Goal: Task Accomplishment & Management: Manage account settings

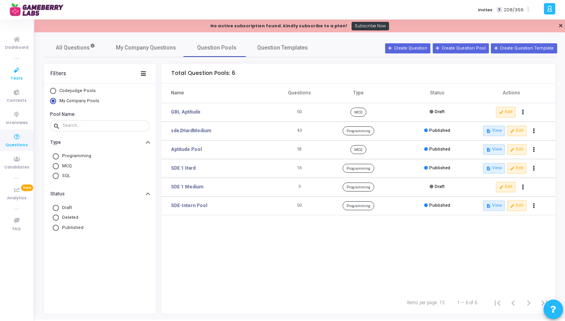
click at [18, 70] on icon at bounding box center [17, 71] width 16 height 10
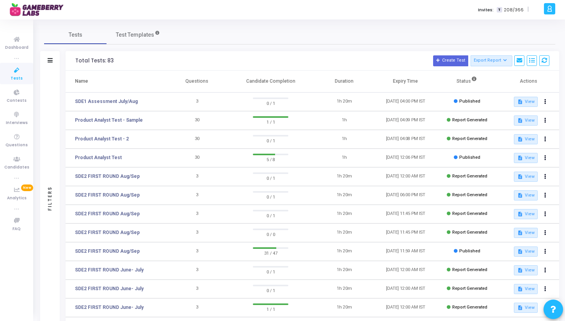
scroll to position [94, 0]
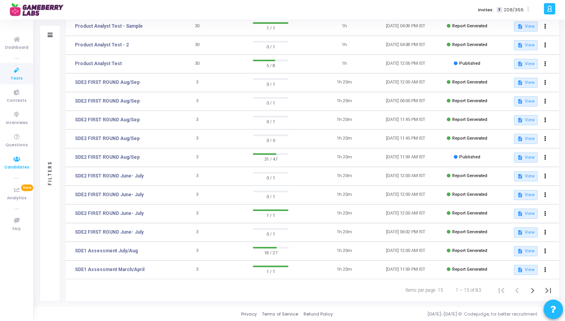
click at [17, 165] on span "Candidates" at bounding box center [16, 167] width 25 height 7
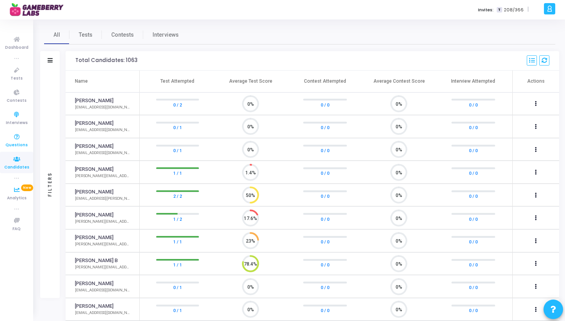
click at [15, 141] on icon at bounding box center [17, 137] width 16 height 10
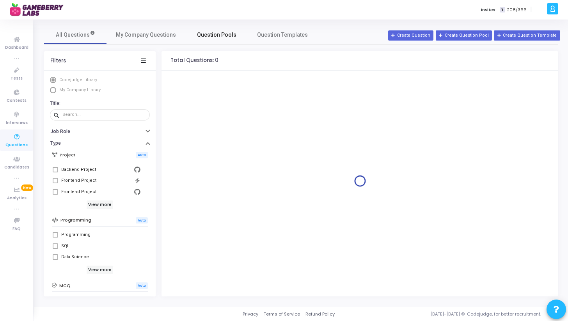
click at [216, 37] on span "Question Pools" at bounding box center [216, 35] width 39 height 8
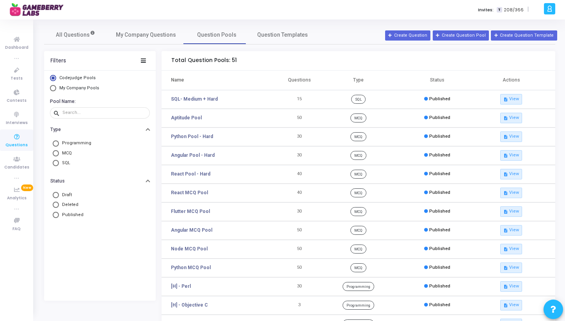
click at [53, 88] on span "Select Library" at bounding box center [53, 88] width 6 height 6
click at [53, 88] on input "My Company Pools" at bounding box center [53, 88] width 6 height 6
radio input "true"
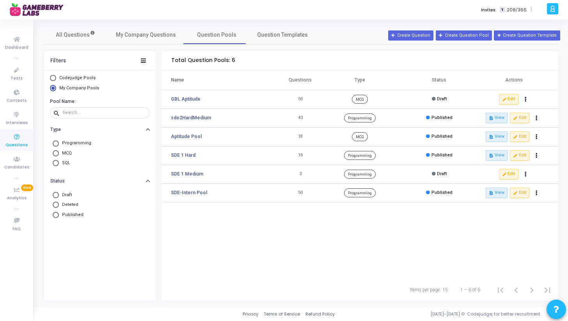
click at [216, 222] on div "Name Questions Type Status Actions GBL Aptitude 50 MCQ Draft edit Edit publish …" at bounding box center [360, 175] width 397 height 208
click at [470, 36] on button "Create Question Pool" at bounding box center [464, 35] width 56 height 10
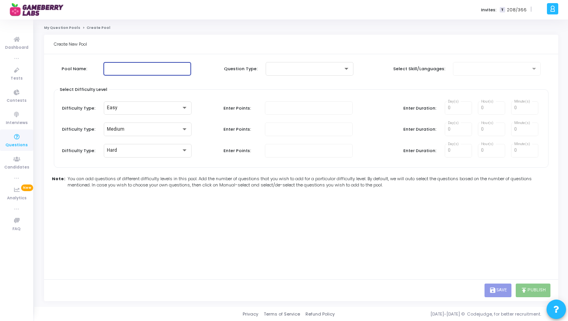
click at [139, 71] on input "text" at bounding box center [148, 68] width 82 height 5
type input "Campus Hiring Pool"
click at [291, 73] on div at bounding box center [310, 68] width 82 height 14
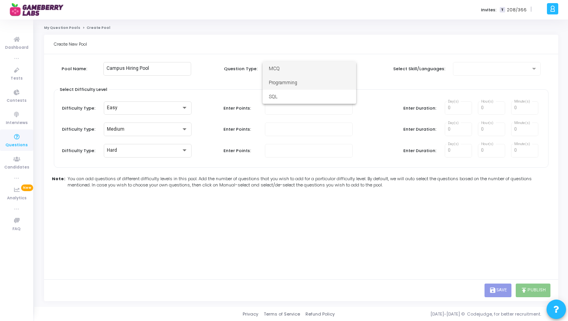
click at [286, 82] on span "Programming" at bounding box center [310, 83] width 82 height 14
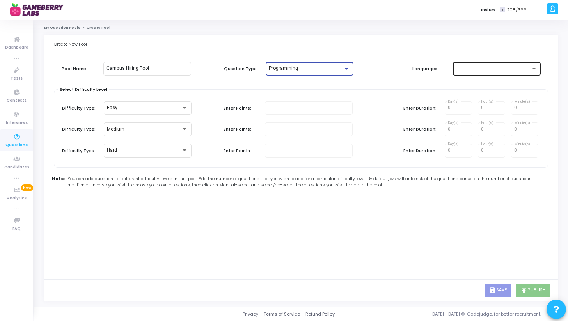
click at [463, 73] on div at bounding box center [497, 68] width 82 height 14
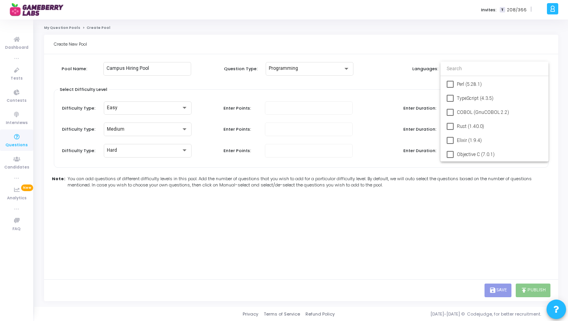
click at [68, 25] on div at bounding box center [284, 160] width 568 height 321
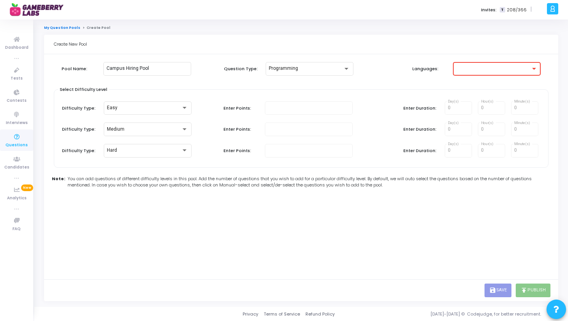
click at [68, 26] on link "My Question Pools" at bounding box center [62, 27] width 36 height 5
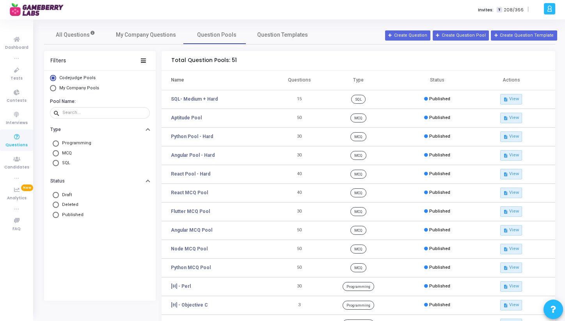
click at [65, 88] on span "My Company Pools" at bounding box center [79, 87] width 40 height 5
click at [56, 88] on input "My Company Pools" at bounding box center [53, 88] width 6 height 6
radio input "true"
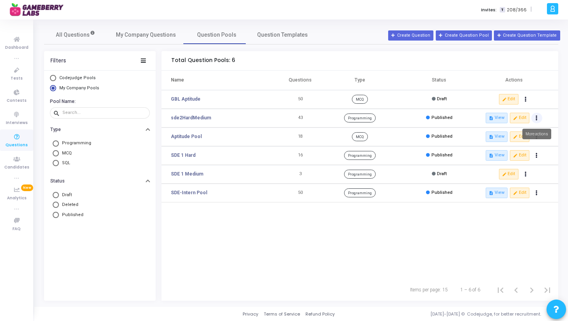
click at [535, 117] on button "Actions" at bounding box center [537, 118] width 11 height 11
click at [545, 104] on td "edit Edit publish Publish delete Delete" at bounding box center [518, 99] width 79 height 19
click at [536, 118] on icon "Actions" at bounding box center [537, 118] width 2 height 4
click at [525, 118] on button "edit Edit" at bounding box center [520, 118] width 20 height 10
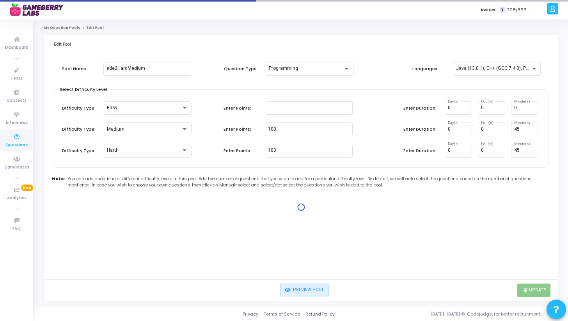
type input "100"
type input "30"
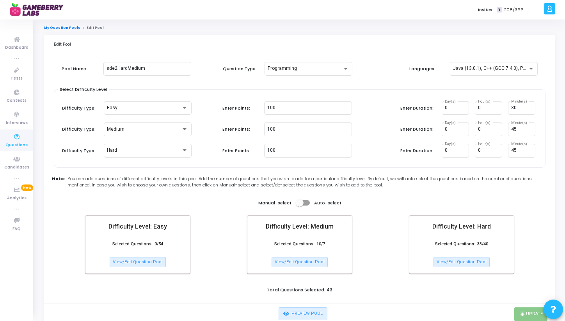
click at [63, 25] on link "My Question Pools" at bounding box center [62, 27] width 36 height 5
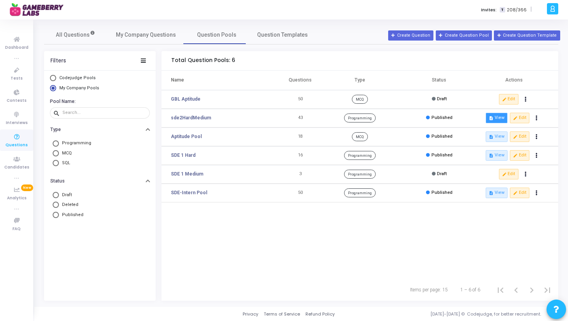
click at [499, 118] on button "description View" at bounding box center [497, 118] width 22 height 10
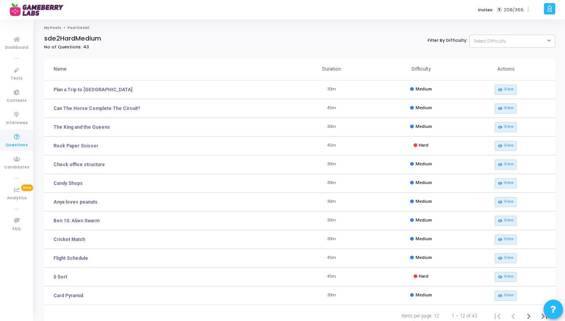
click at [53, 27] on link "My Pools" at bounding box center [52, 27] width 17 height 5
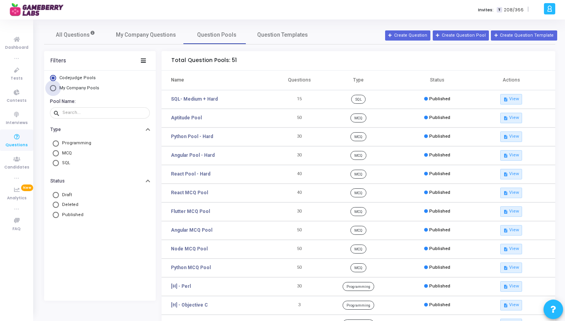
click at [57, 89] on span "My Company Pools" at bounding box center [78, 88] width 44 height 7
click at [56, 89] on input "My Company Pools" at bounding box center [53, 88] width 6 height 6
radio input "true"
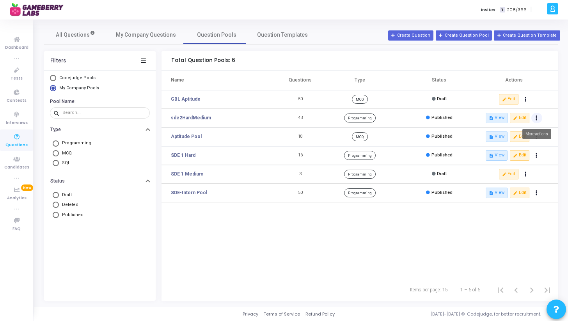
click at [536, 116] on icon "Actions" at bounding box center [537, 118] width 2 height 4
click at [521, 118] on button "edit Edit" at bounding box center [520, 118] width 20 height 10
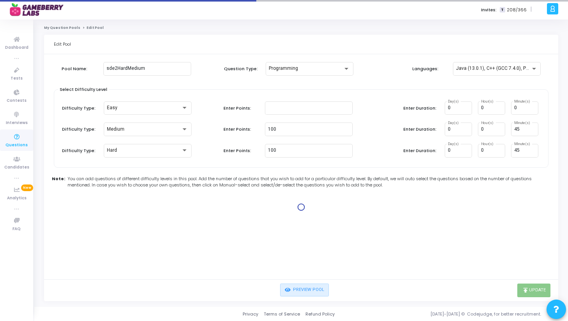
type input "100"
type input "30"
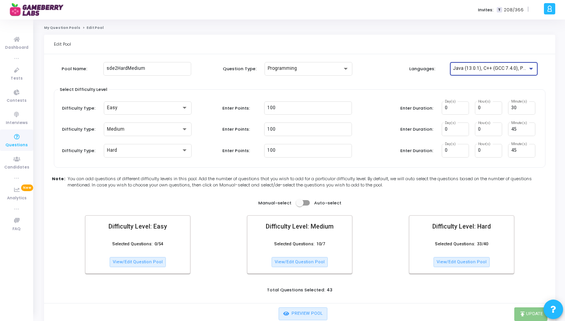
click at [531, 68] on div at bounding box center [531, 69] width 4 height 2
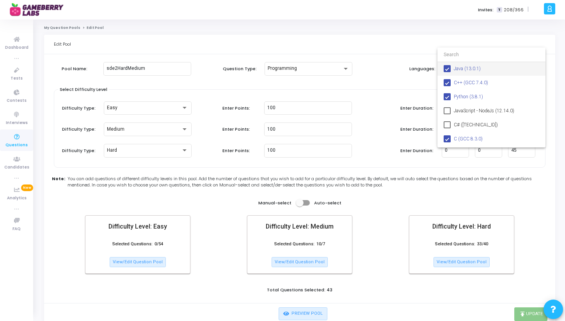
click at [374, 176] on div at bounding box center [282, 160] width 565 height 321
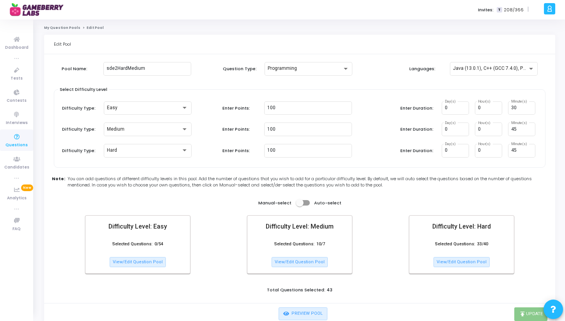
scroll to position [24, 0]
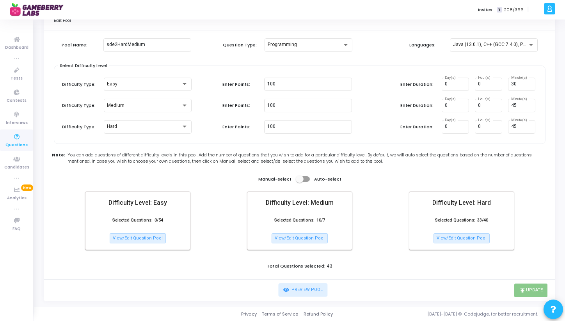
click at [307, 180] on span at bounding box center [303, 178] width 14 height 5
click at [300, 182] on input "checkbox" at bounding box center [299, 182] width 0 height 0
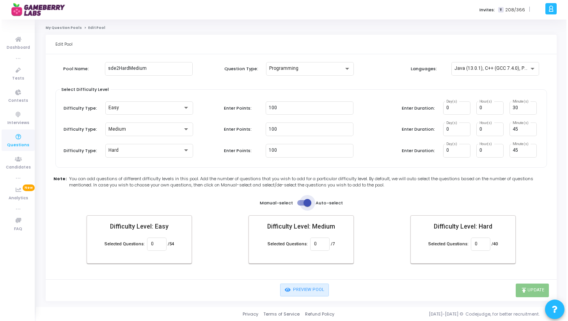
scroll to position [0, 0]
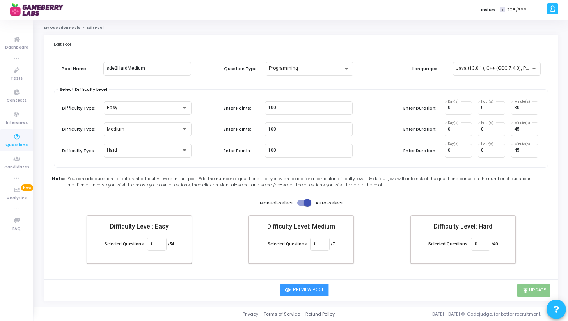
click at [296, 290] on button "Preview Pool" at bounding box center [304, 290] width 49 height 13
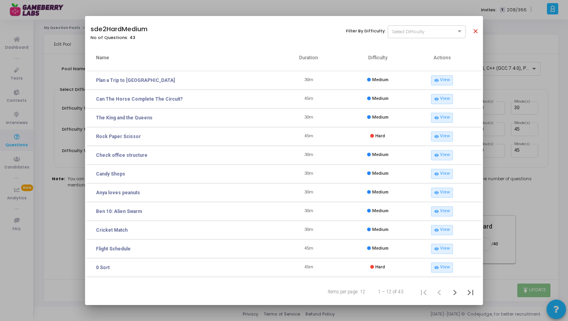
click at [477, 29] on mat-icon "close" at bounding box center [476, 32] width 9 height 9
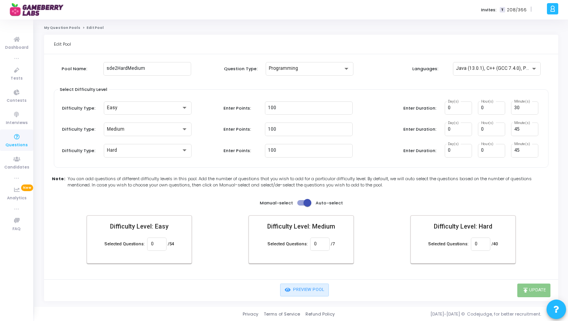
click at [303, 203] on span at bounding box center [304, 202] width 14 height 5
click at [301, 206] on input "checkbox" at bounding box center [301, 206] width 0 height 0
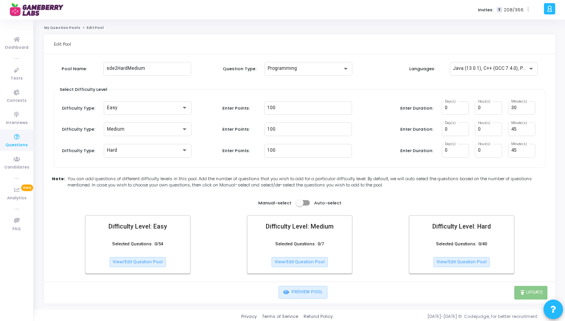
scroll to position [2, 0]
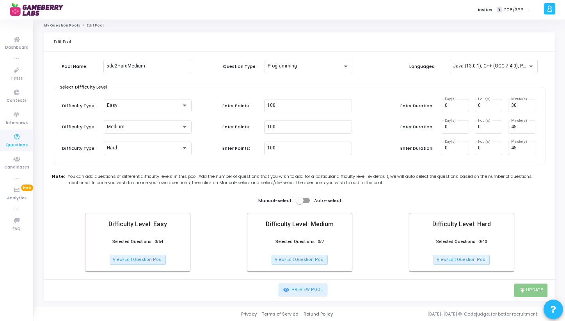
click at [307, 197] on label at bounding box center [303, 200] width 14 height 9
click at [300, 203] on input "checkbox" at bounding box center [299, 203] width 0 height 0
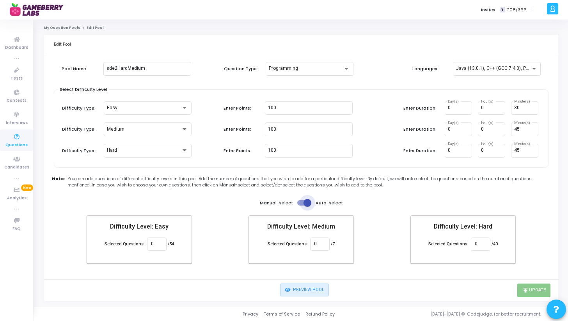
click at [299, 202] on span at bounding box center [304, 202] width 14 height 5
click at [301, 206] on input "checkbox" at bounding box center [301, 206] width 0 height 0
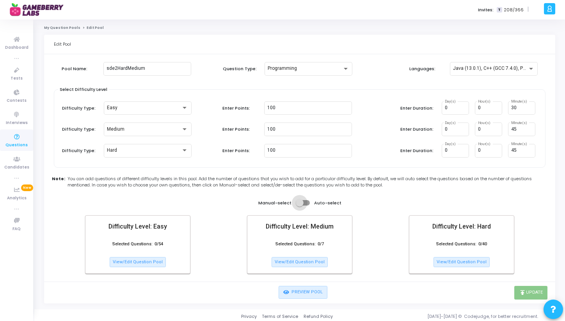
click at [306, 202] on span at bounding box center [303, 202] width 14 height 5
click at [300, 206] on input "checkbox" at bounding box center [299, 206] width 0 height 0
checkbox input "true"
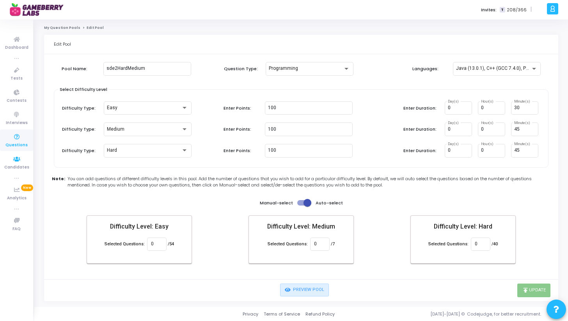
click at [18, 144] on span "Questions" at bounding box center [16, 145] width 22 height 7
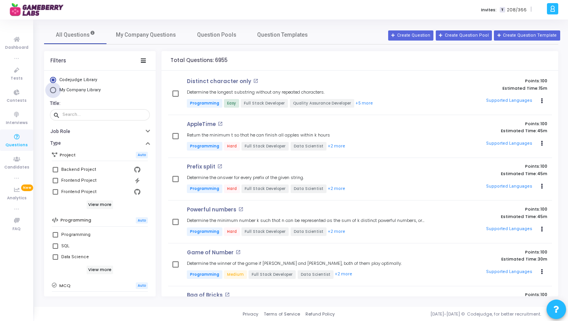
click at [79, 90] on span "My Company Library" at bounding box center [79, 89] width 41 height 5
click at [56, 90] on input "My Company Library" at bounding box center [53, 90] width 6 height 6
radio input "true"
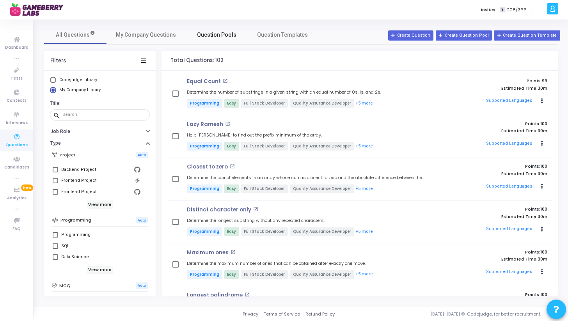
click at [207, 32] on span "Question Pools" at bounding box center [216, 35] width 39 height 8
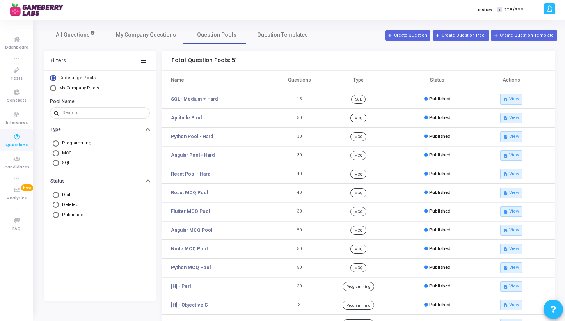
click at [86, 89] on span "My Company Pools" at bounding box center [79, 87] width 40 height 5
click at [56, 89] on input "My Company Pools" at bounding box center [53, 88] width 6 height 6
radio input "true"
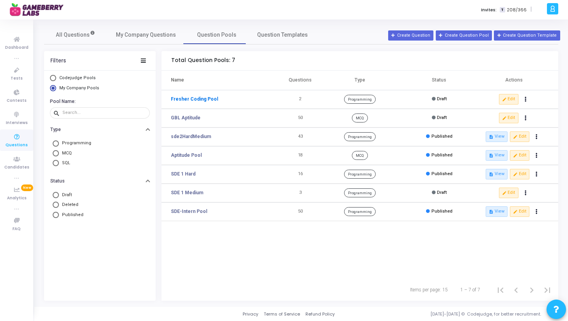
click at [189, 99] on link "Fresher Coding Pool" at bounding box center [194, 99] width 47 height 7
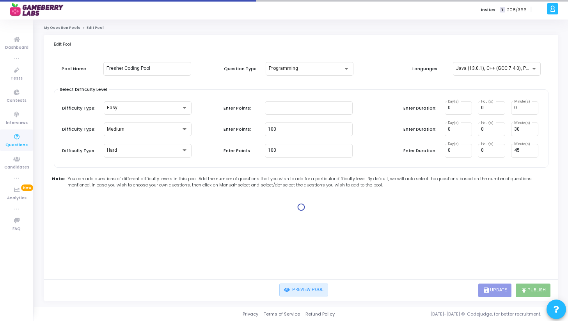
type input "100"
type input "30"
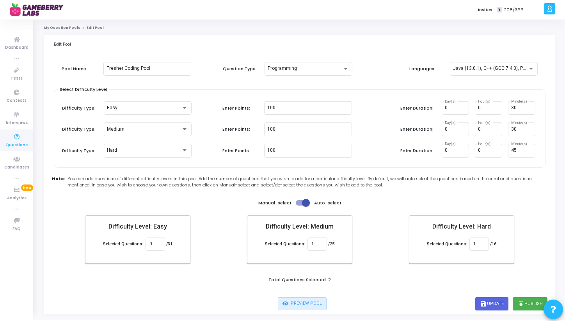
scroll to position [14, 0]
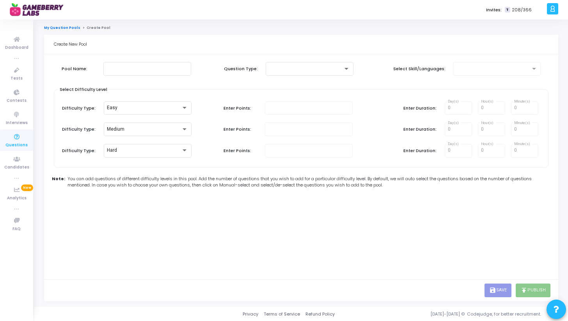
click at [55, 29] on link "My Question Pools" at bounding box center [62, 27] width 36 height 5
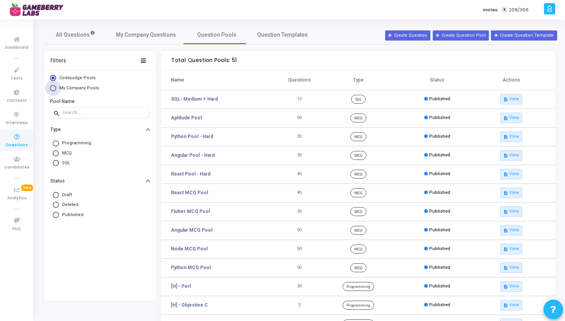
click at [62, 89] on span "My Company Pools" at bounding box center [79, 87] width 40 height 5
click at [56, 89] on input "My Company Pools" at bounding box center [53, 88] width 6 height 6
radio input "true"
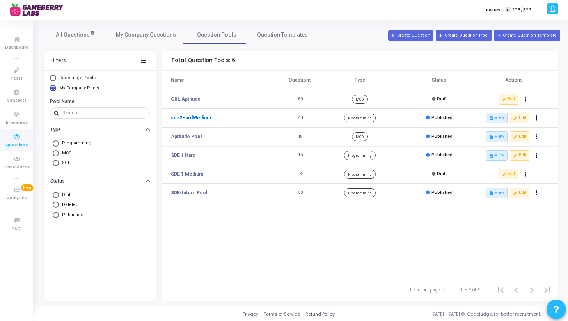
click at [193, 116] on link "sde2HardMedium" at bounding box center [191, 117] width 40 height 7
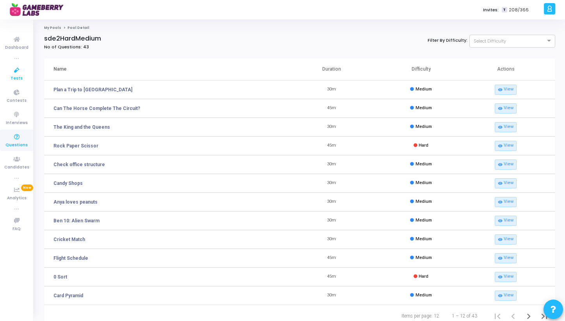
click at [22, 76] on link "Tests" at bounding box center [16, 73] width 33 height 21
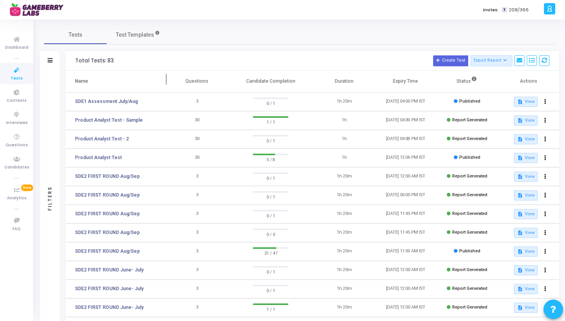
click at [142, 78] on th "Name" at bounding box center [116, 82] width 101 height 22
click at [60, 110] on div "Filters Filters Test Name: search Status Draft Published Expired Archived Job R…" at bounding box center [299, 223] width 519 height 344
click at [55, 67] on div "Filters" at bounding box center [50, 61] width 20 height 20
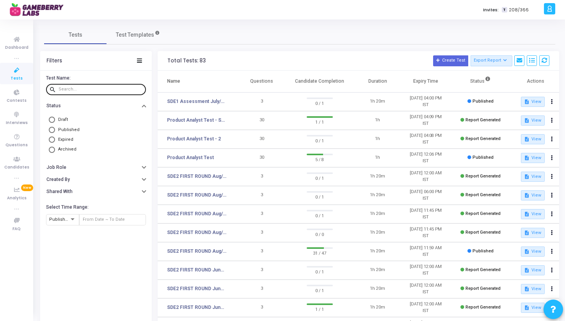
click at [85, 93] on div at bounding box center [101, 89] width 84 height 12
type input "pes"
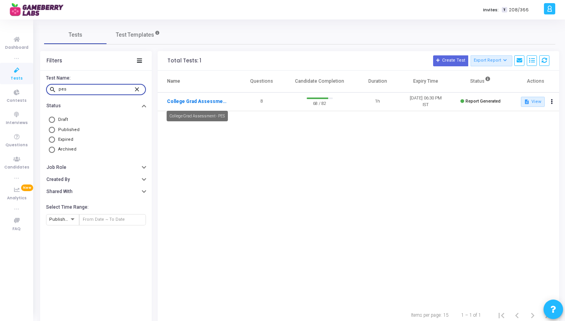
click at [202, 101] on link "College Grad Assessment - PES" at bounding box center [197, 101] width 60 height 7
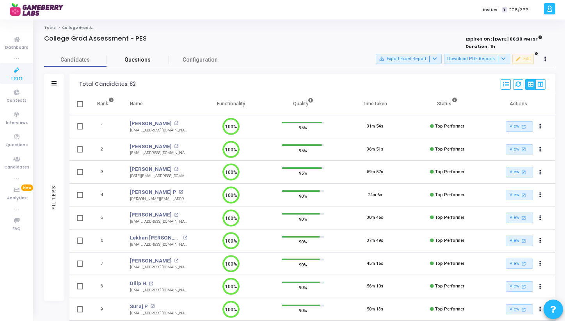
click at [144, 59] on span "Questions" at bounding box center [138, 60] width 62 height 8
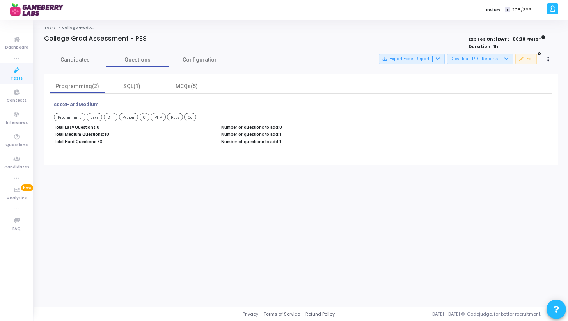
click at [98, 135] on p "Total Medium Questions: 10" at bounding box center [134, 134] width 160 height 5
click at [82, 63] on span "Candidates" at bounding box center [75, 60] width 62 height 8
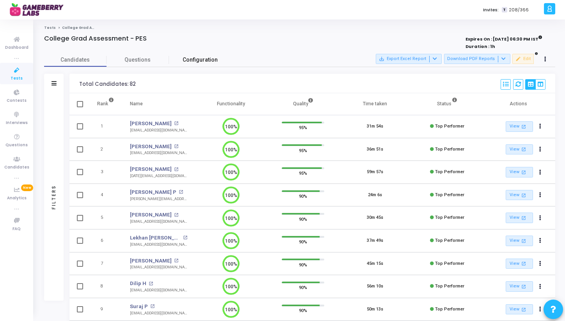
click at [200, 58] on span "Configuration" at bounding box center [200, 60] width 35 height 8
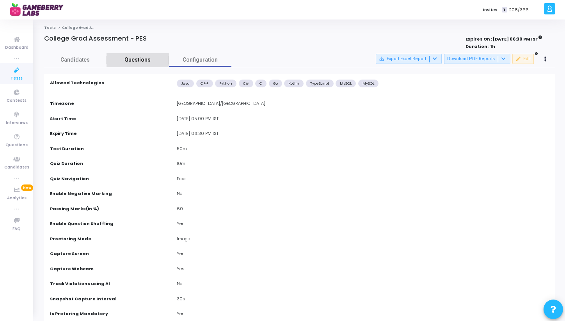
click at [124, 60] on span "Questions" at bounding box center [138, 60] width 62 height 8
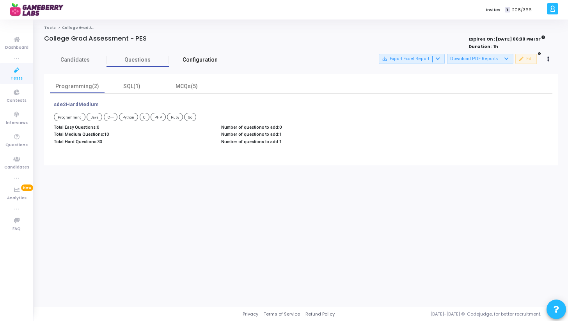
click at [204, 60] on span "Configuration" at bounding box center [200, 60] width 35 height 8
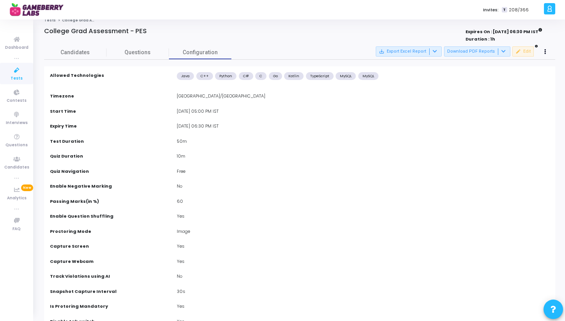
click at [272, 75] on div "Go" at bounding box center [275, 76] width 13 height 8
click at [178, 74] on div "Java" at bounding box center [185, 76] width 17 height 8
drag, startPoint x: 179, startPoint y: 76, endPoint x: 376, endPoint y: 78, distance: 197.2
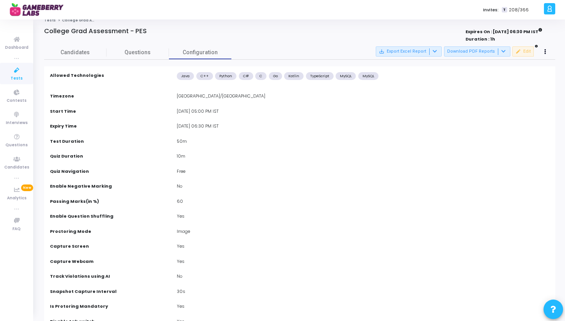
click at [376, 78] on div "Java C++ Python C# C Go Kotlin TypeScript MySQL MySQL" at bounding box center [363, 79] width 373 height 14
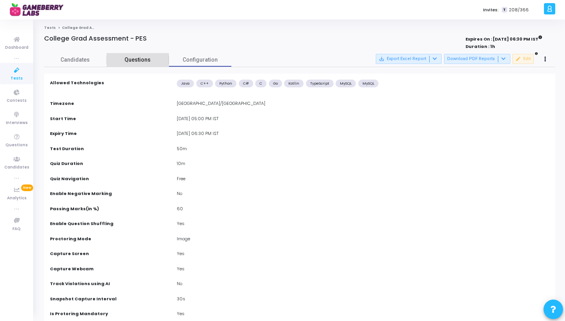
click at [139, 59] on span "Questions" at bounding box center [138, 60] width 62 height 8
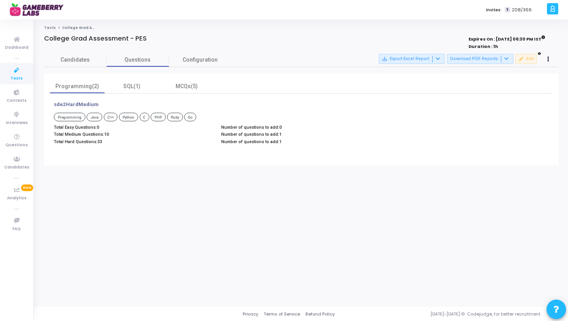
click at [74, 135] on p "Total Medium Questions: 10" at bounding box center [134, 134] width 160 height 5
click at [77, 142] on p "Total Hard Questions: 33" at bounding box center [134, 141] width 160 height 5
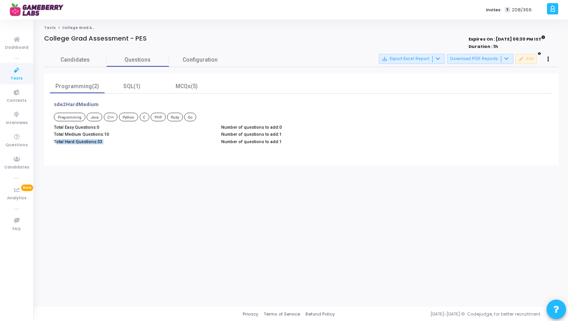
click at [77, 142] on p "Total Hard Questions: 33" at bounding box center [134, 141] width 160 height 5
click at [92, 134] on p "Total Medium Questions: 10" at bounding box center [134, 134] width 160 height 5
click at [80, 146] on div "Total Easy Questions: 0 Total Medium Questions: 10 Total Hard Questions: 33" at bounding box center [133, 136] width 167 height 22
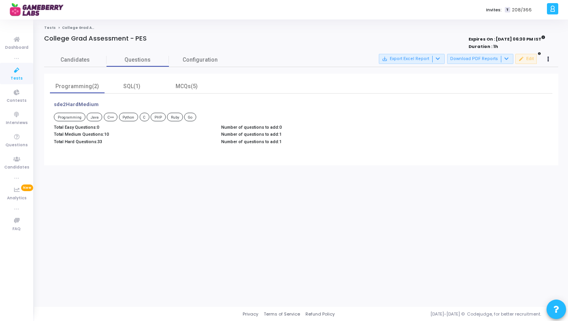
click at [91, 135] on p "Total Medium Questions: 10" at bounding box center [134, 134] width 160 height 5
click at [91, 140] on p "Total Hard Questions: 33" at bounding box center [134, 141] width 160 height 5
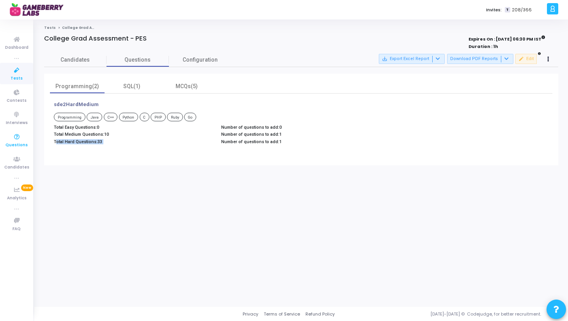
click at [15, 142] on span "Questions" at bounding box center [16, 145] width 22 height 7
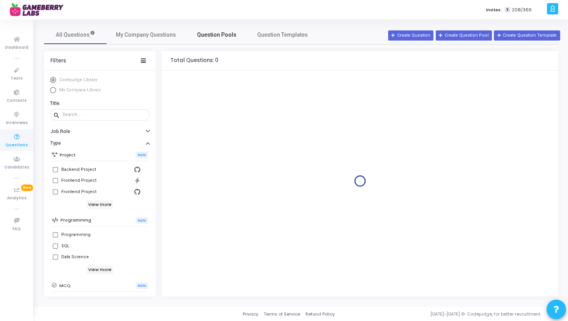
click at [224, 38] on span "Question Pools" at bounding box center [216, 35] width 39 height 8
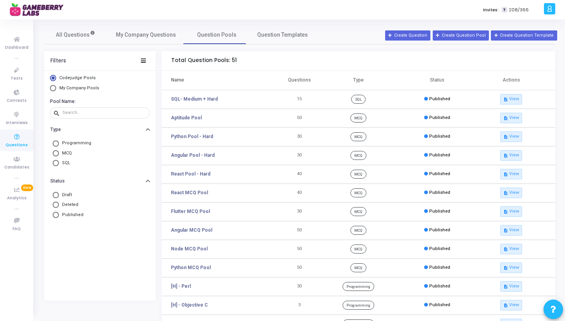
click at [73, 89] on span "My Company Pools" at bounding box center [79, 87] width 40 height 5
click at [56, 89] on input "My Company Pools" at bounding box center [53, 88] width 6 height 6
radio input "true"
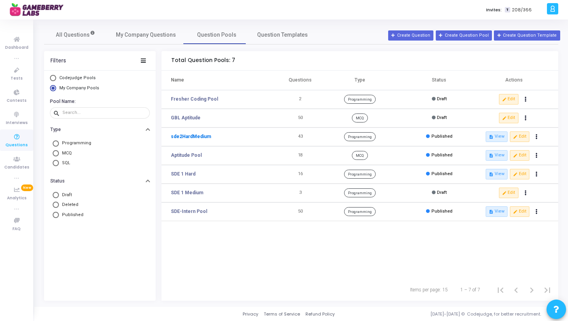
click at [198, 137] on link "sde2HardMedium" at bounding box center [191, 136] width 40 height 7
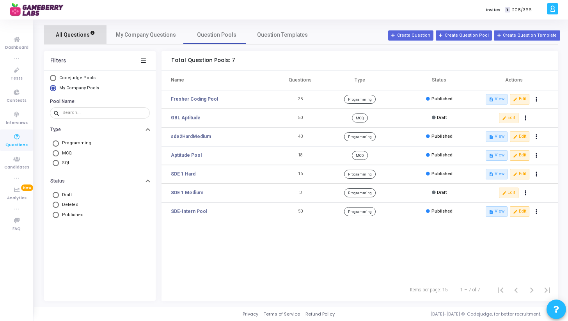
click at [79, 37] on span "All Questions" at bounding box center [75, 35] width 39 height 8
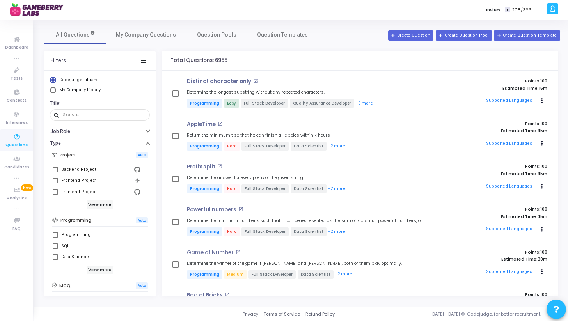
click at [53, 91] on span "Select Library" at bounding box center [53, 90] width 6 height 6
click at [53, 91] on input "My Company Library" at bounding box center [53, 90] width 6 height 6
radio input "true"
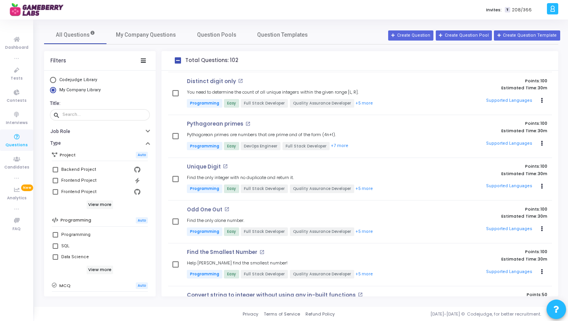
scroll to position [1022, 0]
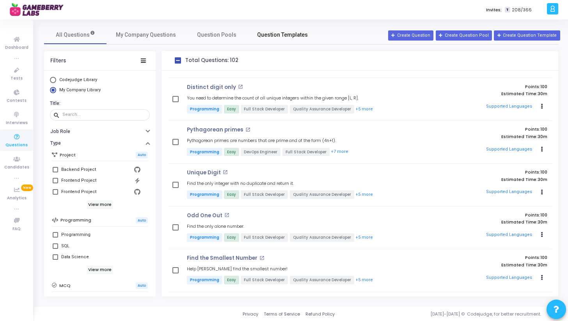
click at [281, 36] on span "Question Templates" at bounding box center [282, 35] width 51 height 8
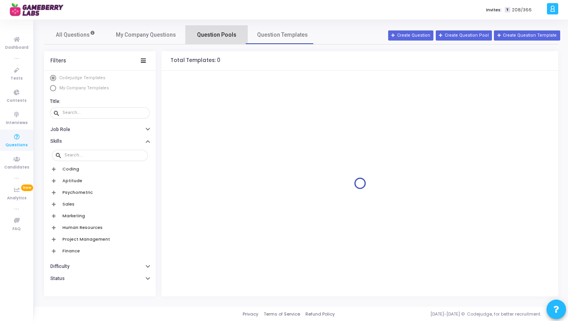
click at [220, 31] on span "Question Pools" at bounding box center [216, 35] width 39 height 8
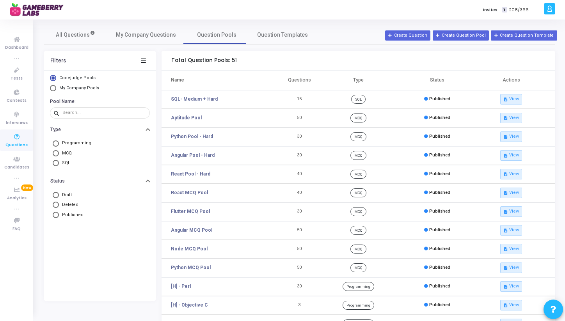
click at [59, 88] on span "My Company Pools" at bounding box center [78, 88] width 44 height 7
click at [56, 88] on input "My Company Pools" at bounding box center [53, 88] width 6 height 6
radio input "true"
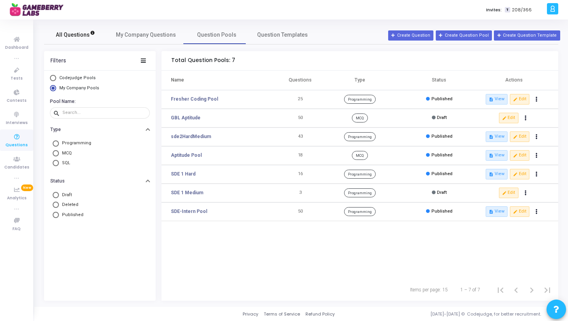
click at [73, 37] on span "All Questions" at bounding box center [75, 35] width 39 height 8
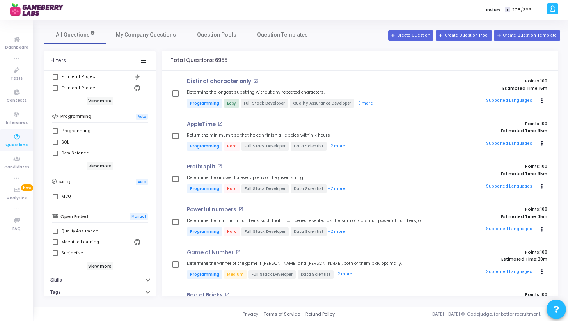
scroll to position [51, 0]
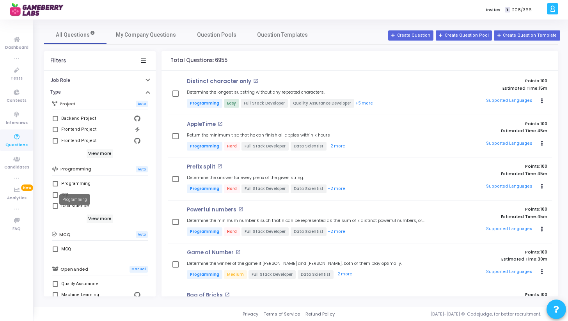
click at [63, 183] on div "Programming" at bounding box center [75, 183] width 29 height 9
click at [55, 187] on input "Programming" at bounding box center [55, 187] width 0 height 0
checkbox input "true"
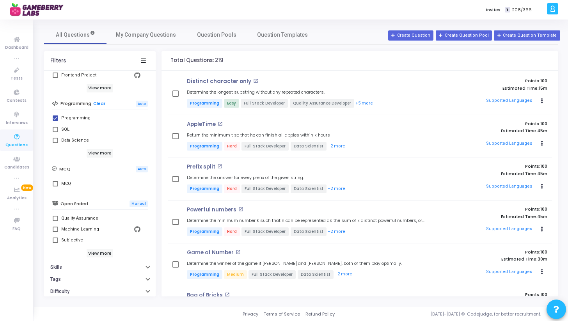
scroll to position [135, 0]
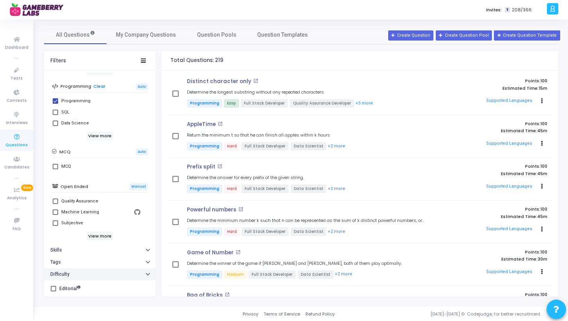
click at [144, 270] on button "Difficulty" at bounding box center [100, 275] width 112 height 12
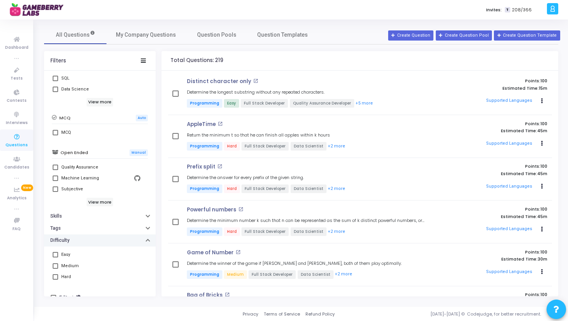
scroll to position [178, 0]
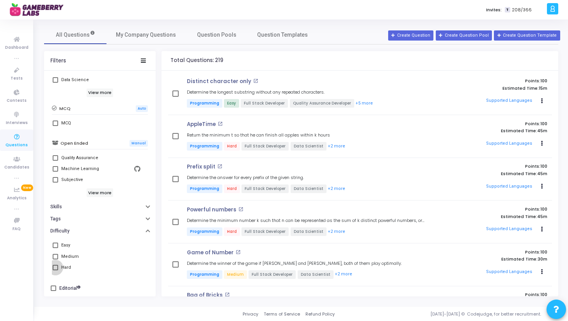
click at [55, 268] on span at bounding box center [55, 267] width 5 height 5
click at [55, 271] on input "Hard" at bounding box center [55, 271] width 0 height 0
checkbox input "true"
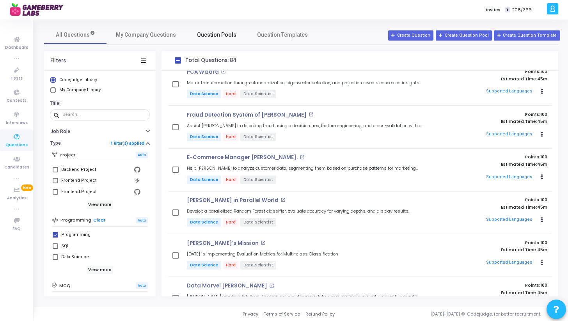
click at [212, 36] on span "Question Pools" at bounding box center [216, 35] width 39 height 8
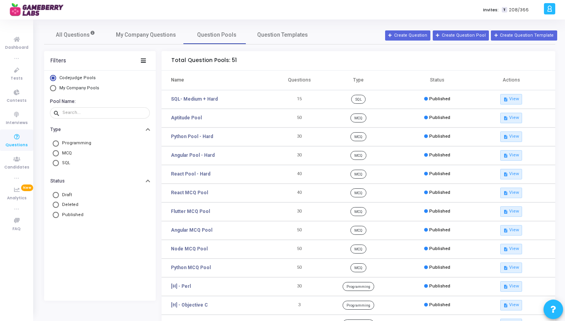
click at [80, 88] on span "My Company Pools" at bounding box center [79, 87] width 40 height 5
click at [56, 88] on input "My Company Pools" at bounding box center [53, 88] width 6 height 6
radio input "true"
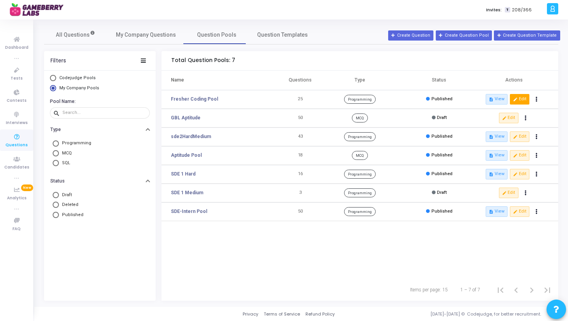
click at [522, 100] on button "edit Edit" at bounding box center [520, 99] width 20 height 10
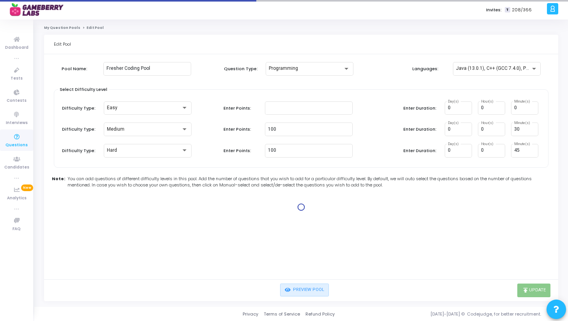
type input "100"
type input "30"
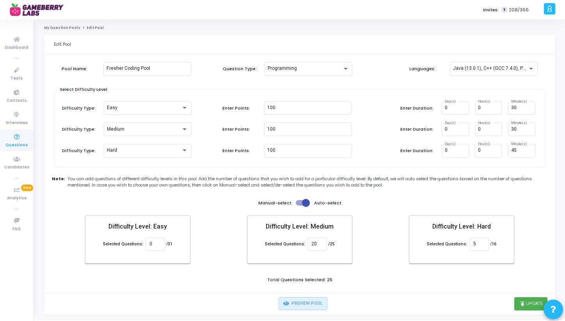
click at [297, 203] on span at bounding box center [303, 202] width 14 height 5
click at [299, 206] on input "checkbox" at bounding box center [299, 206] width 0 height 0
checkbox input "false"
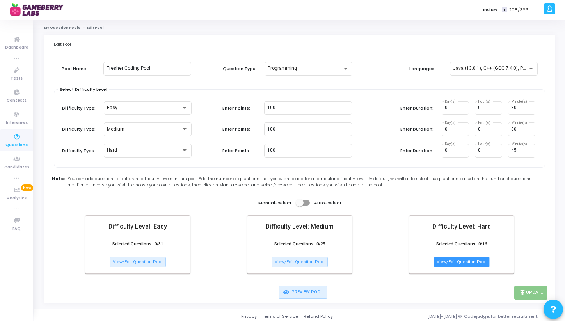
click at [463, 262] on button "View/Edit Question Pool" at bounding box center [462, 262] width 56 height 10
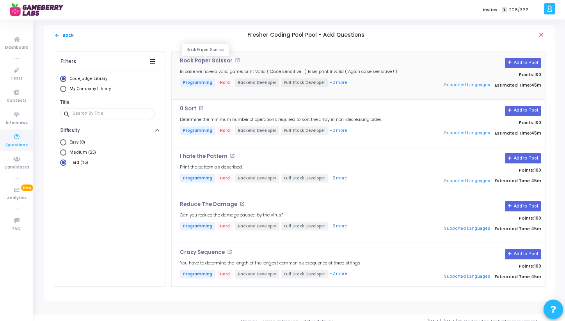
click at [218, 60] on p "Rock Paper Scissor" at bounding box center [206, 61] width 53 height 6
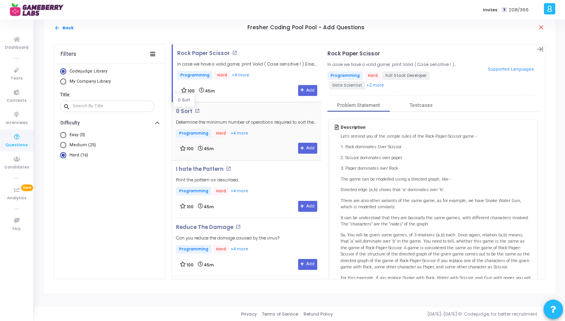
click at [187, 111] on p "0 Sort" at bounding box center [184, 112] width 16 height 6
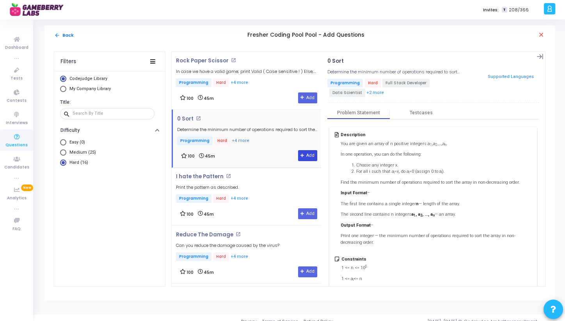
click at [301, 157] on button "Add" at bounding box center [307, 155] width 19 height 11
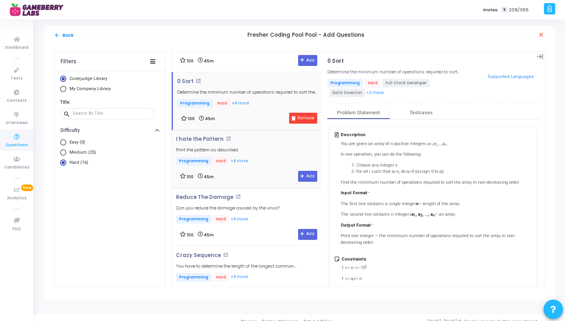
scroll to position [38, 0]
click at [207, 141] on p "I hate the Pattern" at bounding box center [200, 139] width 48 height 6
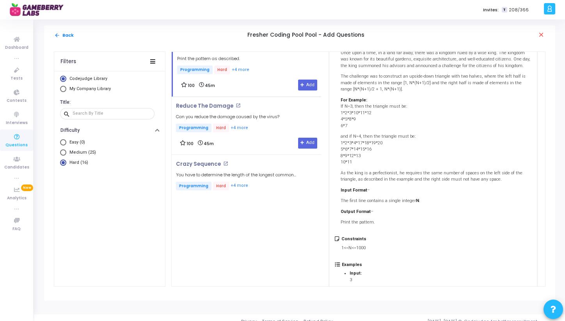
scroll to position [96, 0]
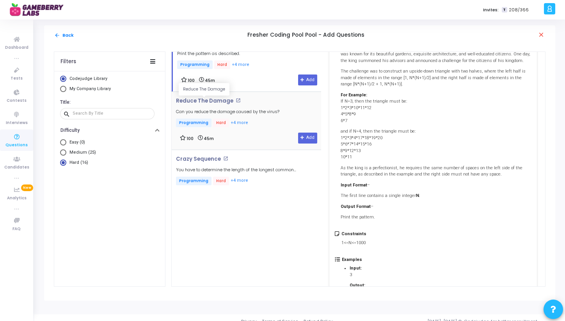
click at [225, 103] on p "Reduce The Damage" at bounding box center [204, 101] width 57 height 6
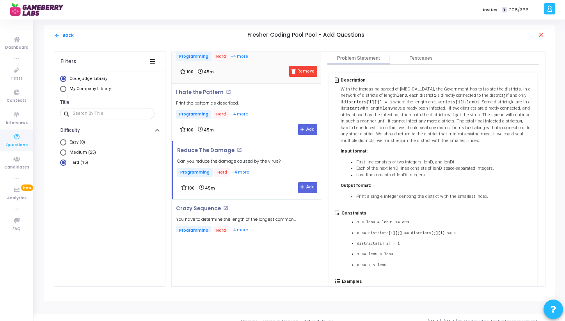
scroll to position [52, 0]
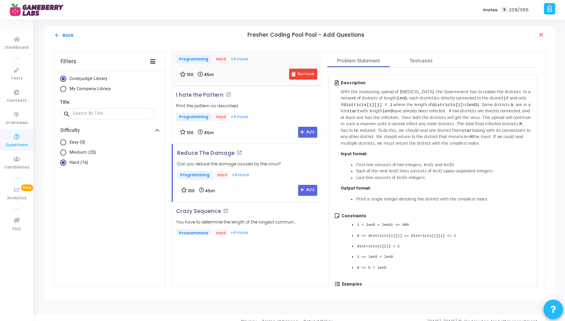
click at [378, 110] on span "with length" at bounding box center [371, 111] width 23 height 5
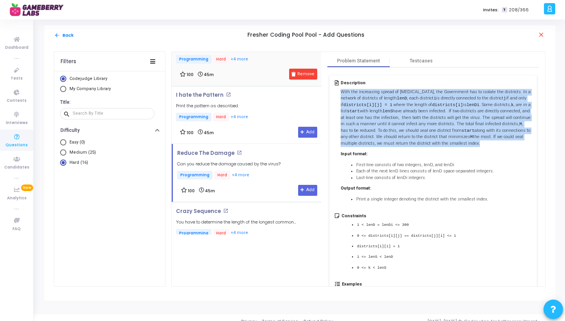
click at [378, 110] on span "with length" at bounding box center [371, 111] width 23 height 5
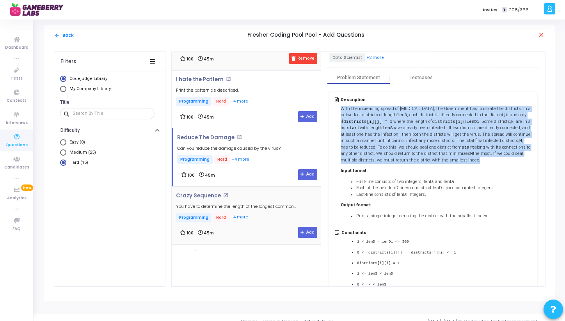
scroll to position [90, 0]
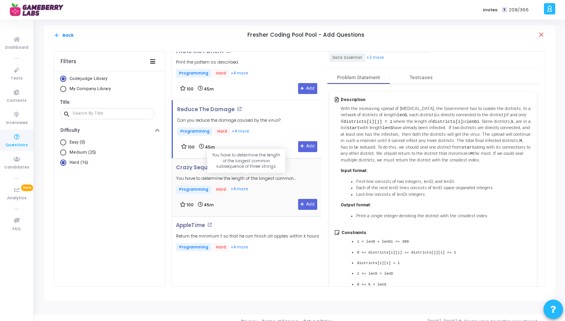
click at [251, 176] on h5 "You have to determine the length of the longest common subsequence of three str…" at bounding box center [248, 178] width 145 height 5
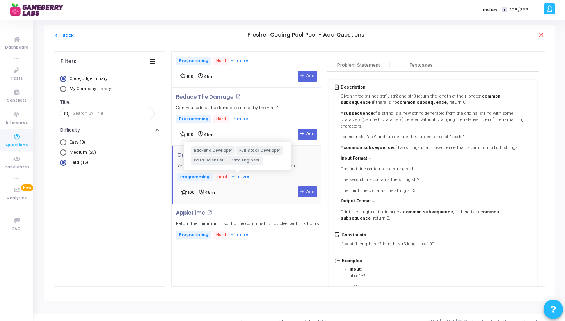
scroll to position [118, 0]
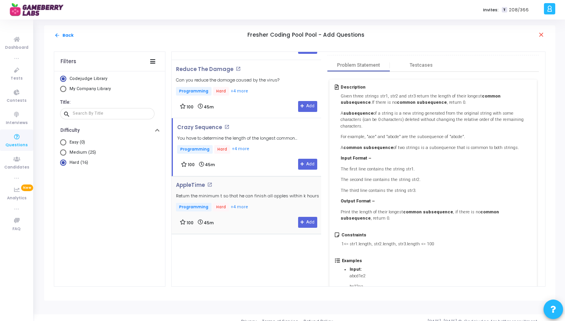
click at [237, 189] on div "AppleTime open_in_new Return the minimum t so that he can finish all apples wit…" at bounding box center [247, 197] width 143 height 30
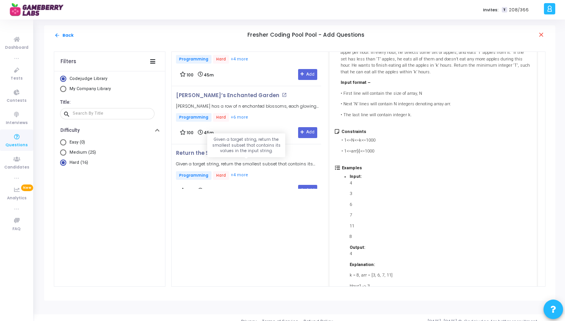
scroll to position [691, 0]
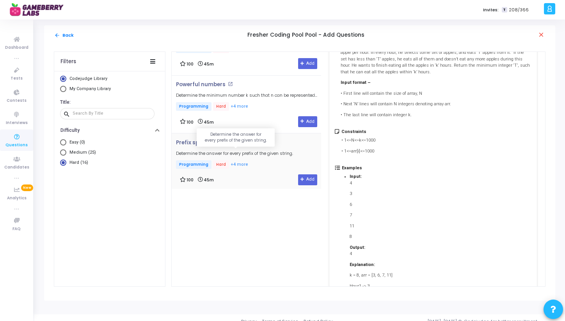
click at [271, 151] on h5 "Determine the answer for every prefix of the given string." at bounding box center [234, 153] width 117 height 5
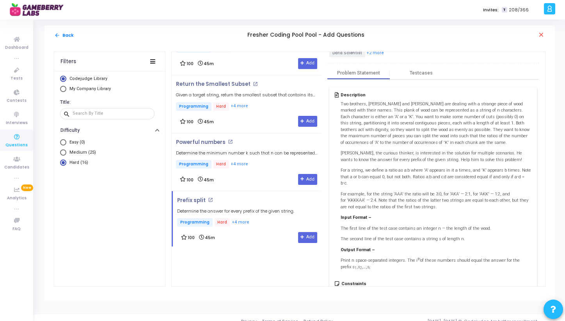
scroll to position [40, 0]
click at [253, 168] on div "Powerful numbers open_in_new Determine the minimum number k such that n can be …" at bounding box center [248, 162] width 145 height 46
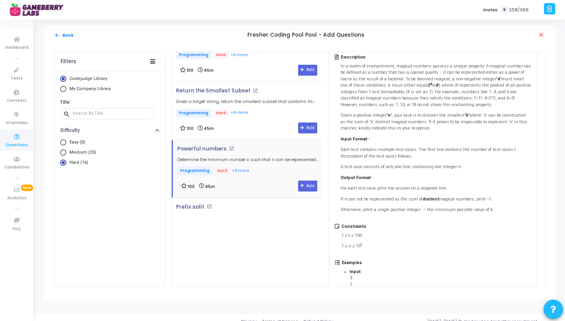
scroll to position [642, 0]
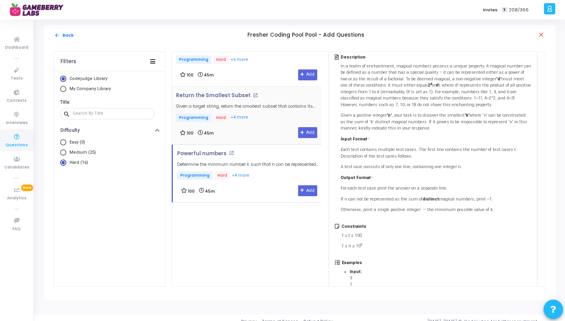
click at [258, 114] on p "Programming Hard +4 more" at bounding box center [248, 119] width 145 height 10
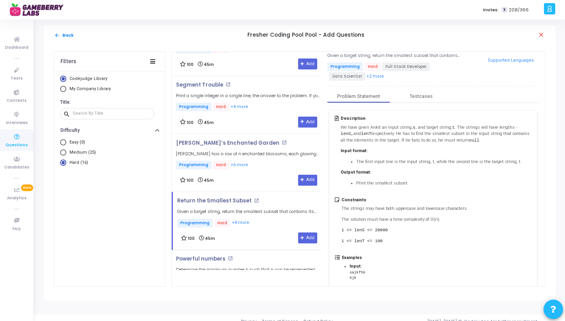
scroll to position [26, 0]
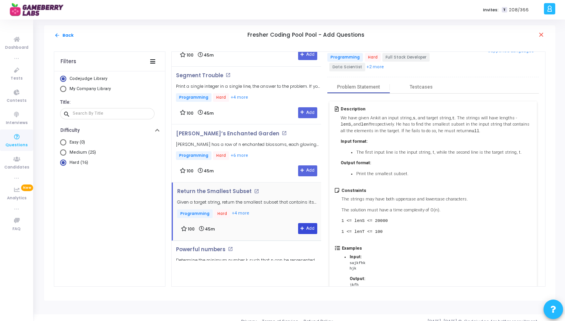
click at [301, 224] on button "Add" at bounding box center [307, 228] width 19 height 11
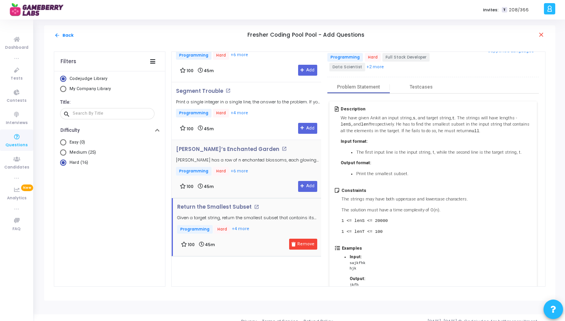
click at [282, 149] on mat-icon "open_in_new" at bounding box center [284, 148] width 5 height 5
click at [183, 150] on div "Ivan’s Enchanted Garden open_in_new Luna has a row of n enchanted blossoms, eac…" at bounding box center [248, 161] width 145 height 30
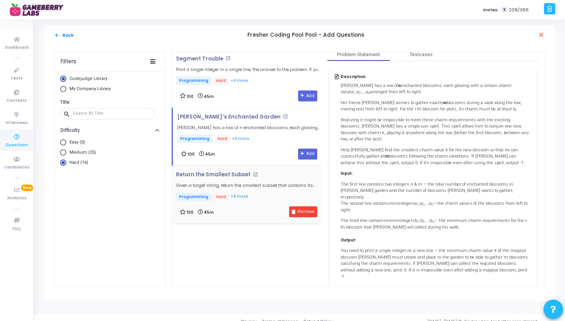
scroll to position [0, 0]
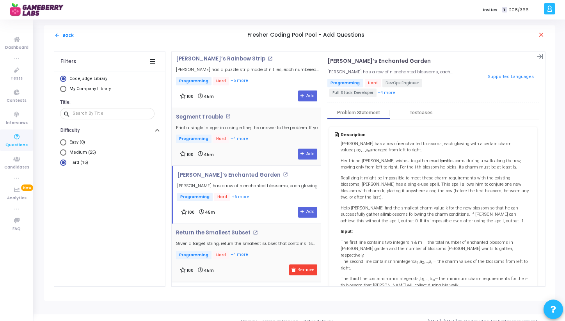
click at [254, 122] on div "Segment Trouble open_in_new Print a single integer in a single line, the answer…" at bounding box center [248, 129] width 145 height 30
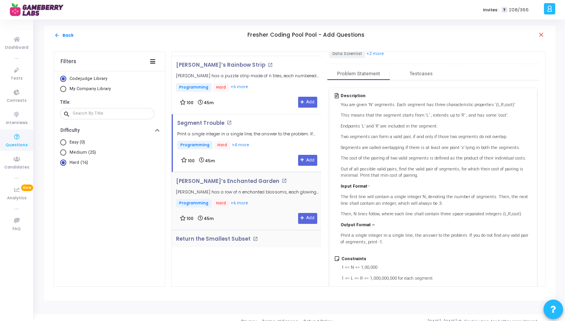
scroll to position [536, 0]
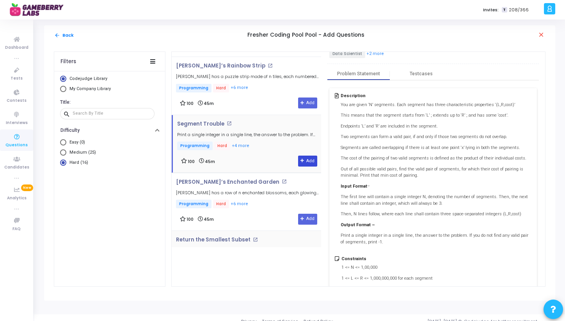
click at [306, 160] on button "Add" at bounding box center [307, 161] width 19 height 11
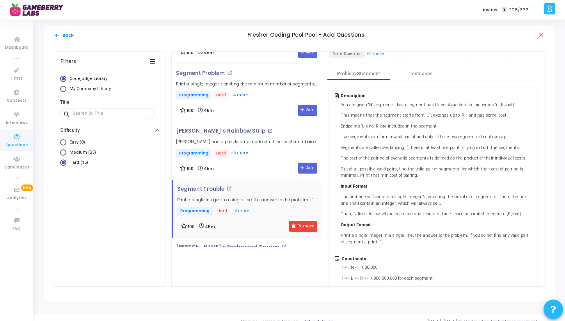
scroll to position [466, 0]
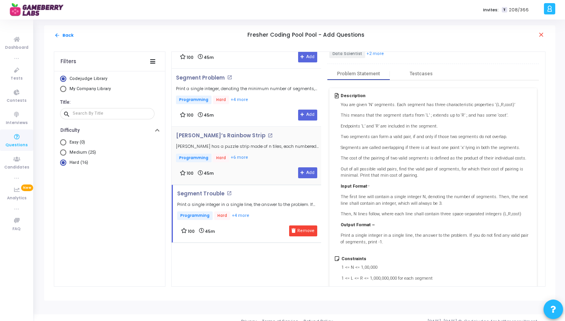
click at [276, 148] on div "Riko’s Rainbow Strip open_in_new Riko has a puzzle strip made of n tiles, each …" at bounding box center [248, 148] width 145 height 30
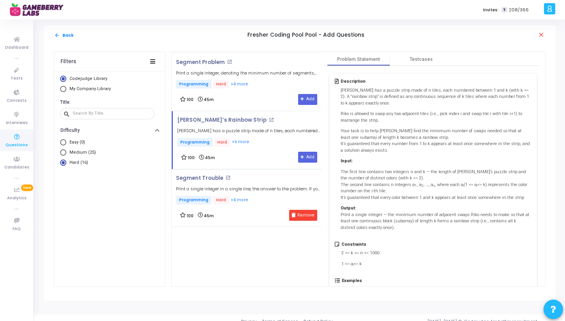
scroll to position [0, 0]
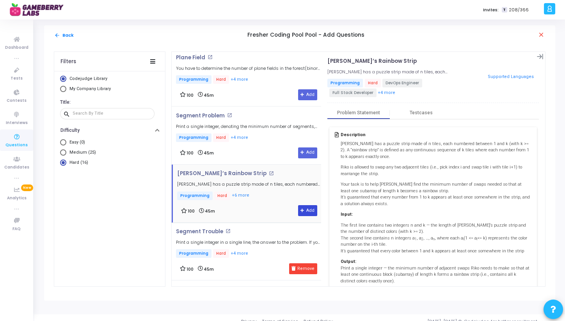
click at [304, 210] on button "Add" at bounding box center [307, 210] width 19 height 11
click at [264, 131] on div "Segment Problem open_in_new Print a single integer, denoting the minimum number…" at bounding box center [248, 128] width 145 height 30
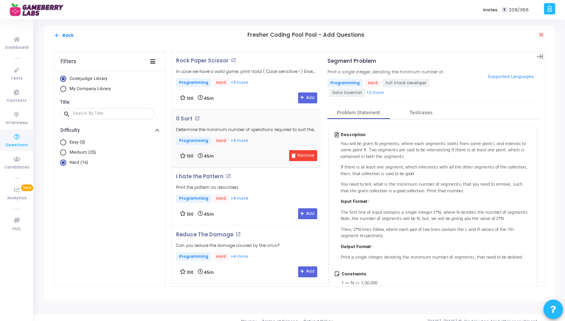
click at [264, 141] on p "Programming Hard +4 more" at bounding box center [248, 142] width 145 height 10
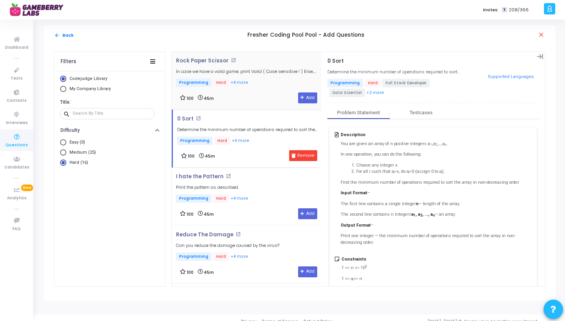
click at [264, 83] on p "Programming Hard +4 more" at bounding box center [248, 83] width 145 height 10
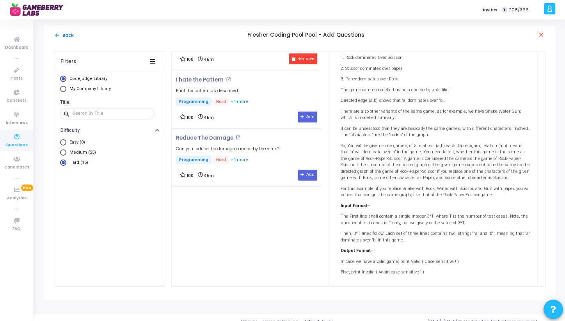
scroll to position [100, 0]
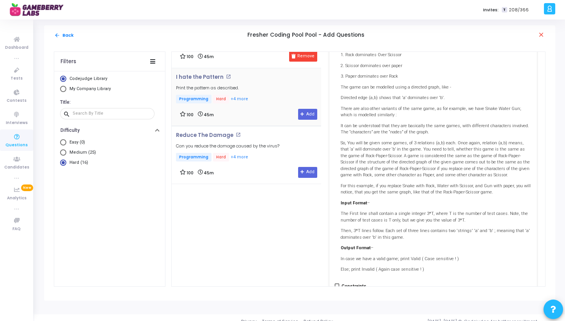
click at [253, 95] on div "I hate the Pattern open_in_new Print the pattern as described. Programming Hard…" at bounding box center [248, 97] width 145 height 46
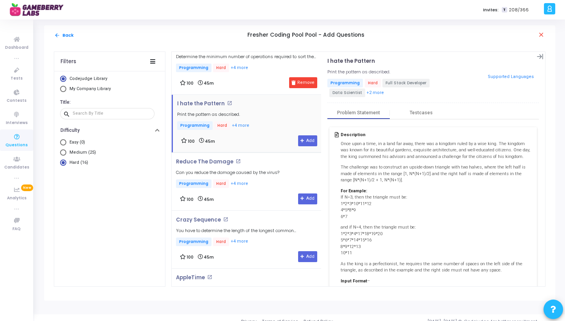
scroll to position [75, 0]
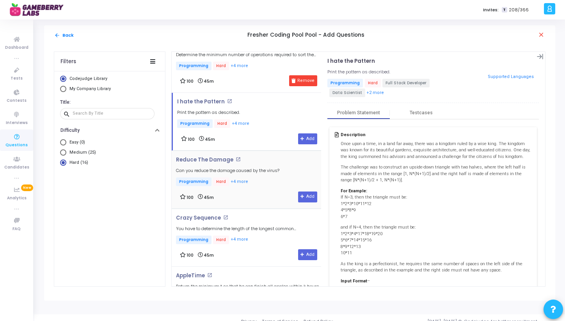
click at [252, 187] on div "Reduce The Damage open_in_new Can you reduce the damage caused by the virus? Pr…" at bounding box center [248, 180] width 145 height 46
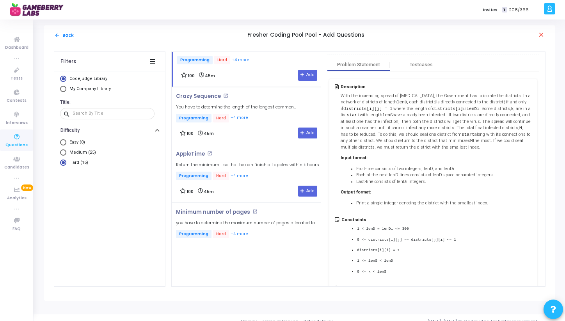
scroll to position [50, 0]
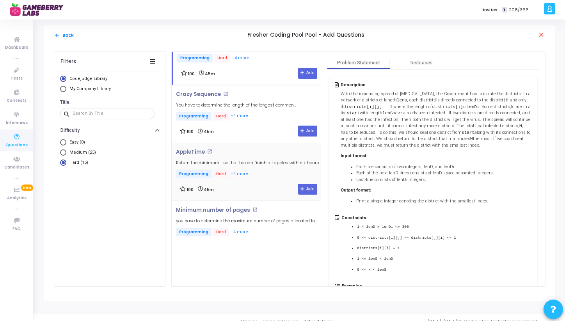
click at [260, 171] on p "Programming Hard +4 more" at bounding box center [247, 175] width 143 height 10
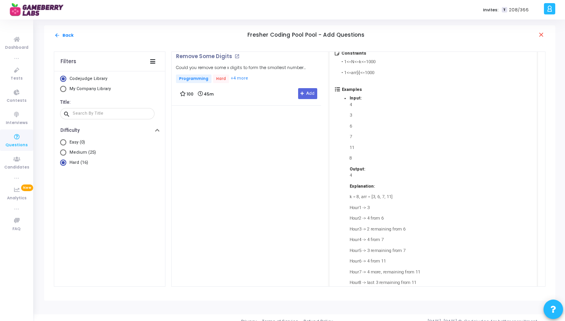
scroll to position [0, 0]
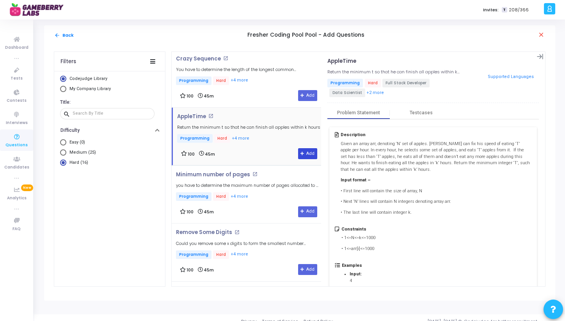
click at [303, 156] on button "Add" at bounding box center [307, 153] width 19 height 11
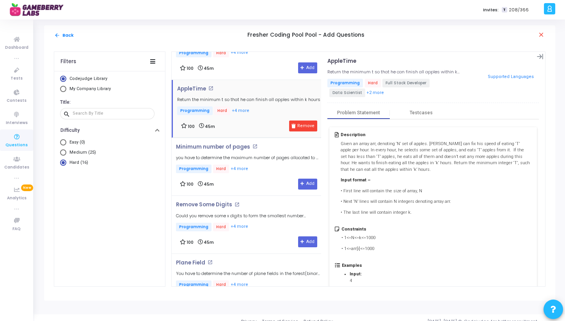
scroll to position [244, 0]
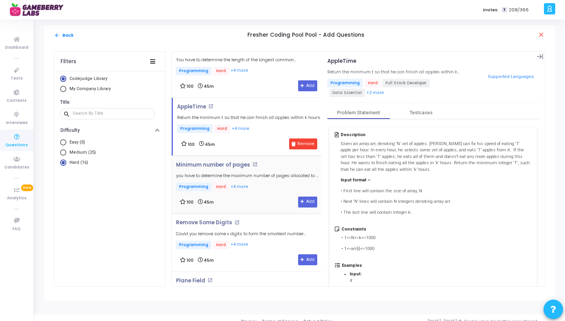
click at [262, 194] on div "Minimum number of pages open_in_new you have to determine the maximum number of…" at bounding box center [248, 185] width 145 height 46
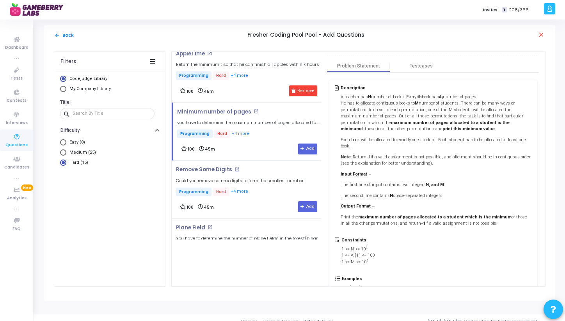
scroll to position [25, 0]
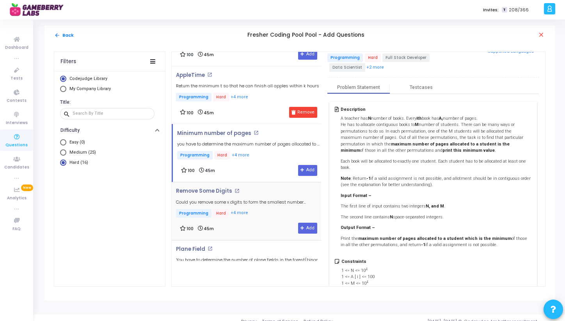
click at [264, 212] on p "Programming Hard +4 more" at bounding box center [248, 214] width 145 height 10
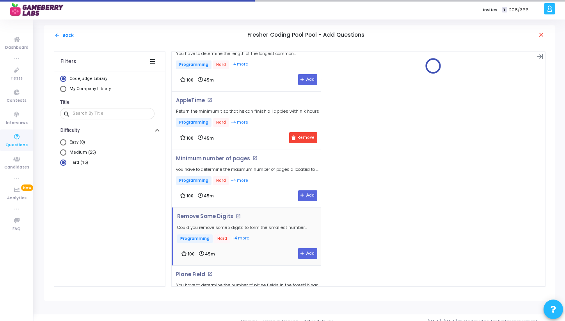
scroll to position [0, 0]
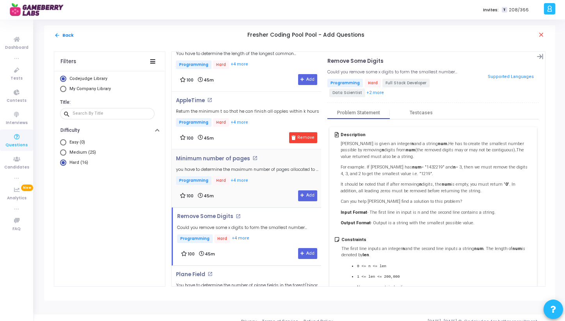
click at [264, 183] on p "Programming Hard +4 more" at bounding box center [248, 181] width 145 height 10
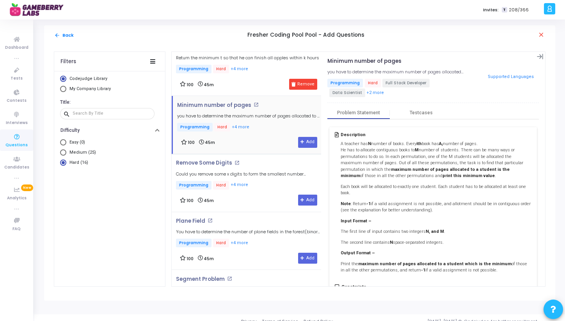
scroll to position [306, 0]
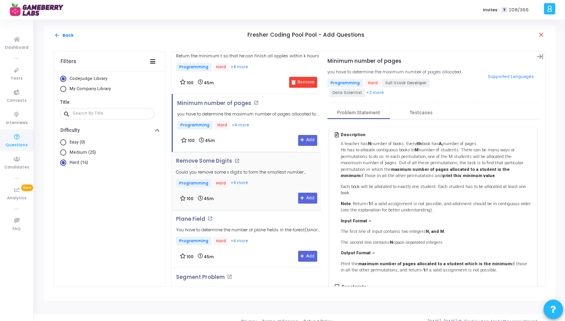
click at [254, 189] on div "Remove Some Digits open_in_new Could you remove some x digits to form the small…" at bounding box center [248, 181] width 145 height 46
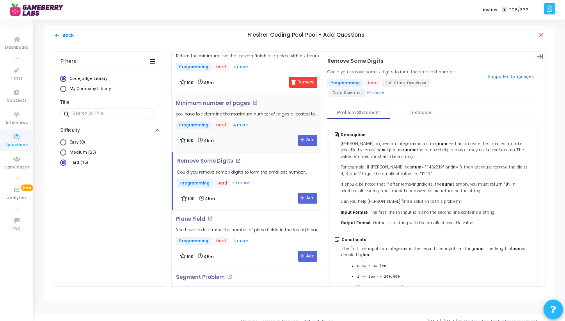
click at [261, 135] on div "100 45m Add" at bounding box center [248, 140] width 137 height 11
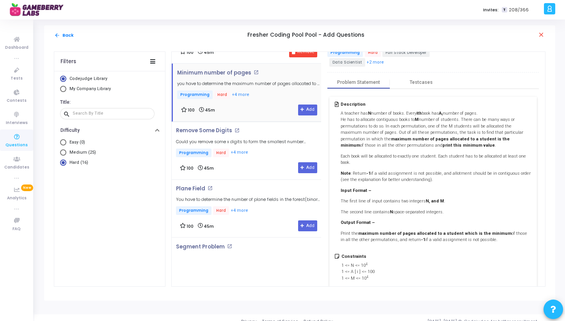
scroll to position [289, 0]
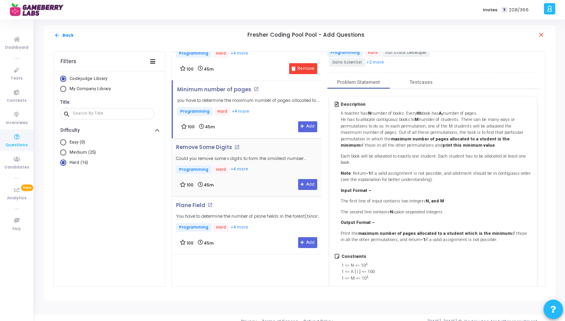
click at [257, 182] on div "100 45m Add" at bounding box center [248, 184] width 137 height 11
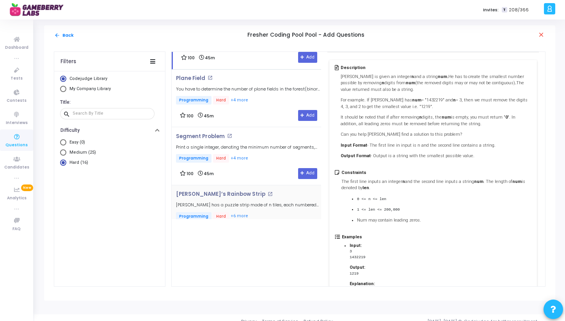
scroll to position [48, 0]
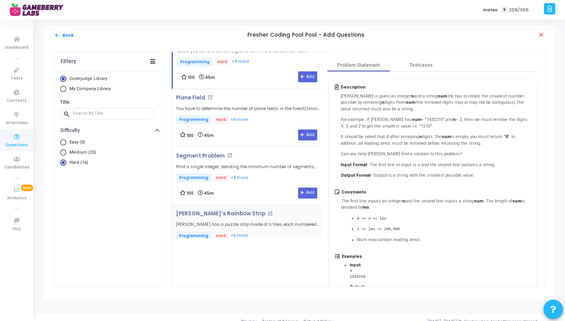
click at [363, 135] on span "It should be noted that if after removing n digits, the num is empty, you must …" at bounding box center [428, 140] width 175 height 12
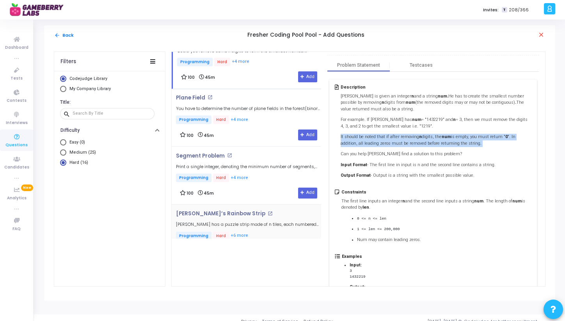
click at [363, 135] on span "It should be noted that if after removing n digits, the num is empty, you must …" at bounding box center [428, 140] width 175 height 12
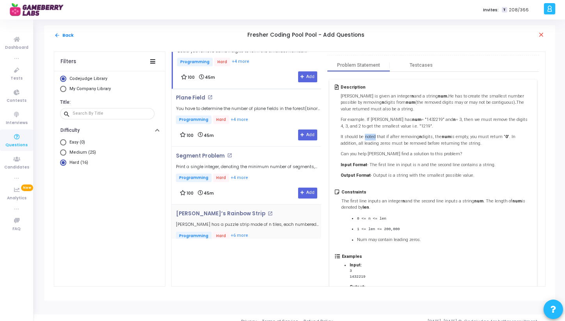
click at [363, 135] on span "It should be noted that if after removing n digits, the num is empty, you must …" at bounding box center [428, 140] width 175 height 12
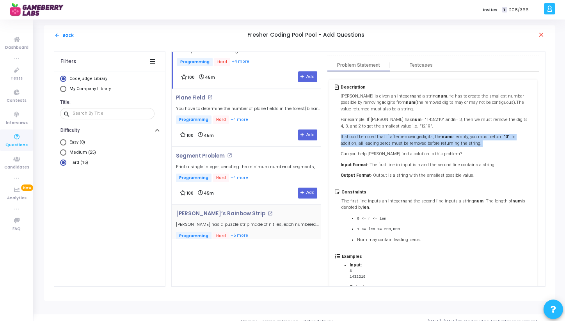
click at [363, 135] on span "It should be noted that if after removing n digits, the num is empty, you must …" at bounding box center [428, 140] width 175 height 12
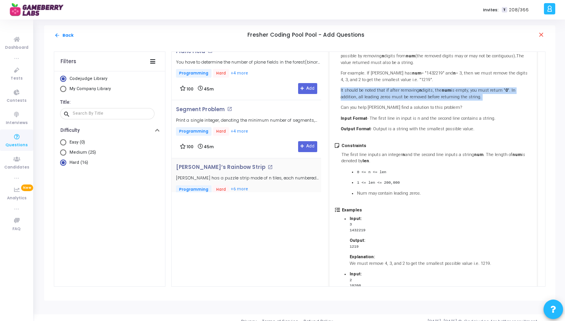
scroll to position [95, 0]
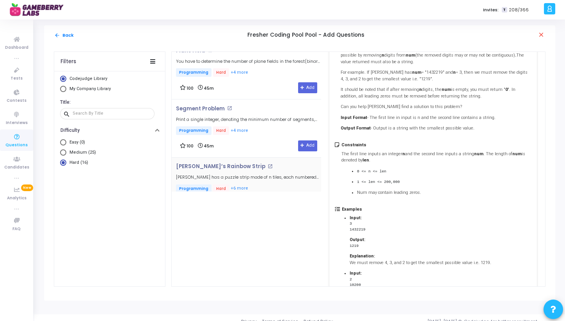
click at [360, 106] on p "Can you help Ramesh find a solution to this problem?" at bounding box center [436, 107] width 191 height 7
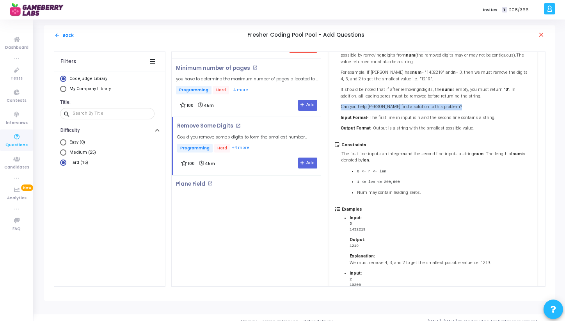
scroll to position [247, 0]
click at [306, 161] on button "Add" at bounding box center [307, 162] width 19 height 11
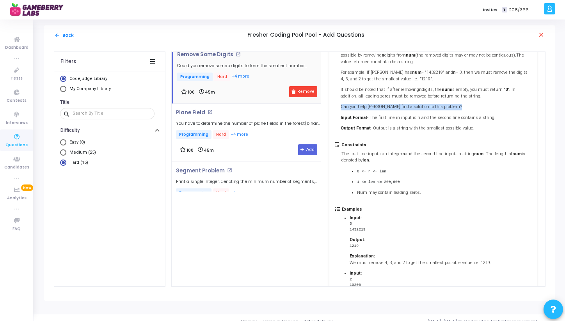
scroll to position [319, 0]
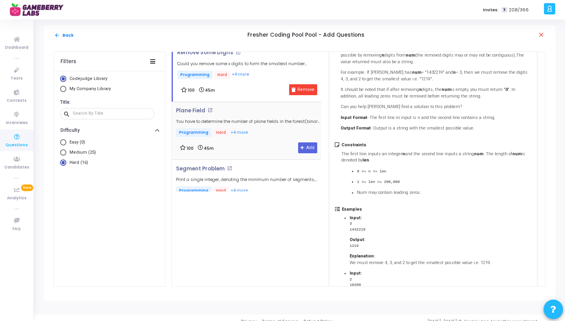
click at [252, 124] on div "Plane Field open_in_new You have to determine the number of plane fields in the…" at bounding box center [248, 123] width 145 height 30
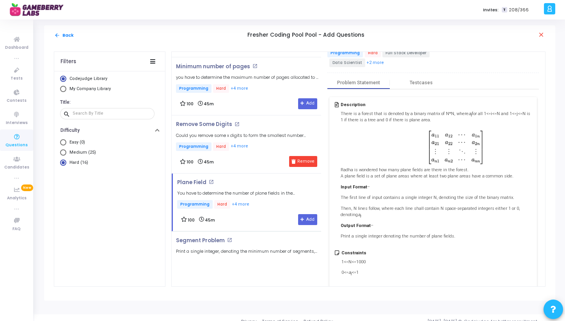
scroll to position [28, 0]
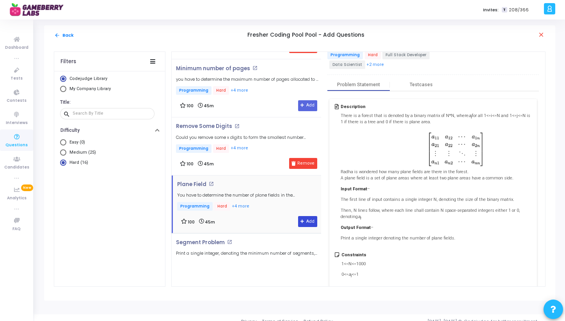
click at [304, 222] on button "Add" at bounding box center [307, 221] width 19 height 11
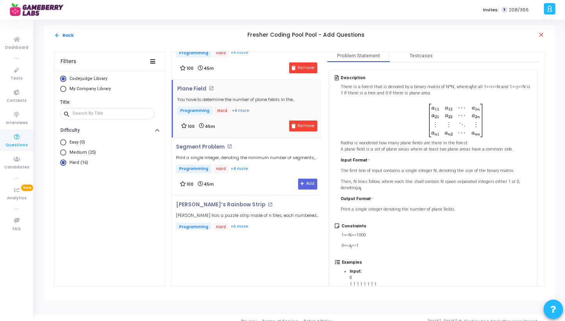
scroll to position [37, 0]
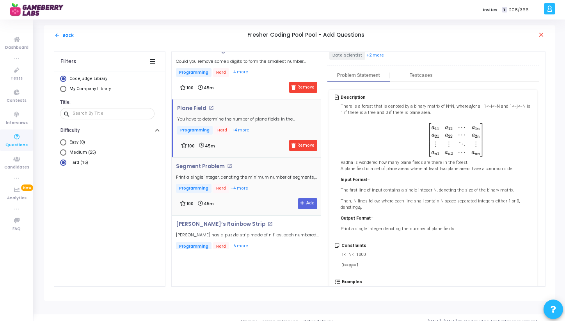
click at [262, 184] on p "Programming Hard +4 more" at bounding box center [248, 189] width 145 height 10
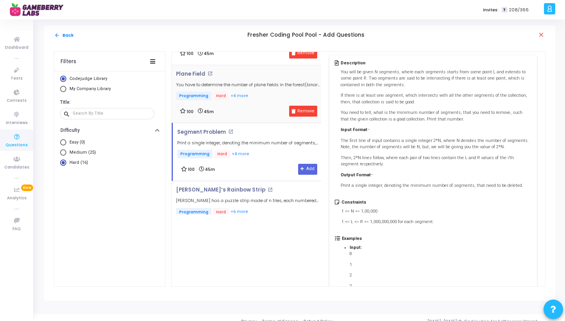
scroll to position [90, 0]
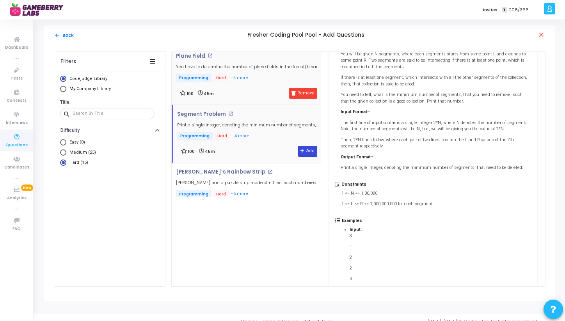
click at [305, 150] on button "Add" at bounding box center [307, 151] width 19 height 11
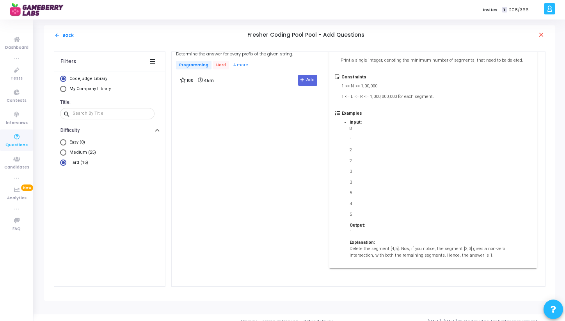
scroll to position [0, 0]
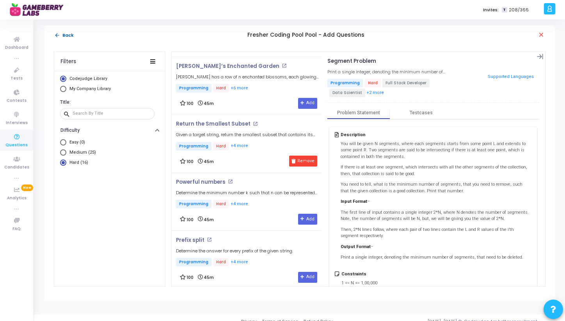
click at [64, 33] on button "arrow_back Back" at bounding box center [64, 35] width 20 height 7
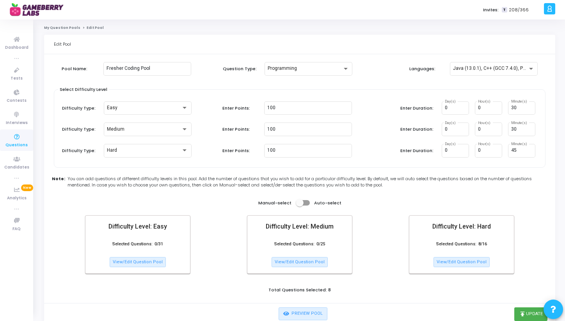
scroll to position [24, 0]
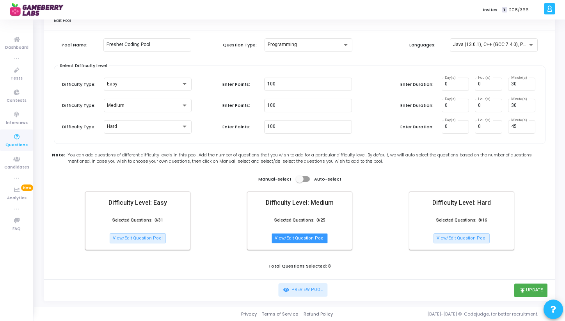
click at [290, 239] on button "View/Edit Question Pool" at bounding box center [300, 238] width 56 height 10
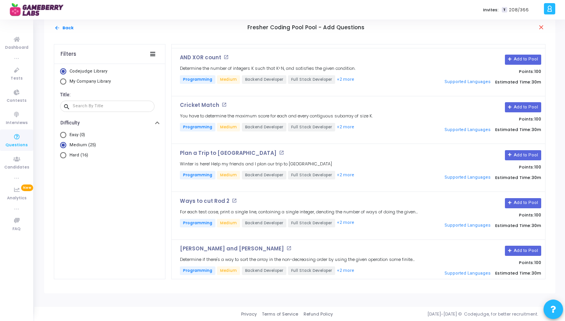
scroll to position [0, 0]
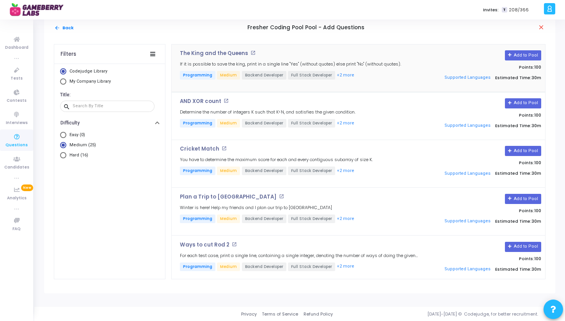
click at [287, 50] on h4 "The King and the Queens open_in_new" at bounding box center [299, 53] width 239 height 6
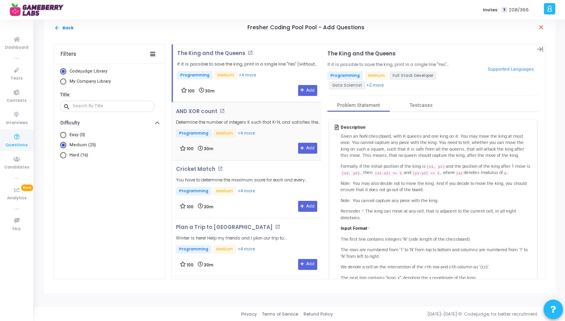
click at [264, 132] on p "Programming Medium +4 more" at bounding box center [248, 134] width 145 height 10
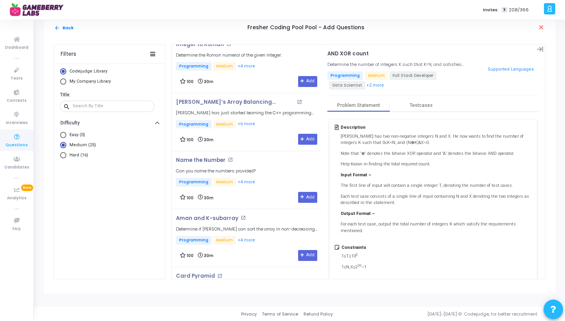
scroll to position [1211, 0]
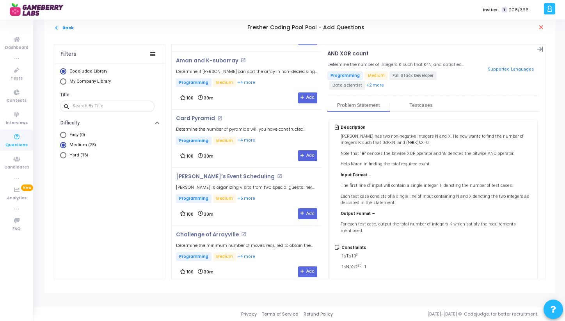
click at [264, 232] on h4 "Challenge of Arrayville open_in_new" at bounding box center [248, 235] width 145 height 6
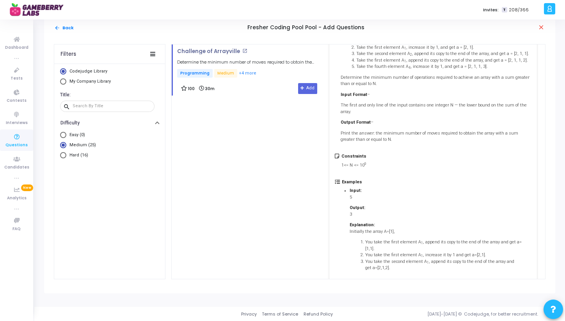
scroll to position [0, 0]
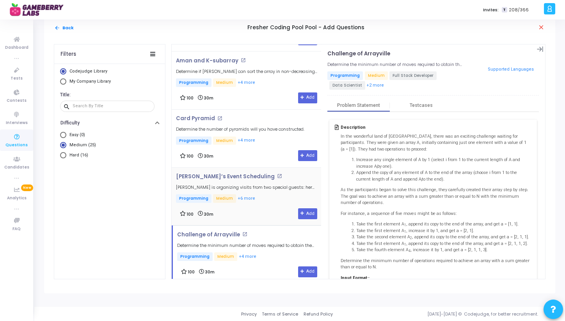
click at [269, 213] on div "100 30m Add" at bounding box center [248, 213] width 137 height 11
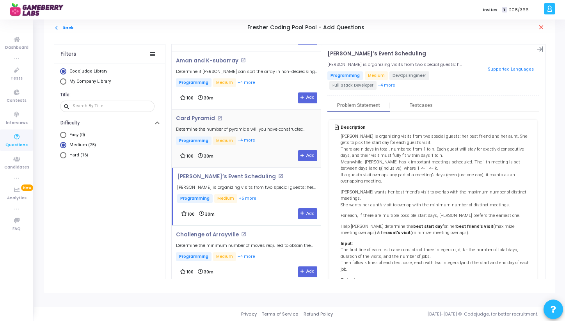
click at [259, 137] on p "Programming Medium +4 more" at bounding box center [240, 142] width 128 height 10
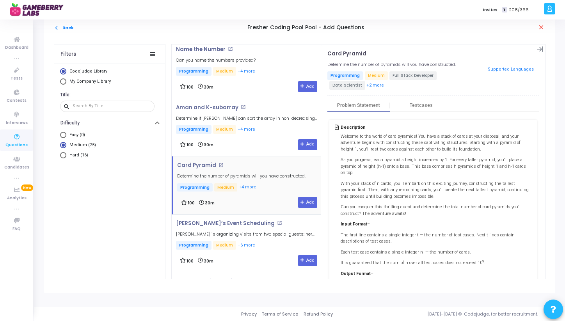
scroll to position [1164, 0]
click at [264, 131] on div "Aman and K-subarray open_in_new Determine if Aman can sort the array in non-dec…" at bounding box center [248, 128] width 145 height 46
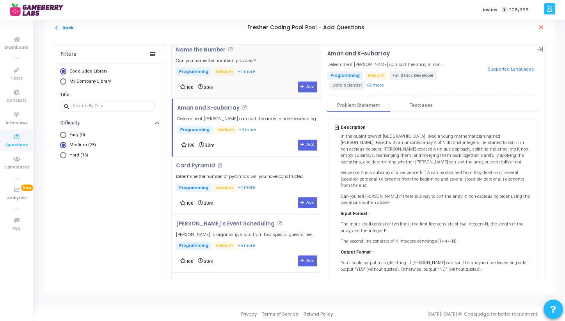
click at [265, 55] on div "Name the Number open_in_new Can you name the numbers provided? Programming Medi…" at bounding box center [248, 70] width 145 height 46
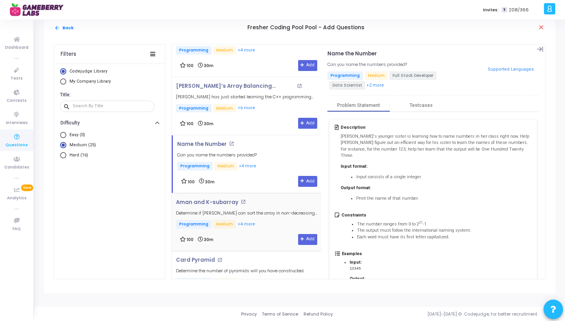
scroll to position [1020, 0]
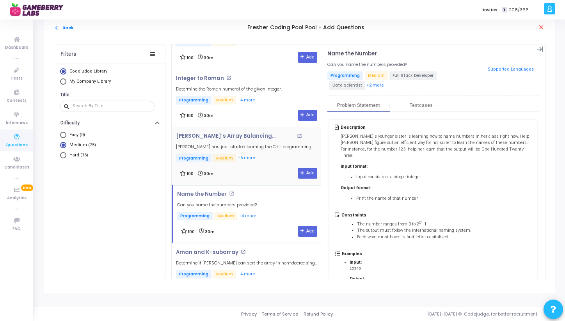
click at [260, 154] on p "Programming Medium +6 more" at bounding box center [248, 159] width 145 height 10
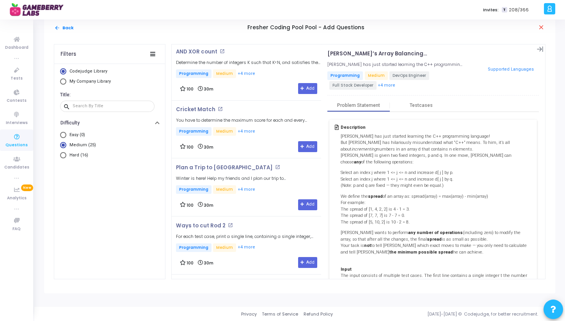
scroll to position [0, 0]
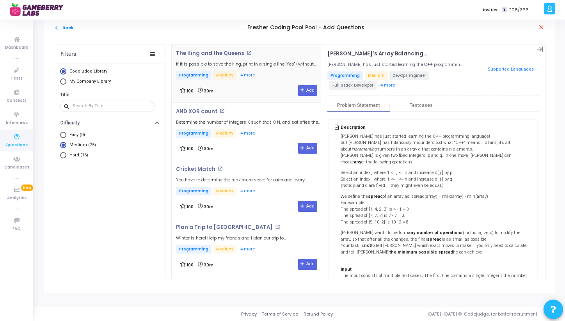
click at [260, 94] on div "100 30m Add" at bounding box center [248, 90] width 137 height 11
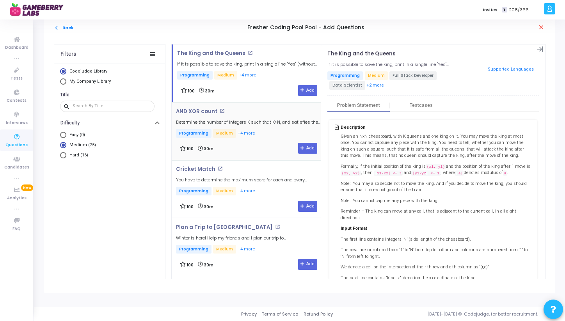
click at [271, 137] on p "Programming Medium +4 more" at bounding box center [248, 134] width 145 height 10
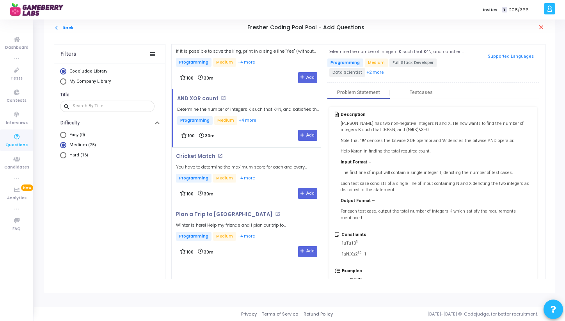
scroll to position [12, 0]
click at [300, 133] on button "Add" at bounding box center [307, 136] width 19 height 11
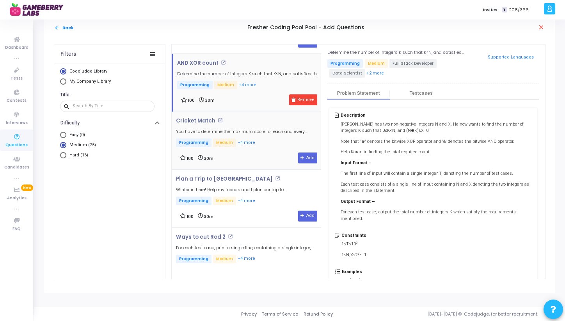
scroll to position [42, 0]
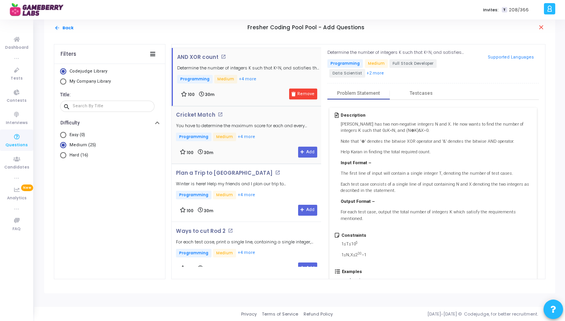
click at [255, 157] on div "100 30m Add" at bounding box center [248, 152] width 137 height 11
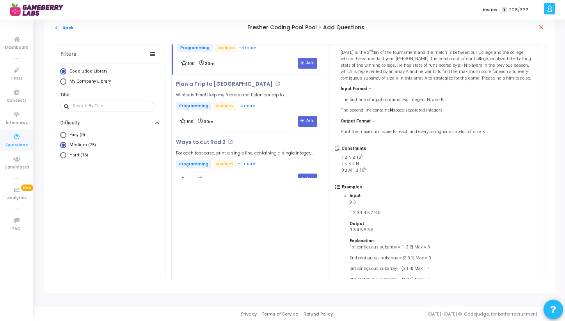
scroll to position [104, 0]
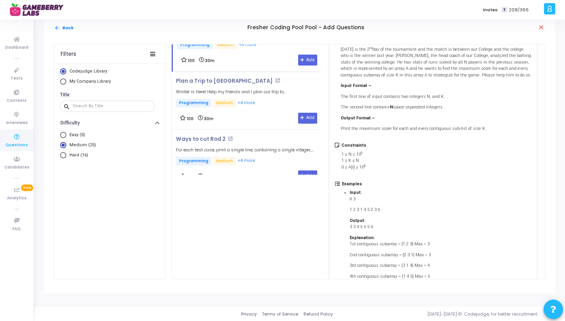
click at [365, 130] on p "Print the maximum score for each and every contiguous sub-list of size K." at bounding box center [436, 129] width 191 height 7
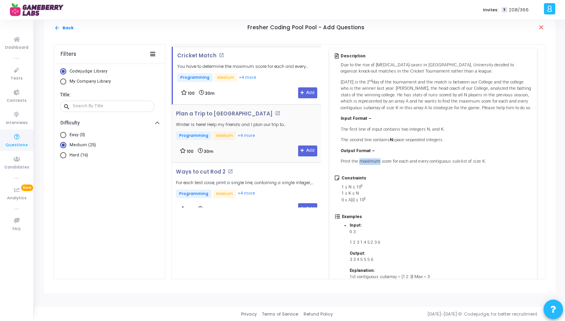
scroll to position [16, 0]
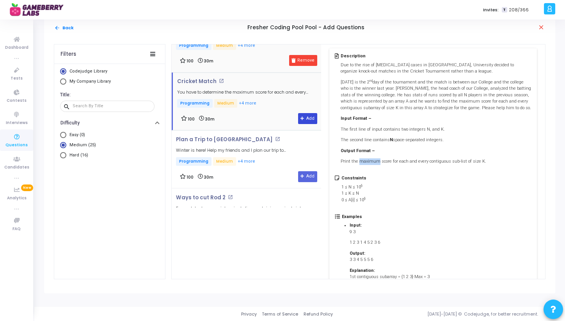
click at [306, 117] on button "Add" at bounding box center [307, 118] width 19 height 11
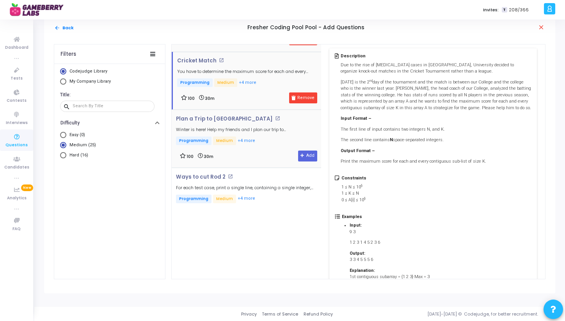
click at [277, 141] on p "Programming Medium +4 more" at bounding box center [248, 142] width 145 height 10
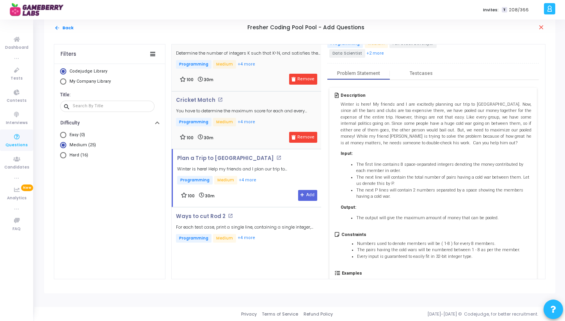
scroll to position [54, 0]
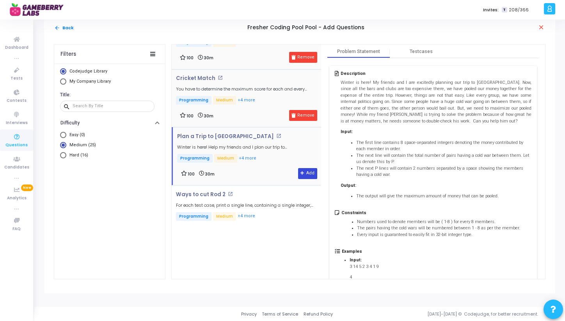
click at [304, 174] on button "Add" at bounding box center [307, 173] width 19 height 11
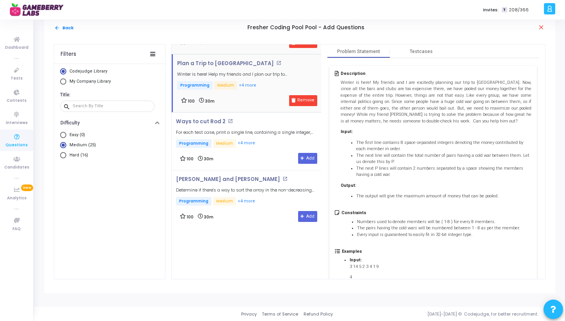
scroll to position [110, 0]
click at [274, 149] on div "Ways to cut Rod 2 open_in_new For each test case, print a single line, containi…" at bounding box center [248, 141] width 145 height 46
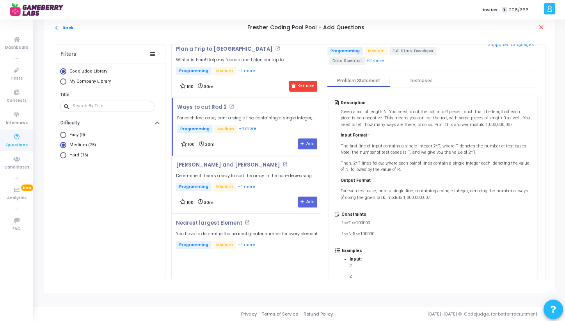
scroll to position [41, 0]
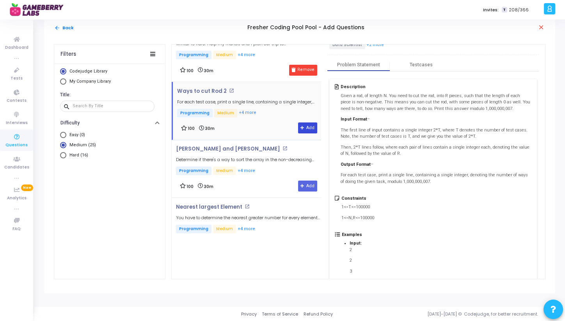
click at [303, 128] on button "Add" at bounding box center [307, 128] width 19 height 11
click at [262, 163] on div "Rahul and Simran open_in_new Determine if there's a way to sort the array in th…" at bounding box center [248, 161] width 145 height 30
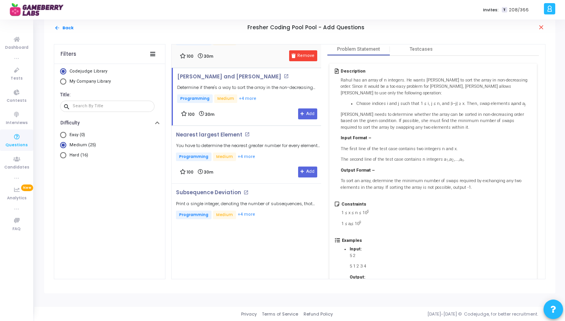
scroll to position [0, 0]
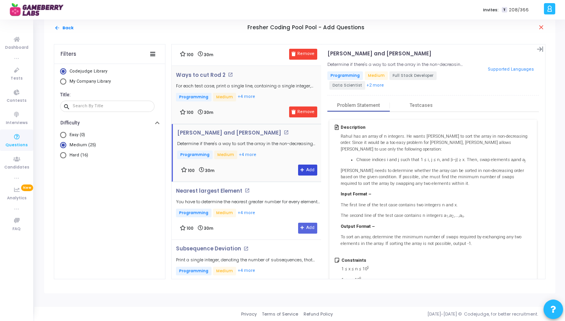
click at [301, 168] on icon at bounding box center [303, 170] width 4 height 4
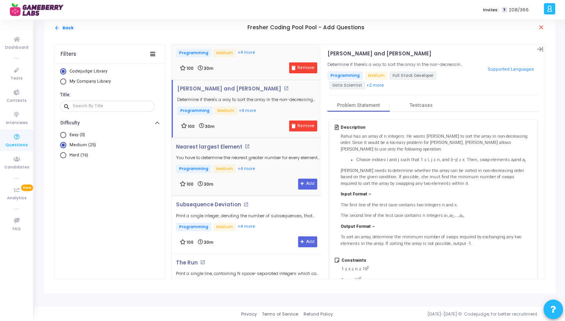
scroll to position [270, 0]
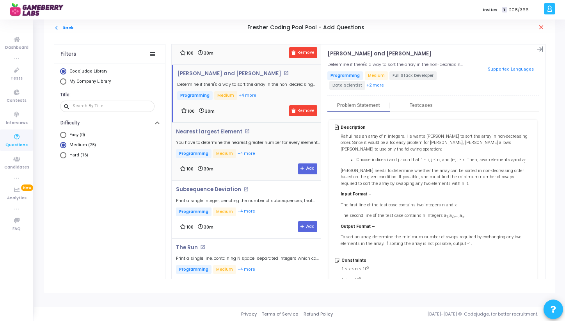
click at [262, 158] on div "Nearest largest Element open_in_new You have to determine the nearest greater n…" at bounding box center [248, 152] width 145 height 46
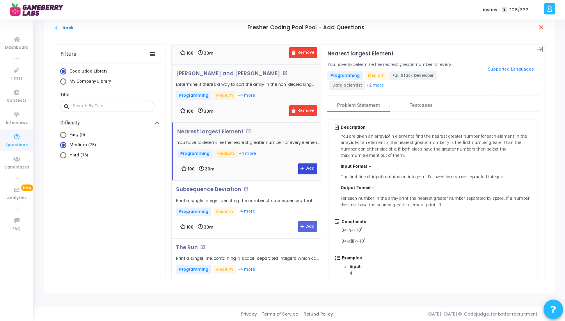
click at [302, 167] on button "Add" at bounding box center [307, 169] width 19 height 11
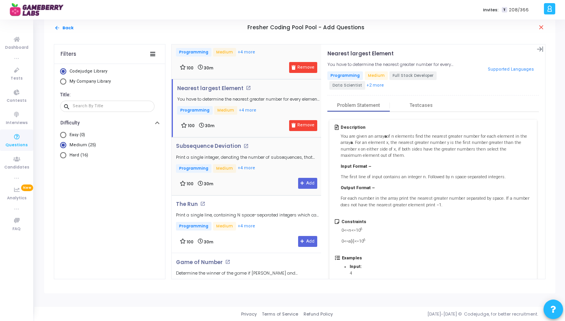
scroll to position [314, 0]
click at [274, 171] on p "Programming Medium +4 more" at bounding box center [248, 169] width 145 height 10
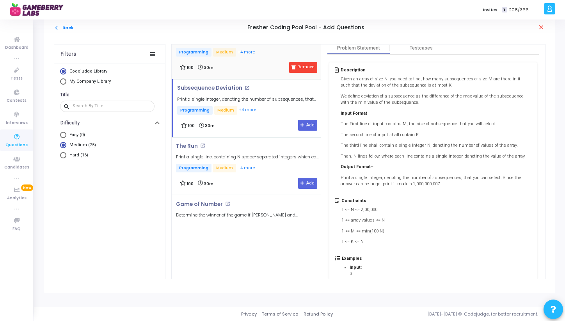
scroll to position [59, 0]
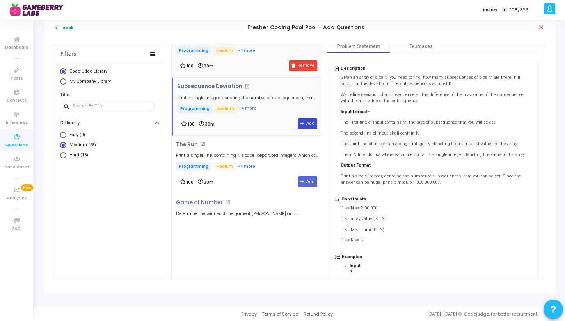
click at [301, 124] on icon at bounding box center [303, 124] width 4 height 4
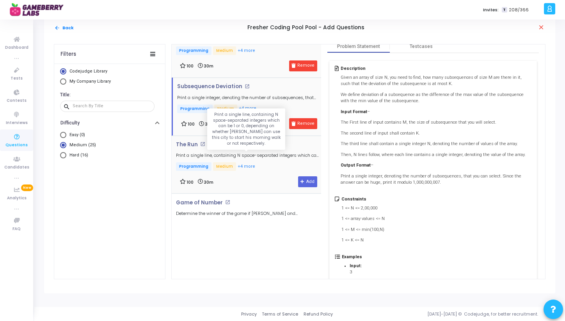
click at [267, 153] on h5 "Print a single line, containing N space-separated integers which can be 1 or 0,…" at bounding box center [248, 155] width 145 height 5
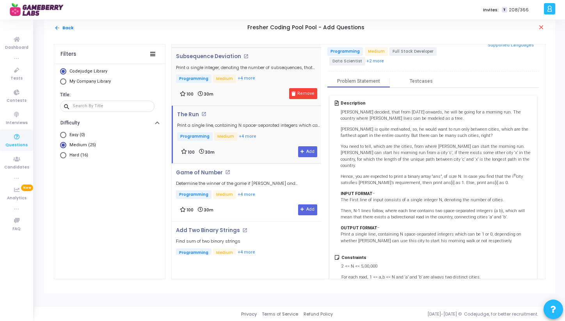
scroll to position [394, 0]
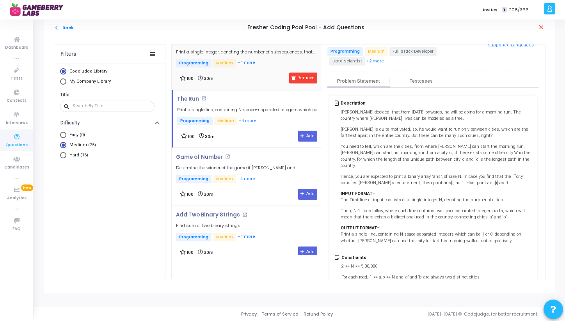
click at [262, 161] on div "Game of Number open_in_new Determine the winner of the game if Alex and John, b…" at bounding box center [248, 169] width 145 height 30
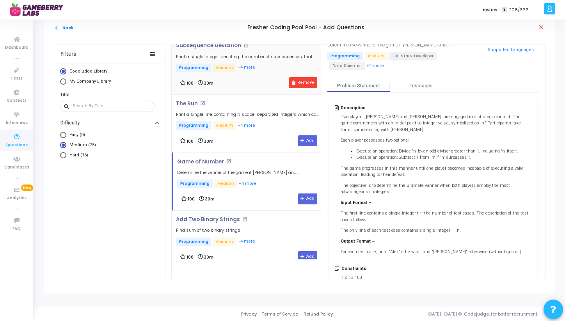
scroll to position [9, 0]
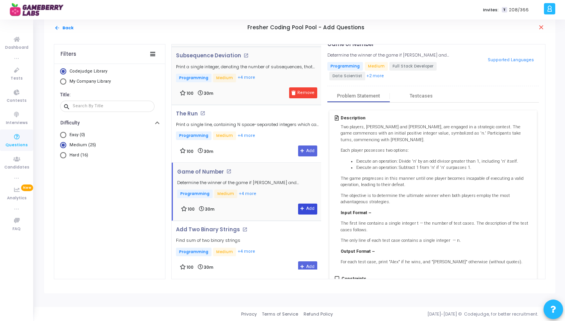
click at [301, 208] on button "Add" at bounding box center [307, 209] width 19 height 11
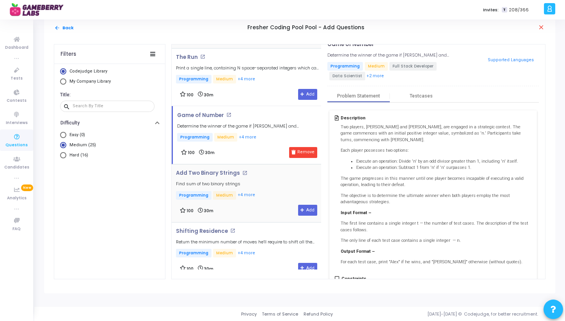
click at [262, 197] on div "Add Two Binary Strings open_in_new Find sum of two binary strings Programming M…" at bounding box center [248, 193] width 145 height 46
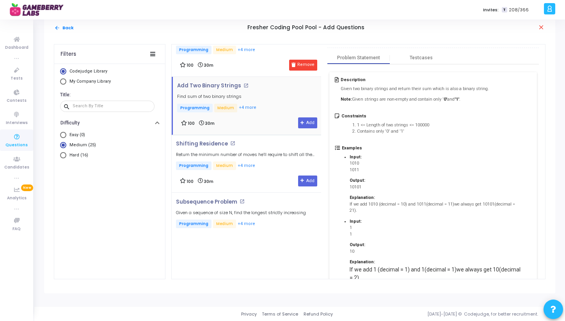
scroll to position [511, 0]
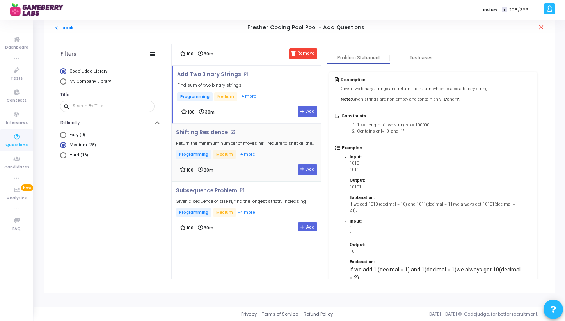
click at [268, 153] on p "Programming Medium +4 more" at bounding box center [248, 155] width 145 height 10
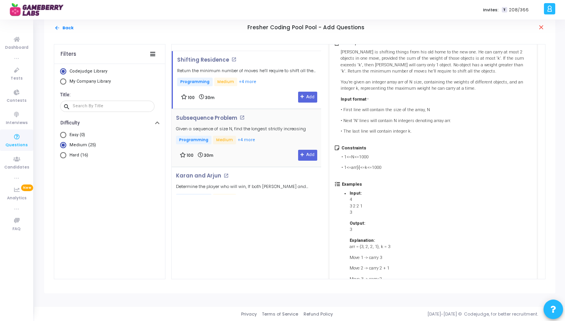
scroll to position [542, 0]
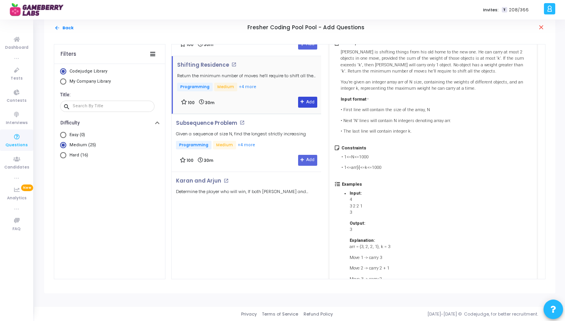
click at [306, 100] on button "Add" at bounding box center [307, 102] width 19 height 11
click at [263, 137] on div "Subsequence Problem open_in_new Given a sequence of size N, find the longest st…" at bounding box center [241, 135] width 130 height 30
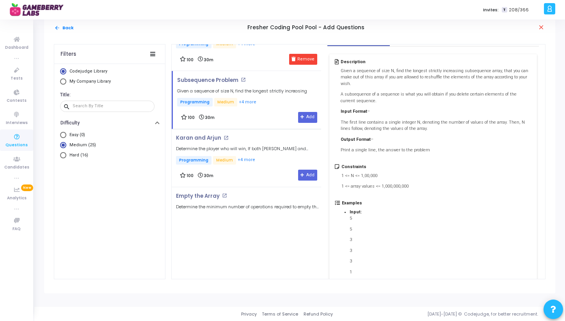
scroll to position [64, 0]
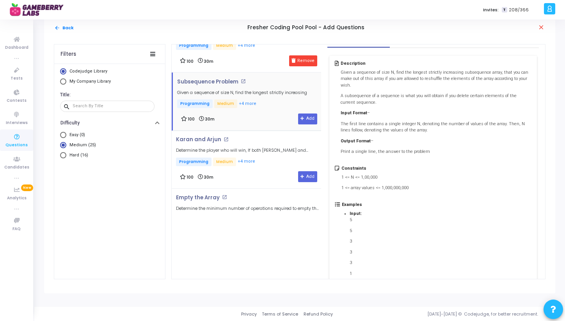
click at [301, 110] on div "Subsequence Problem open_in_new Given a sequence of size N, find the longest st…" at bounding box center [249, 102] width 144 height 46
click at [301, 117] on icon at bounding box center [303, 119] width 4 height 4
click at [256, 155] on div "Karan and Arjun open_in_new Determine the player who will win, If both Karan an…" at bounding box center [248, 152] width 145 height 30
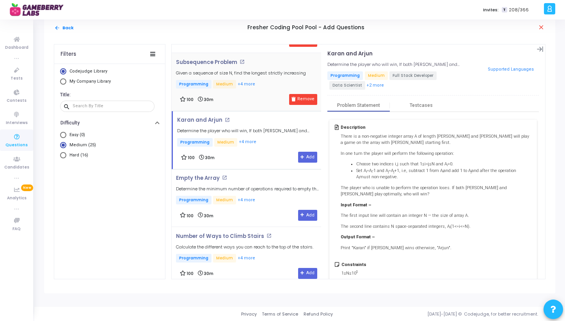
scroll to position [37, 0]
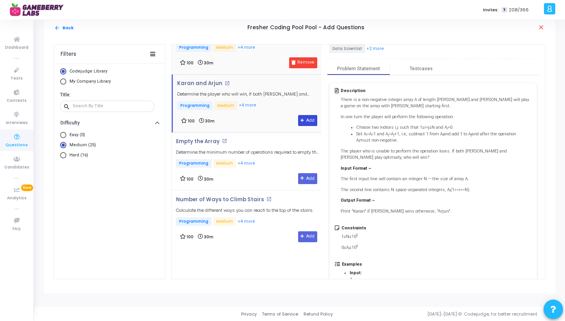
click at [305, 118] on button "Add" at bounding box center [307, 120] width 19 height 11
click at [263, 164] on p "Programming Medium +4 more" at bounding box center [248, 164] width 145 height 10
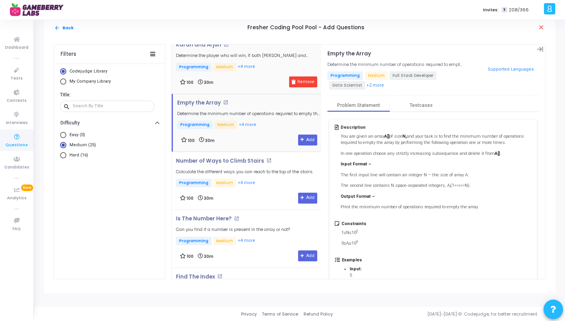
scroll to position [766, 0]
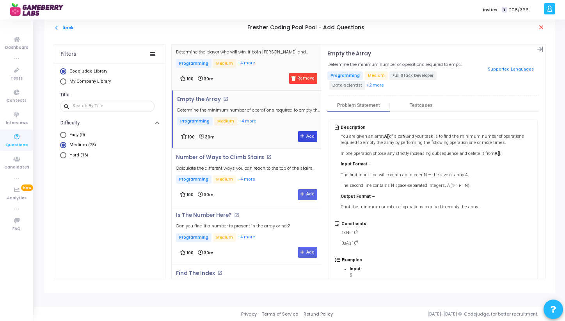
click at [303, 135] on button "Add" at bounding box center [307, 136] width 19 height 11
click at [275, 180] on p "Programming Medium +4 more" at bounding box center [244, 180] width 137 height 10
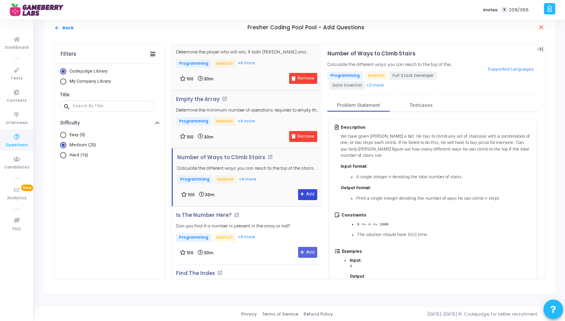
click at [301, 189] on button "Add" at bounding box center [307, 194] width 19 height 11
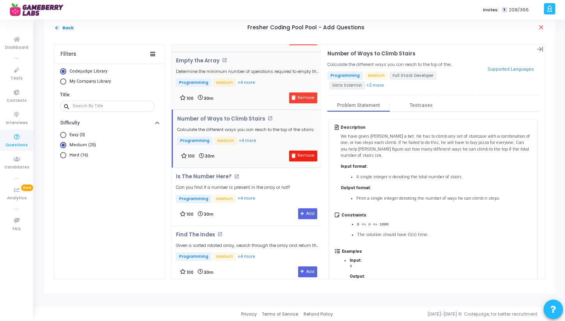
click at [300, 154] on button "Remove" at bounding box center [303, 156] width 28 height 11
click at [272, 208] on div "100 30m Add" at bounding box center [248, 213] width 137 height 11
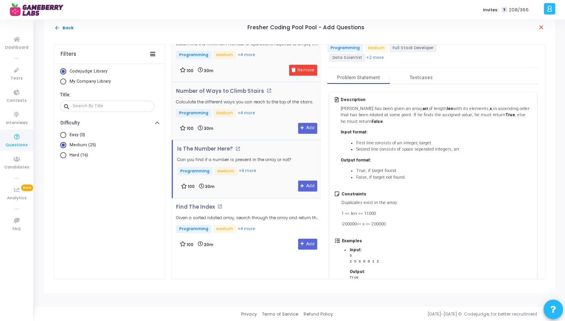
scroll to position [839, 0]
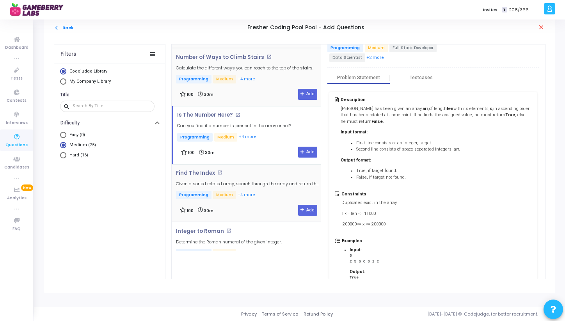
click at [267, 191] on p "Programming Medium +4 more" at bounding box center [248, 196] width 145 height 10
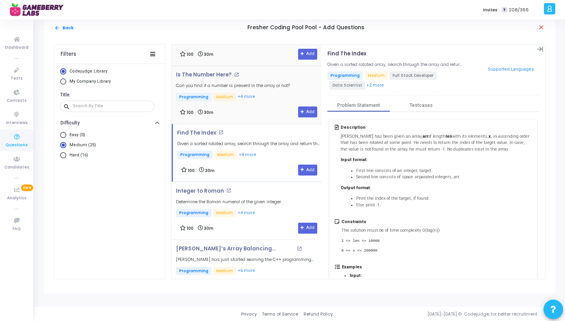
scroll to position [908, 0]
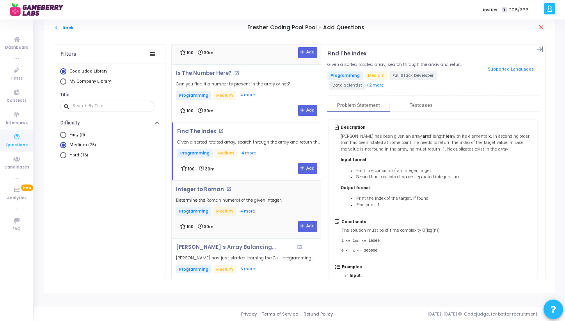
click at [271, 193] on div "Integer to Roman open_in_new Determine the Roman numeral of the given integer. …" at bounding box center [229, 202] width 106 height 30
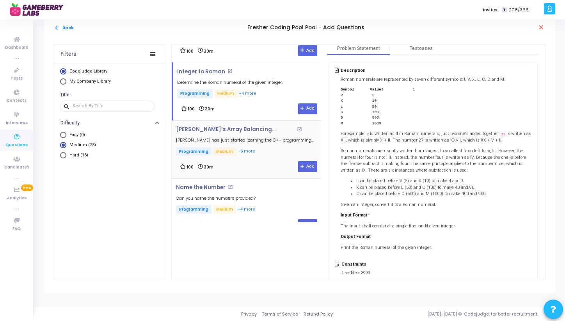
scroll to position [970, 0]
click at [272, 151] on p "Programming Medium +6 more" at bounding box center [248, 152] width 145 height 10
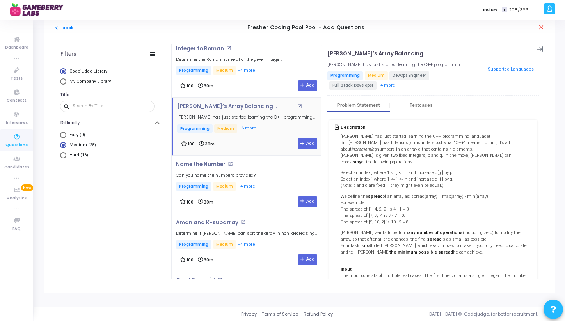
scroll to position [1051, 0]
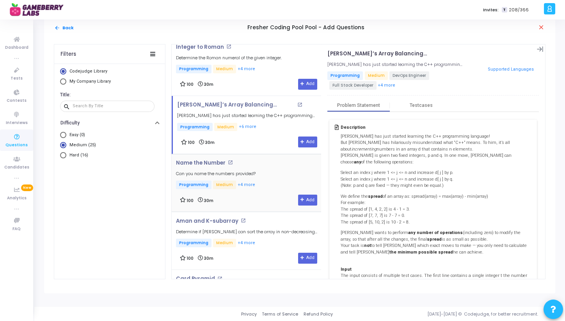
click at [272, 178] on div "Name the Number open_in_new Can you name the numbers provided? Programming Medi…" at bounding box center [248, 183] width 145 height 46
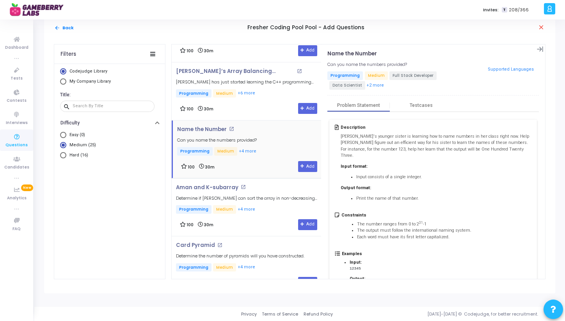
scroll to position [1088, 0]
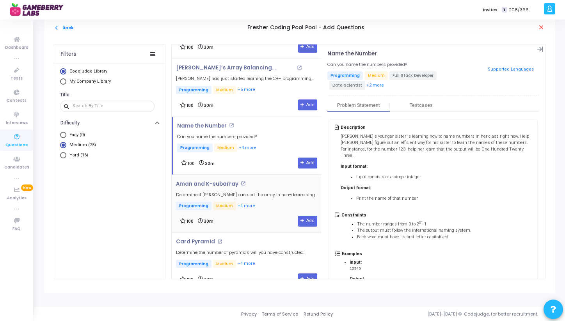
click at [264, 206] on p "Programming Medium +4 more" at bounding box center [248, 207] width 145 height 10
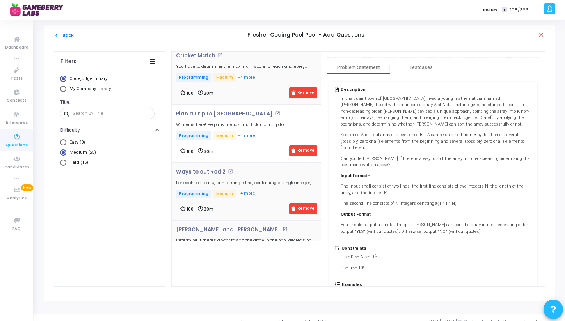
scroll to position [0, 0]
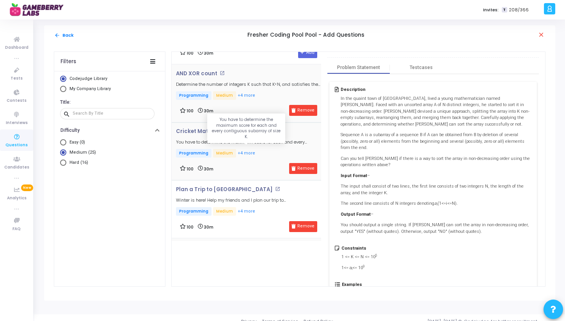
click at [258, 144] on h5 "You have to determine the maximum score for each and every contiguous subarray …" at bounding box center [248, 142] width 145 height 5
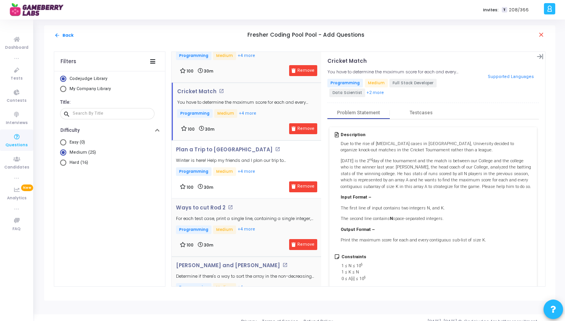
scroll to position [86, 0]
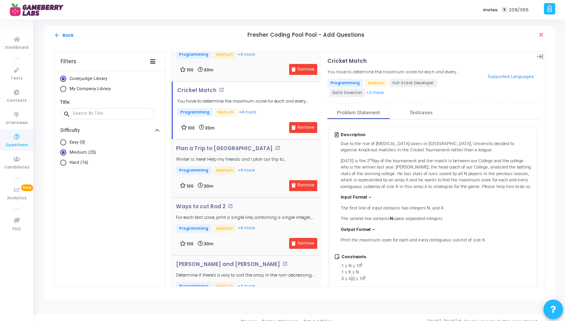
click at [267, 180] on div "100 30m Remove" at bounding box center [248, 185] width 137 height 11
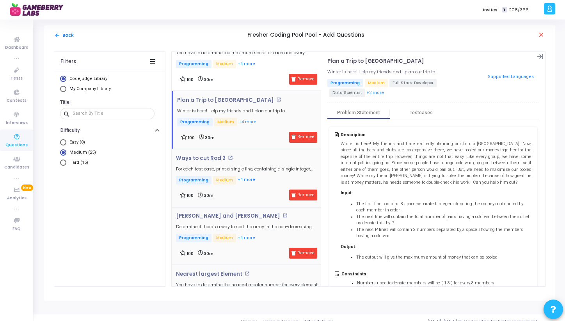
scroll to position [135, 0]
click at [271, 171] on div "Ways to cut Rod 2 open_in_new For each test case, print a single line, containi…" at bounding box center [248, 170] width 145 height 30
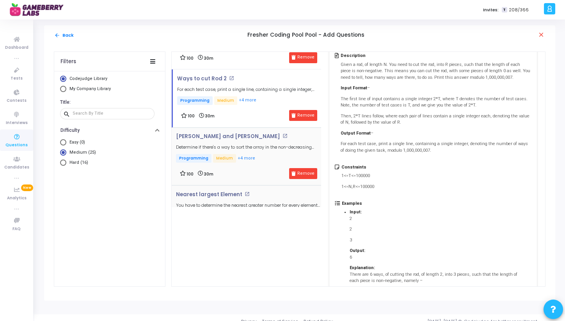
scroll to position [80, 0]
click at [265, 146] on h5 "Determine if there's a way to sort the array in the non-decreasing order by usi…" at bounding box center [248, 146] width 145 height 5
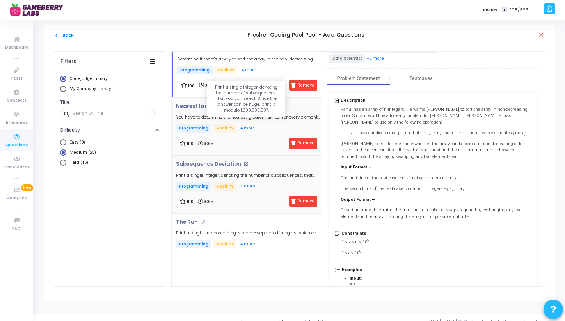
scroll to position [267, 0]
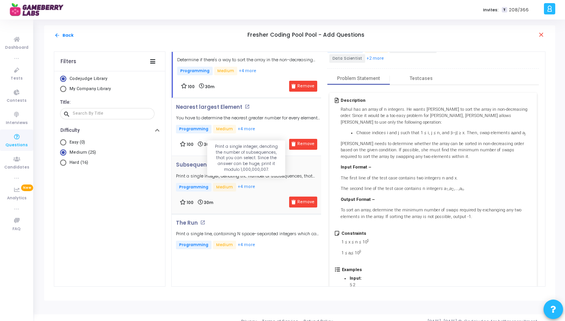
click at [259, 176] on h5 "Print a single integer, denoting the number of subsequences, that you can selec…" at bounding box center [248, 176] width 145 height 5
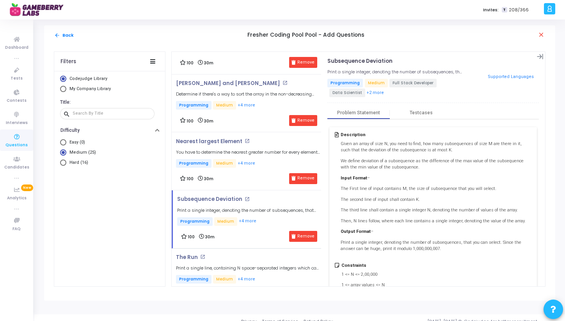
click at [272, 174] on div "100 30m Remove" at bounding box center [248, 178] width 137 height 11
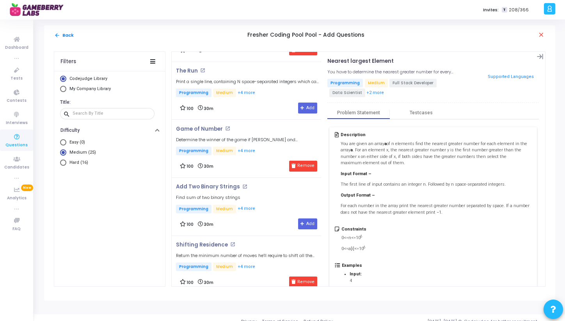
scroll to position [453, 0]
click at [267, 97] on p "Programming Medium +4 more" at bounding box center [248, 94] width 145 height 10
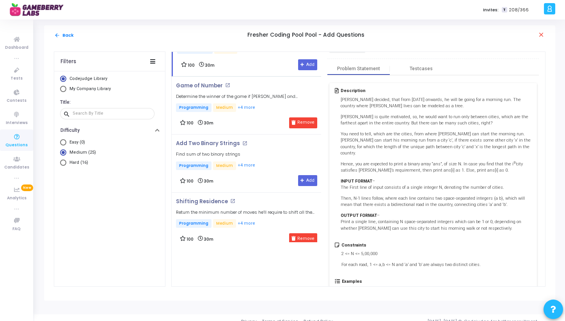
scroll to position [0, 0]
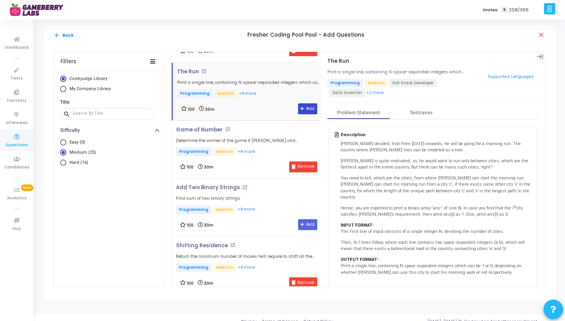
click at [304, 105] on button "Add" at bounding box center [307, 108] width 19 height 11
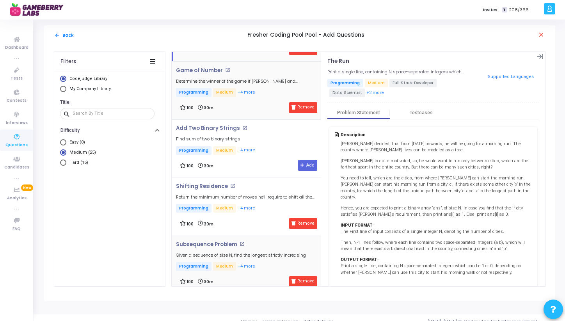
scroll to position [515, 0]
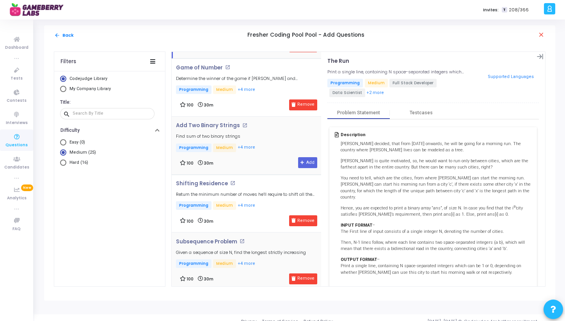
click at [256, 157] on div "100 30m Add" at bounding box center [248, 162] width 137 height 11
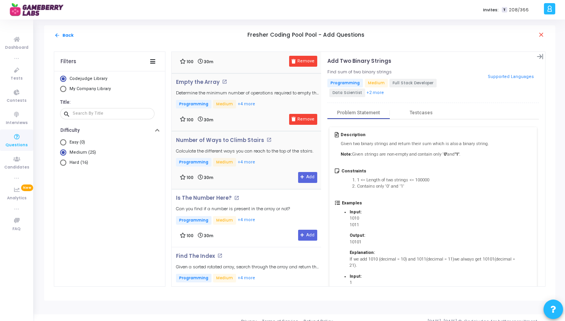
scroll to position [791, 0]
click at [264, 172] on div "100 30m Add" at bounding box center [248, 177] width 137 height 11
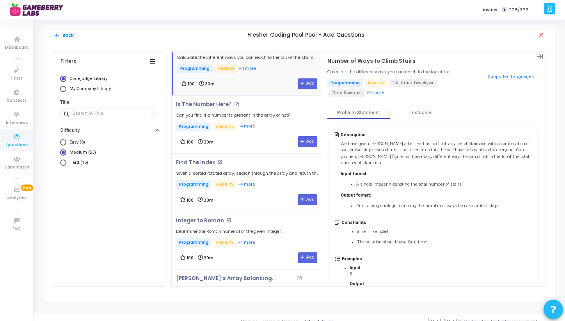
scroll to position [887, 0]
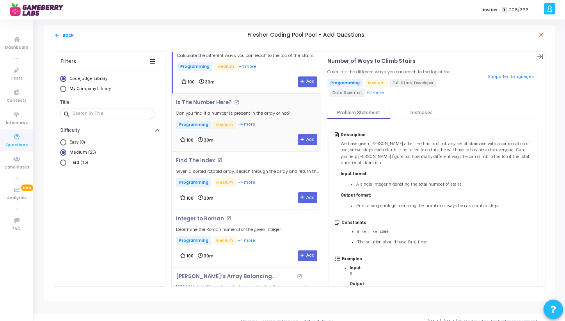
click at [270, 142] on div "Is The Number Here? open_in_new Can you find if a number is present in the arra…" at bounding box center [247, 123] width 150 height 58
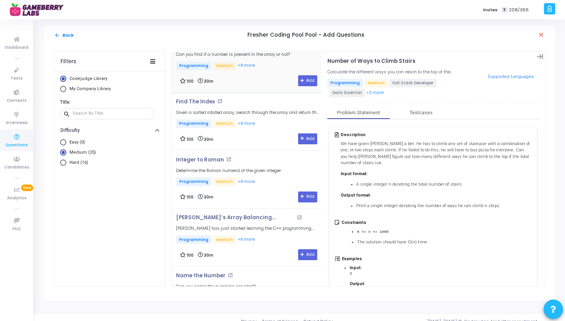
scroll to position [946, 0]
click at [259, 136] on div "100 30m Add" at bounding box center [248, 138] width 137 height 11
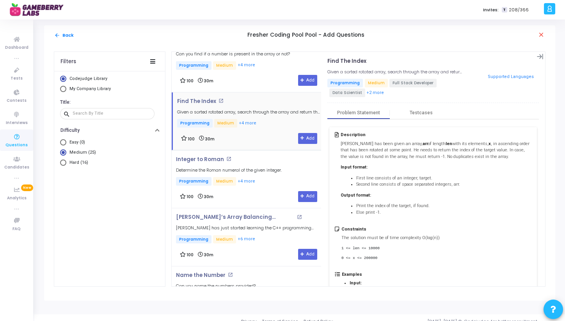
scroll to position [966, 0]
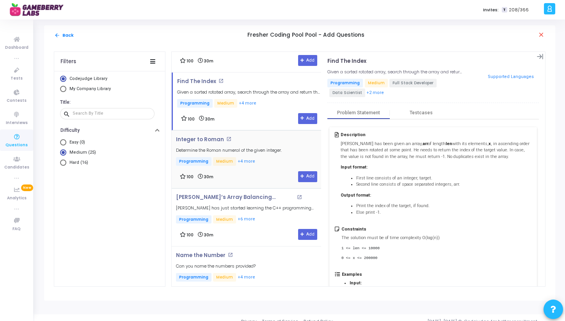
click at [268, 161] on p "Programming Medium +4 more" at bounding box center [229, 162] width 106 height 10
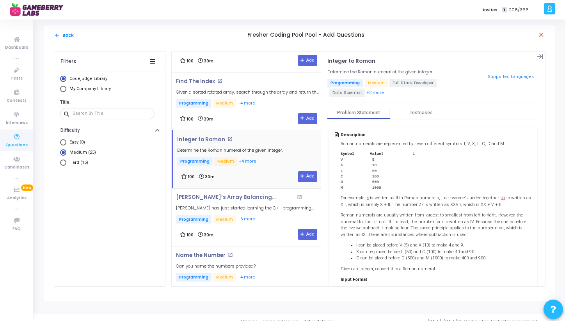
scroll to position [1003, 0]
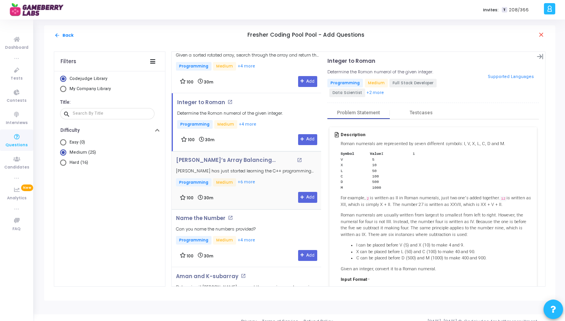
click at [266, 178] on p "Programming Medium +6 more" at bounding box center [248, 183] width 145 height 10
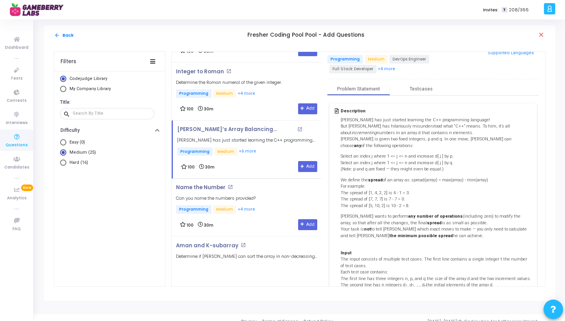
scroll to position [71, 0]
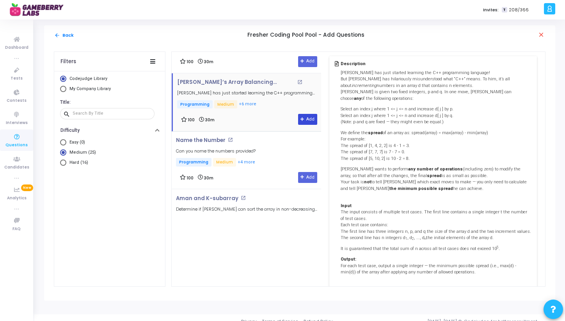
click at [299, 118] on button "Add" at bounding box center [307, 119] width 19 height 11
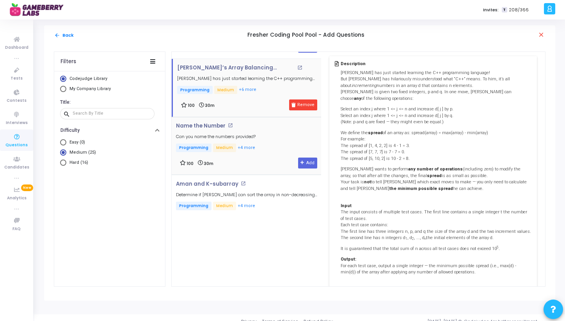
scroll to position [1025, 0]
click at [272, 148] on div "Name the Number open_in_new Can you name the numbers provided? Programming Medi…" at bounding box center [248, 145] width 145 height 46
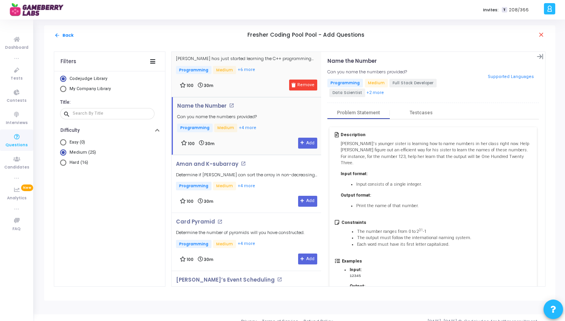
scroll to position [1119, 0]
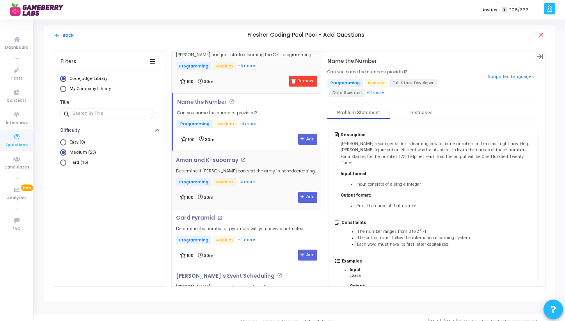
click at [259, 192] on div "100 30m Add" at bounding box center [248, 197] width 137 height 11
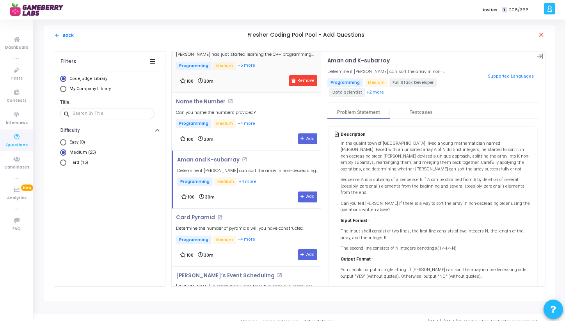
scroll to position [0, 0]
click at [306, 194] on button "Add" at bounding box center [307, 197] width 19 height 11
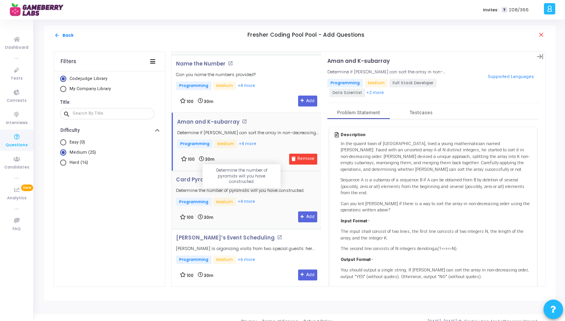
click at [266, 189] on h5 "Determine the number of pyramids will you have constructed." at bounding box center [240, 190] width 128 height 5
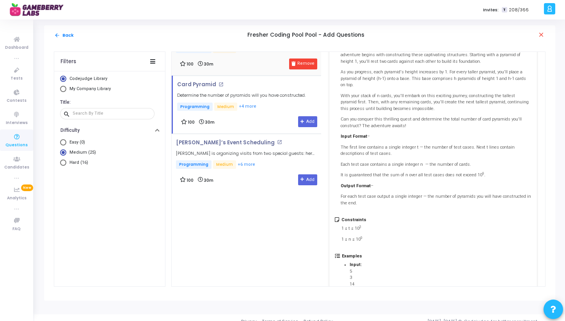
scroll to position [70, 0]
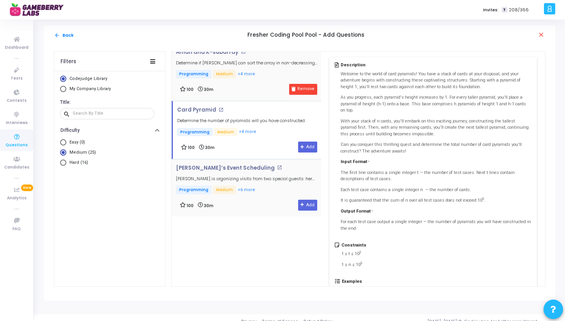
click at [272, 181] on div "Maya’s Event Scheduling open_in_new Maya is organizing visits from two special …" at bounding box center [248, 180] width 145 height 30
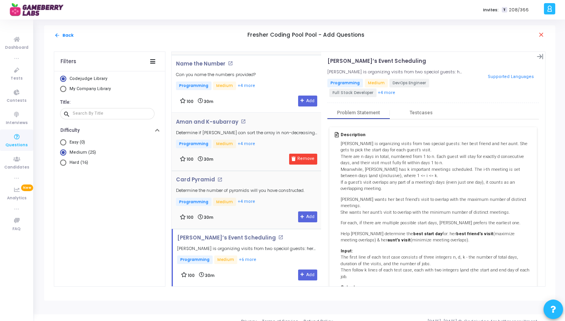
click at [272, 190] on div "Card Pyramid open_in_new Determine the number of pyramids will you have constru…" at bounding box center [240, 192] width 128 height 30
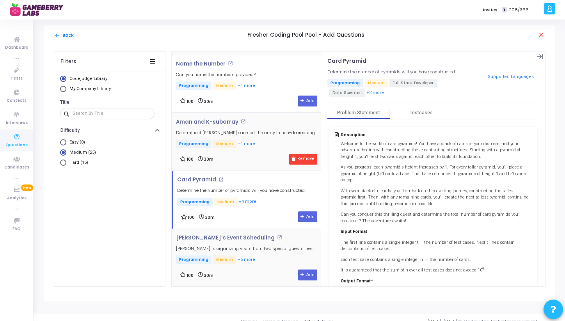
click at [265, 258] on p "Programming Medium +6 more" at bounding box center [248, 261] width 145 height 10
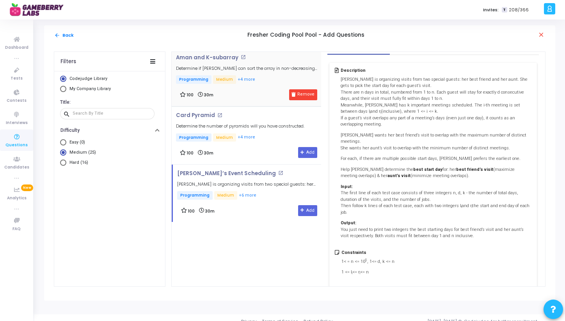
scroll to position [94, 0]
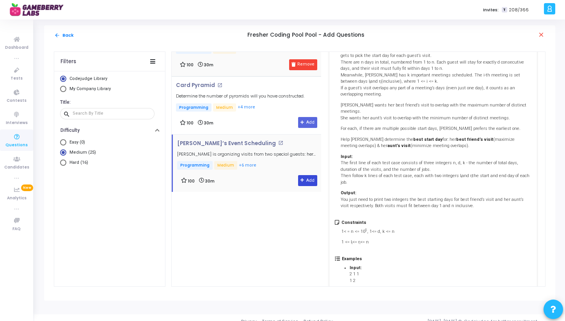
click at [304, 179] on button "Add" at bounding box center [307, 180] width 19 height 11
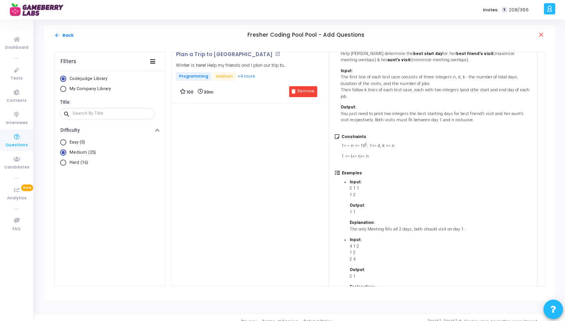
scroll to position [237, 0]
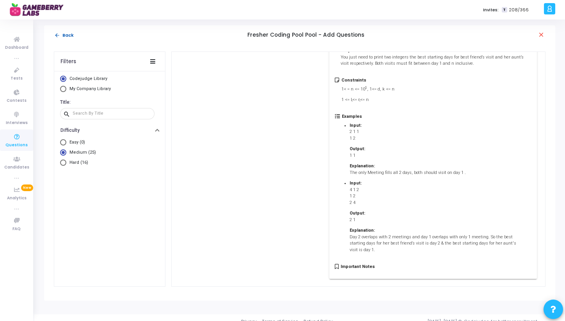
click at [65, 35] on button "arrow_back Back" at bounding box center [64, 35] width 20 height 7
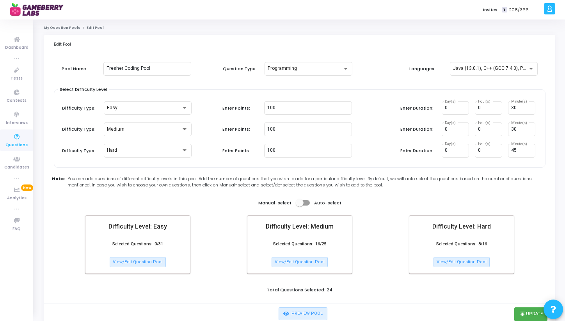
scroll to position [24, 0]
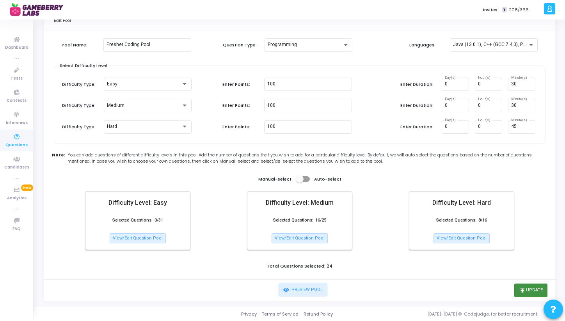
click at [532, 291] on button "publish Update" at bounding box center [531, 290] width 33 height 13
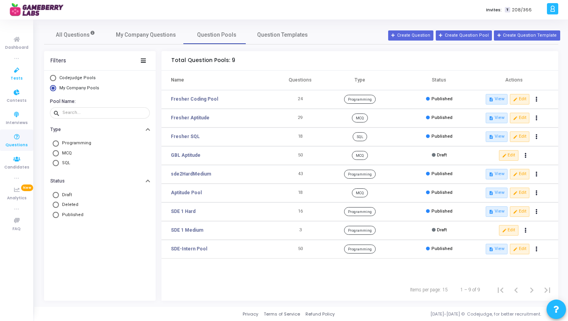
click at [18, 78] on span "Tests" at bounding box center [17, 78] width 12 height 7
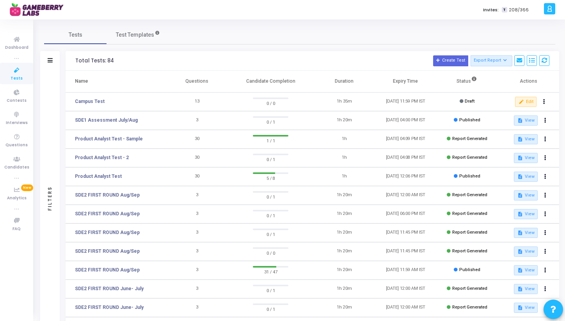
click at [396, 98] on td "05 Sep, 2025 11:59 PM IST" at bounding box center [405, 102] width 61 height 19
click at [521, 100] on mat-icon "edit" at bounding box center [521, 101] width 5 height 5
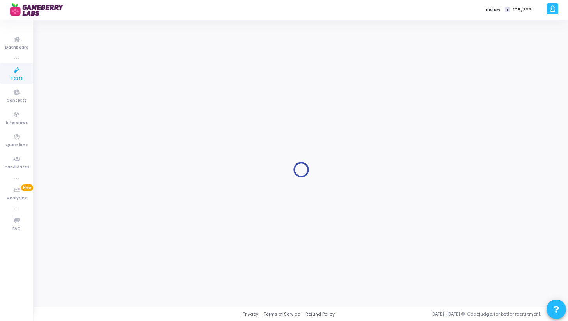
type input "Campus Test"
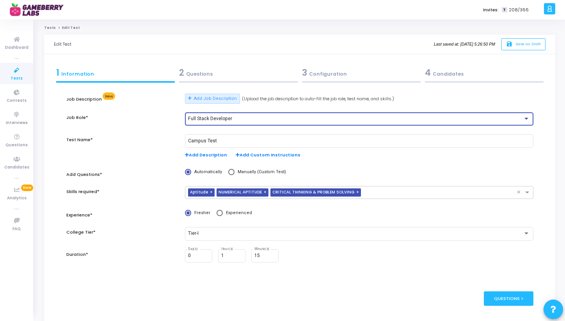
click at [198, 119] on span "Full Stack Developer" at bounding box center [210, 118] width 44 height 5
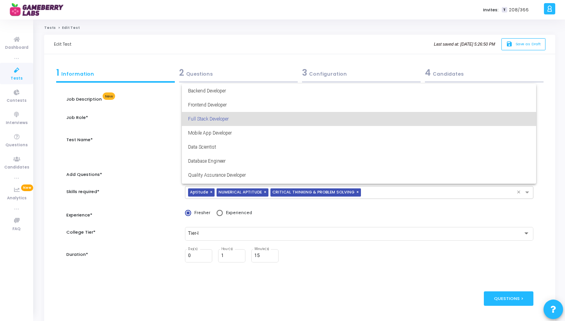
click at [164, 142] on div at bounding box center [282, 160] width 565 height 321
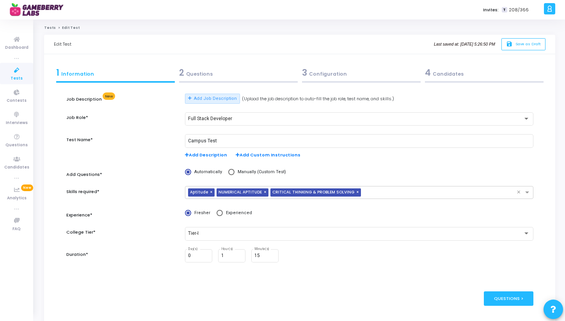
scroll to position [35, 0]
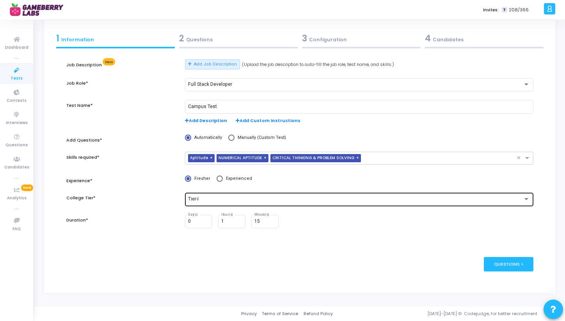
click at [224, 198] on div "Tier-I" at bounding box center [355, 199] width 335 height 5
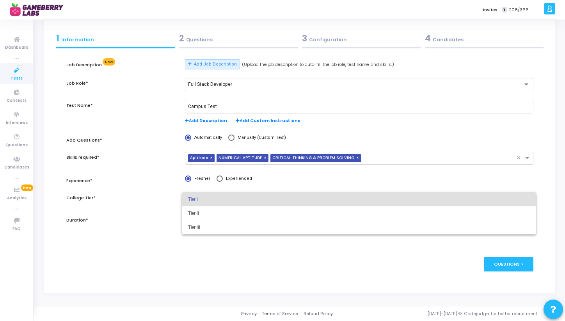
click at [152, 196] on div at bounding box center [282, 160] width 565 height 321
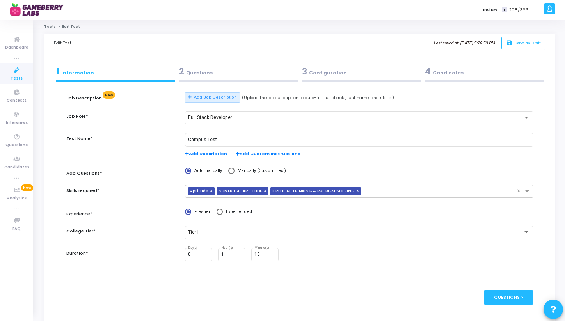
scroll to position [0, 0]
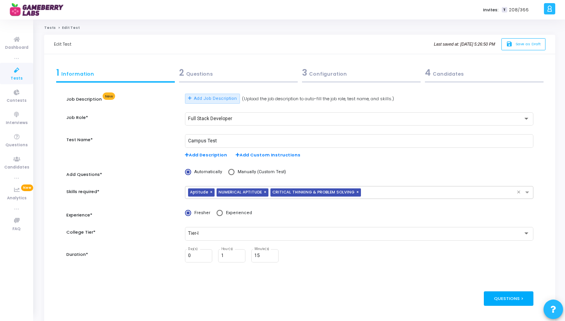
click at [495, 296] on div "Questions >" at bounding box center [509, 299] width 50 height 14
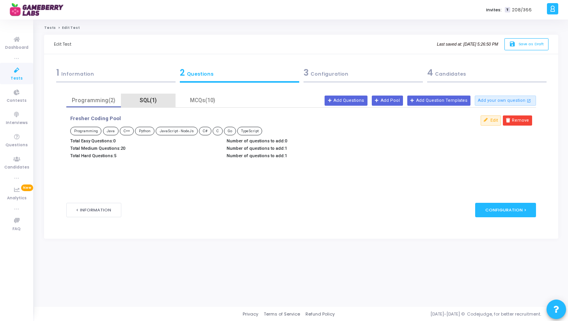
click at [151, 100] on div "SQL(1)" at bounding box center [148, 100] width 45 height 8
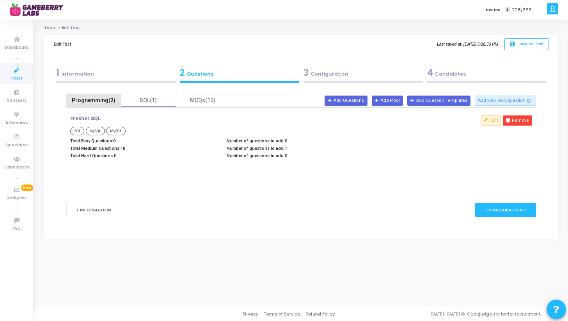
click at [94, 106] on div "Programming(2)" at bounding box center [93, 101] width 55 height 14
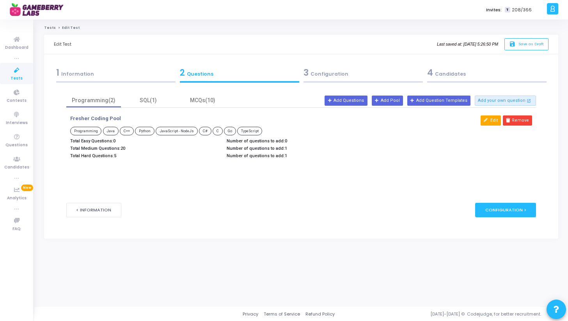
click at [494, 117] on button "Edit" at bounding box center [491, 121] width 20 height 10
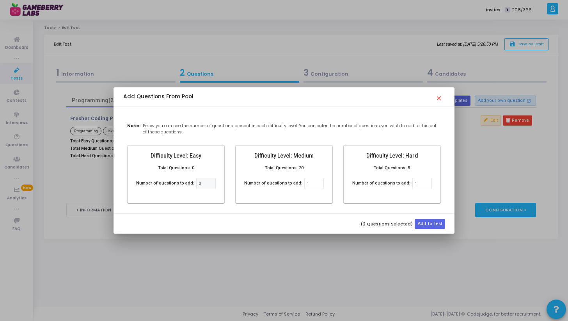
click at [291, 167] on label "Total Questions: 20" at bounding box center [284, 168] width 39 height 7
click at [438, 101] on span "close" at bounding box center [440, 96] width 9 height 11
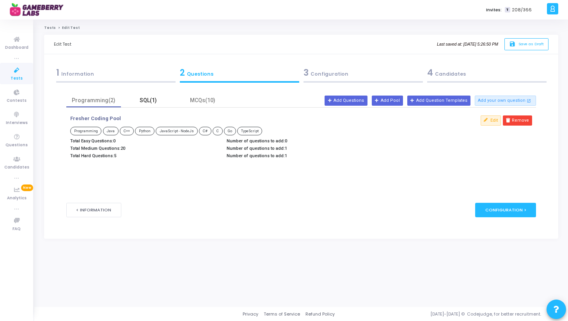
click at [152, 100] on div "SQL(1)" at bounding box center [148, 100] width 45 height 8
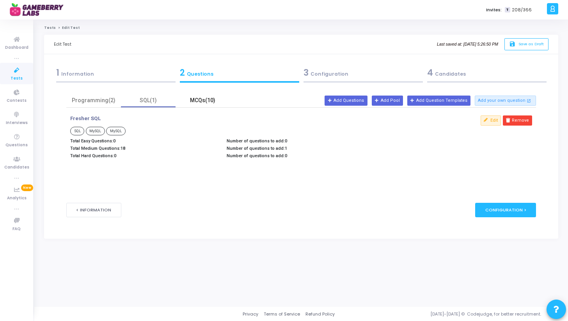
click at [207, 104] on div "MCQs(10)" at bounding box center [202, 100] width 45 height 8
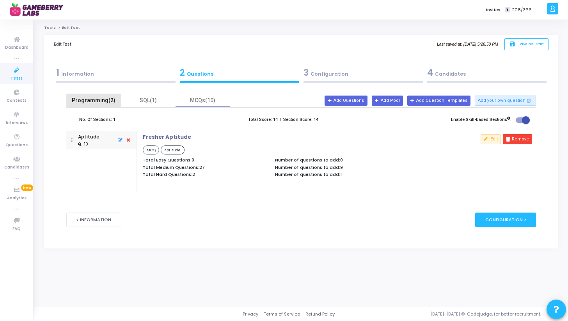
click at [101, 102] on div "Programming(2)" at bounding box center [93, 100] width 45 height 8
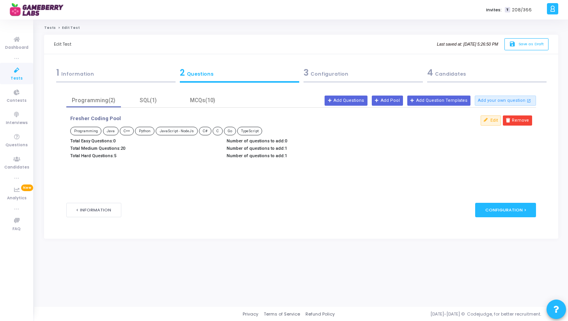
click at [333, 74] on div "3 Configuration" at bounding box center [363, 72] width 119 height 13
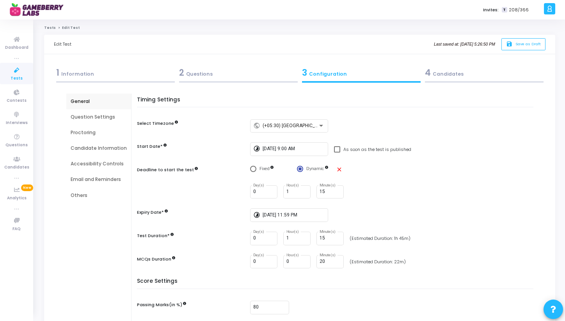
click at [451, 71] on div "4 Candidates" at bounding box center [484, 72] width 119 height 13
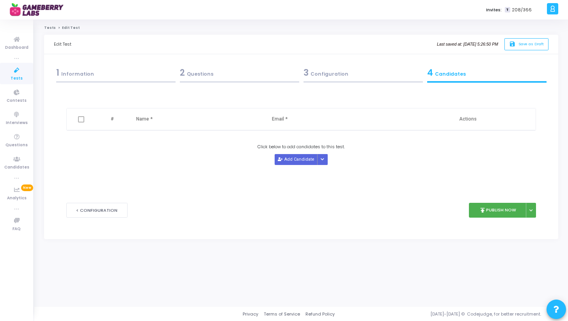
click at [224, 75] on div "2 Questions" at bounding box center [239, 72] width 119 height 13
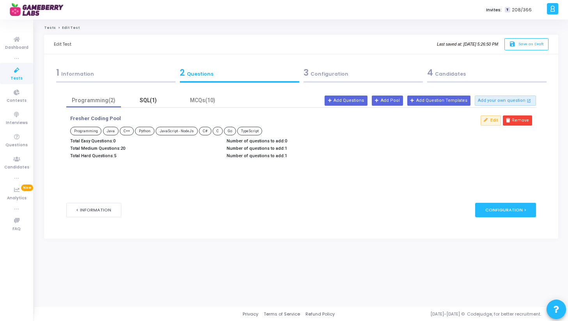
click at [146, 99] on div "SQL(1)" at bounding box center [148, 100] width 45 height 8
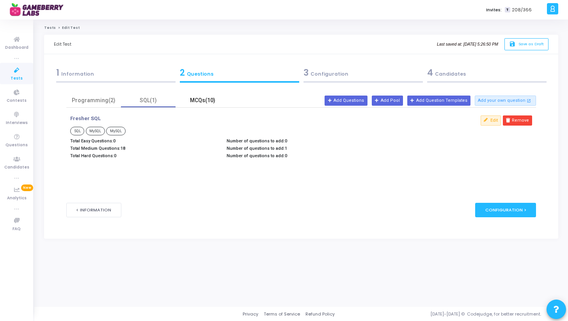
click at [206, 102] on div "MCQs(10)" at bounding box center [202, 100] width 45 height 8
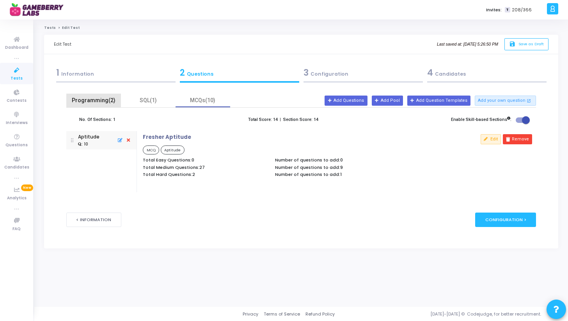
click at [89, 101] on div "Programming(2)" at bounding box center [93, 100] width 45 height 8
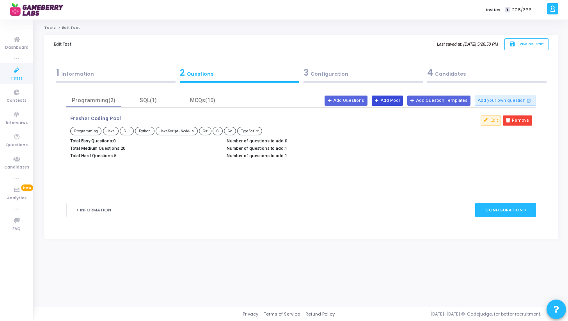
click at [379, 101] on icon at bounding box center [377, 101] width 4 height 4
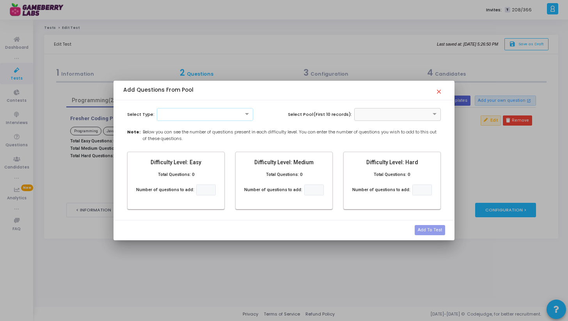
click at [202, 113] on div at bounding box center [205, 113] width 96 height 7
click at [201, 141] on div "Programming" at bounding box center [205, 140] width 96 height 13
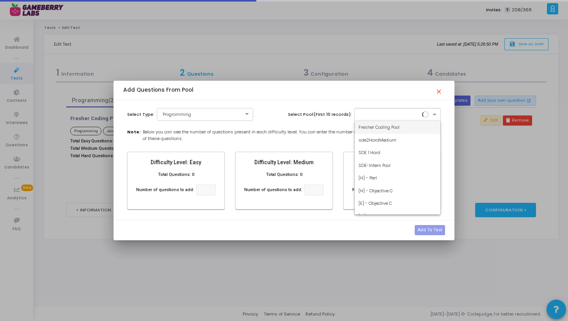
click at [394, 116] on input "text" at bounding box center [390, 113] width 62 height 7
click at [392, 130] on div "Fresher Coding Pool" at bounding box center [398, 127] width 86 height 13
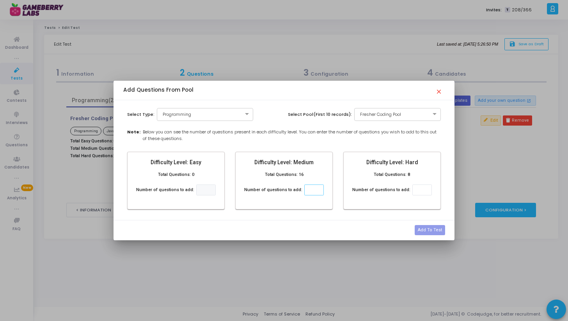
click at [310, 189] on input "number" at bounding box center [314, 190] width 20 height 11
type input "1"
click at [422, 191] on input "number" at bounding box center [423, 190] width 20 height 11
type input "1"
click at [431, 232] on button "Add To Test" at bounding box center [430, 230] width 30 height 10
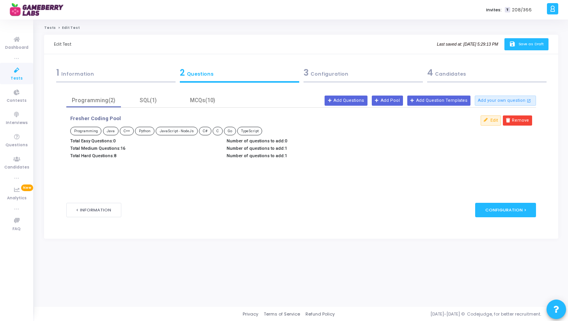
click at [526, 45] on span "Save as Draft" at bounding box center [531, 43] width 25 height 5
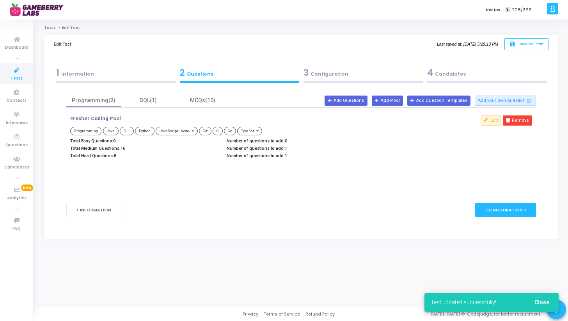
click at [120, 72] on div "1 Information" at bounding box center [115, 72] width 119 height 13
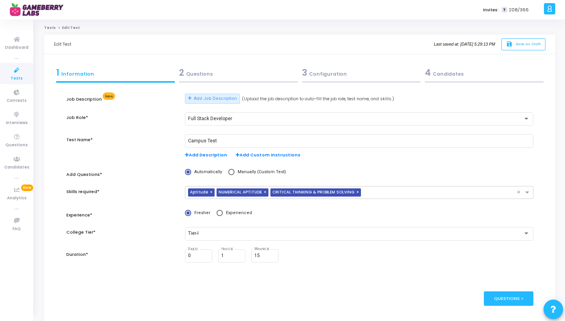
click at [240, 73] on div "2 Questions" at bounding box center [238, 72] width 119 height 13
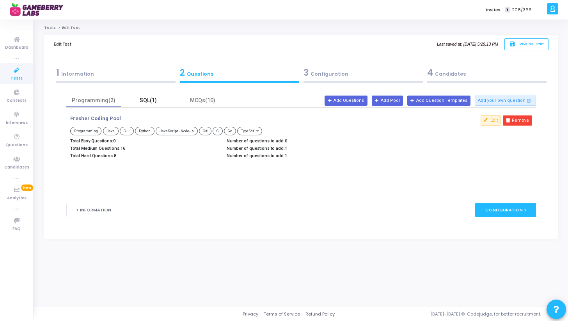
click at [145, 101] on div "SQL(1)" at bounding box center [148, 100] width 45 height 8
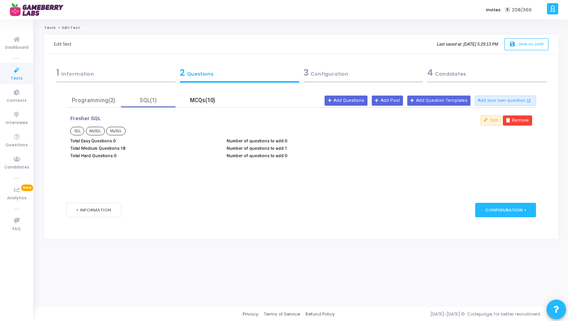
click at [205, 101] on div "MCQs(10)" at bounding box center [202, 100] width 45 height 8
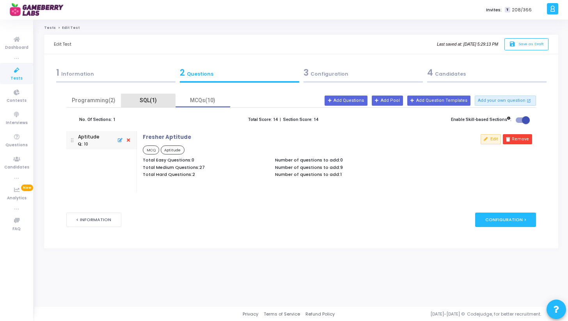
click at [141, 100] on div "SQL(1)" at bounding box center [148, 100] width 45 height 8
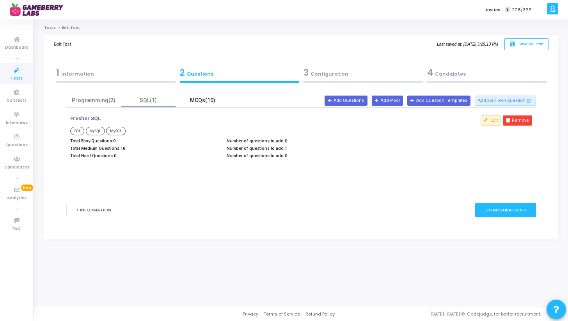
click at [195, 100] on div "MCQs(10)" at bounding box center [202, 100] width 45 height 8
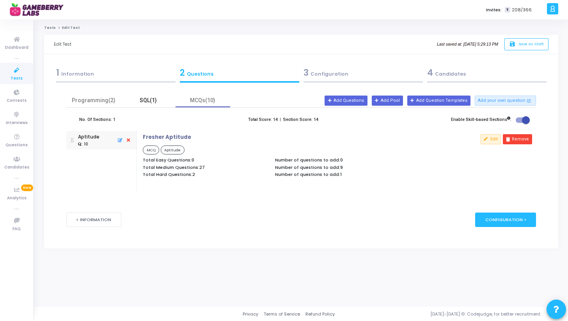
click at [148, 100] on div "SQL(1)" at bounding box center [148, 100] width 45 height 8
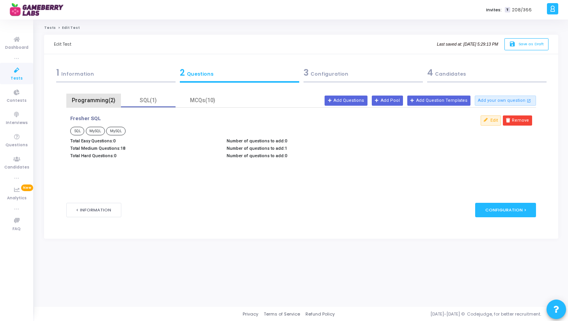
click at [100, 105] on div "Programming(2)" at bounding box center [93, 101] width 55 height 14
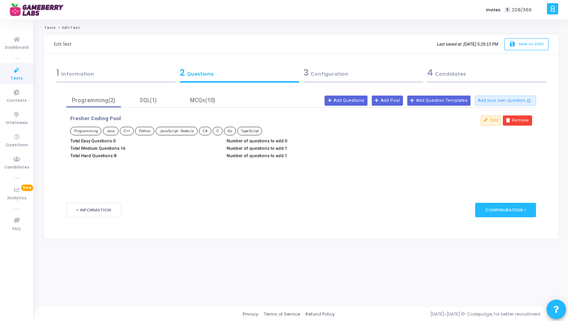
click at [116, 73] on div "1 Information" at bounding box center [115, 72] width 119 height 13
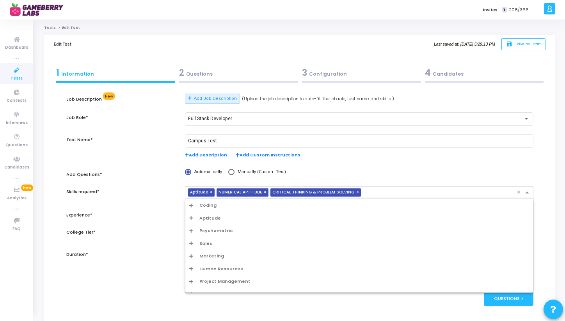
click at [397, 194] on input "text" at bounding box center [440, 193] width 153 height 7
click at [189, 206] on icon "Options list" at bounding box center [191, 205] width 4 height 4
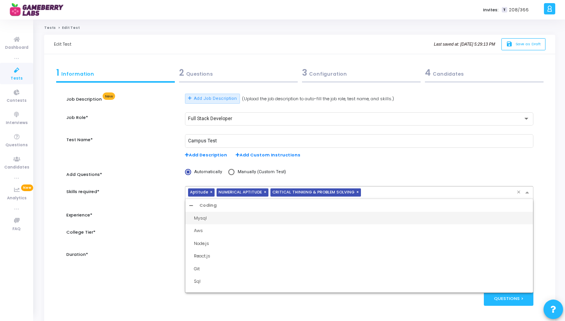
click at [191, 205] on icon "Options list" at bounding box center [191, 205] width 4 height 4
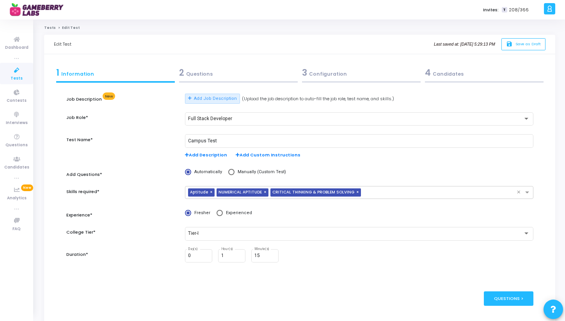
click at [374, 166] on div "Campus Test Add Description Add Custom Instructions" at bounding box center [359, 150] width 356 height 32
click at [206, 75] on div "2 Questions" at bounding box center [238, 72] width 119 height 13
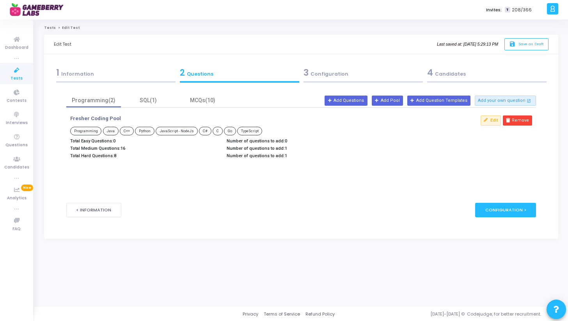
click at [336, 75] on div "3 Configuration" at bounding box center [363, 72] width 119 height 13
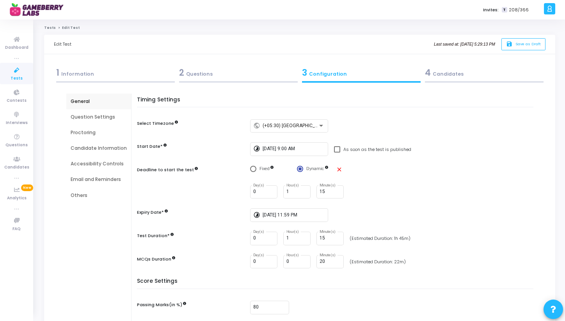
click at [444, 75] on div "4 Candidates" at bounding box center [484, 72] width 119 height 13
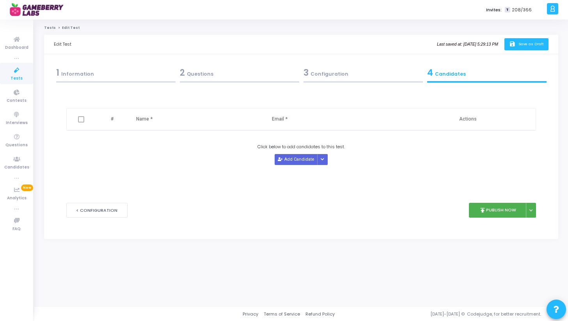
click at [523, 43] on span "Save as Draft" at bounding box center [531, 43] width 25 height 5
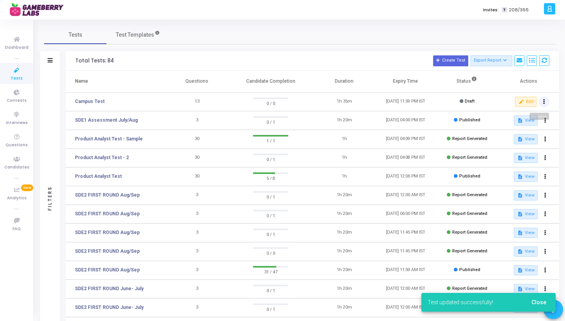
click at [545, 102] on button at bounding box center [544, 101] width 11 height 11
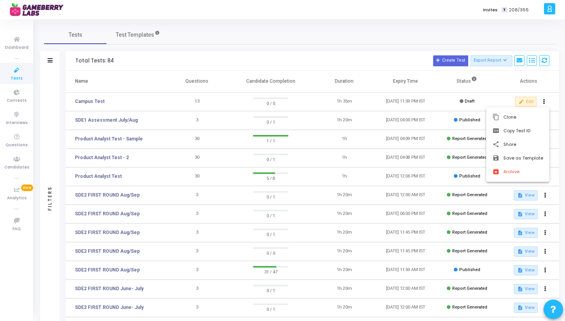
click at [392, 105] on div at bounding box center [282, 160] width 565 height 321
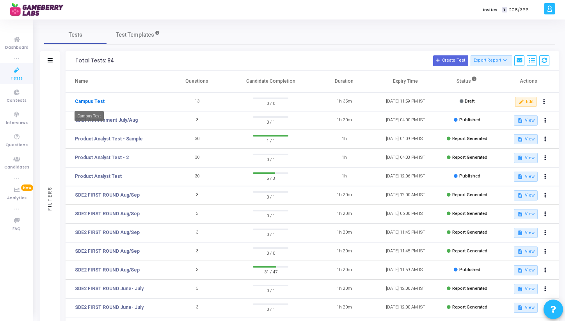
click at [92, 100] on link "Campus Test" at bounding box center [90, 101] width 30 height 7
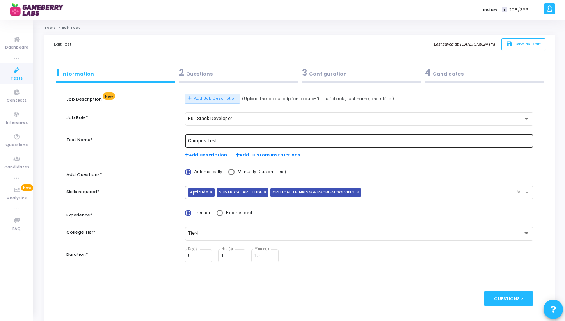
click at [189, 142] on input "Campus Test" at bounding box center [359, 141] width 342 height 5
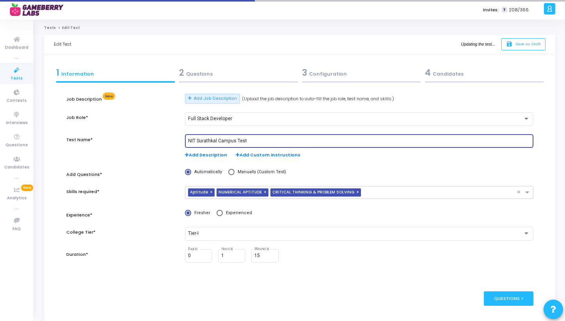
click at [209, 143] on input "NIT Surathkal Campus Test" at bounding box center [359, 141] width 342 height 5
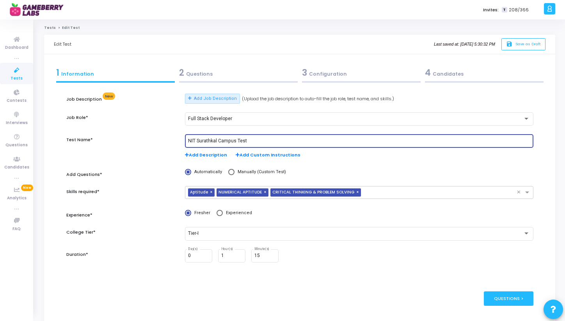
type input "NIT Surathkal Campus Test"
click at [526, 47] on button "save Save as Draft" at bounding box center [524, 44] width 44 height 12
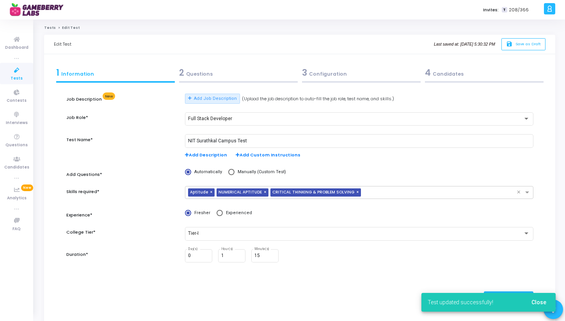
click at [16, 73] on icon at bounding box center [17, 71] width 16 height 10
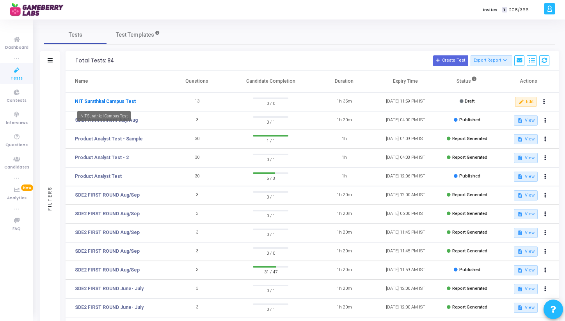
click at [126, 103] on link "NIT Surathkal Campus Test" at bounding box center [105, 101] width 61 height 7
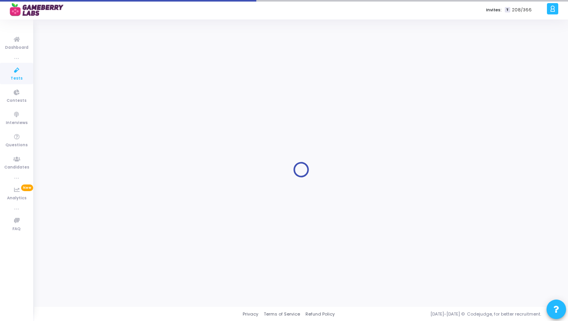
type input "NIT Surathkal Campus Test"
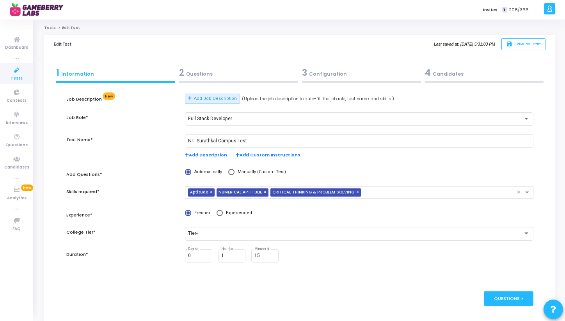
click at [209, 76] on div "2 Questions" at bounding box center [238, 72] width 119 height 13
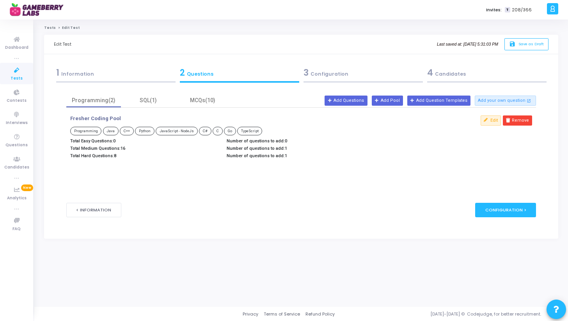
click at [109, 76] on div "1 Information" at bounding box center [115, 72] width 119 height 13
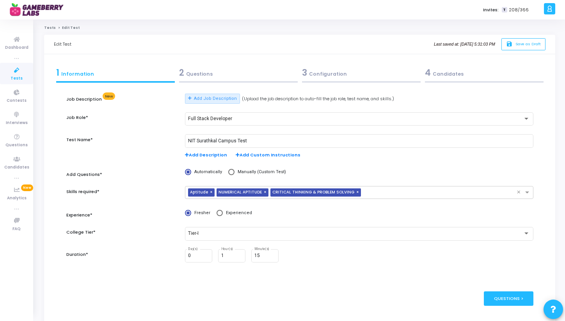
click at [436, 72] on div "4 Candidates" at bounding box center [484, 72] width 119 height 13
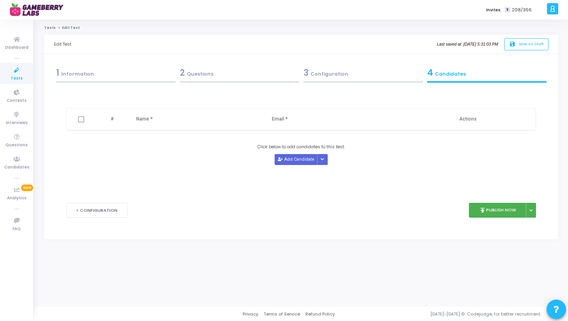
click at [70, 71] on div "1 Information" at bounding box center [115, 72] width 119 height 13
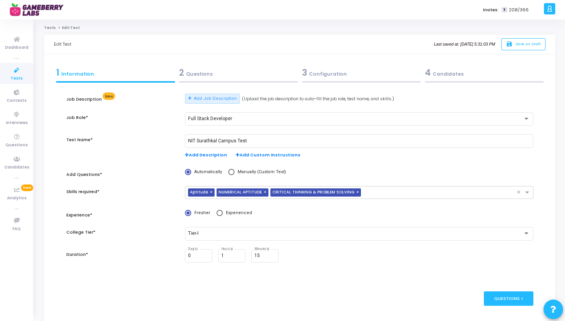
click at [17, 74] on icon at bounding box center [17, 71] width 16 height 10
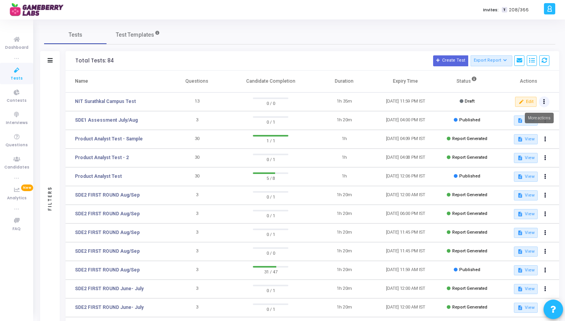
click at [545, 104] on button at bounding box center [544, 101] width 11 height 11
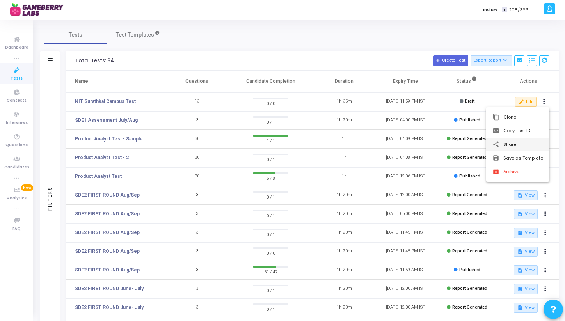
click at [522, 145] on button "share Share" at bounding box center [517, 145] width 63 height 14
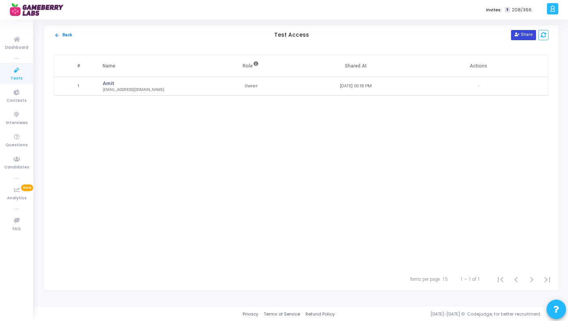
click at [519, 34] on icon at bounding box center [517, 35] width 4 height 4
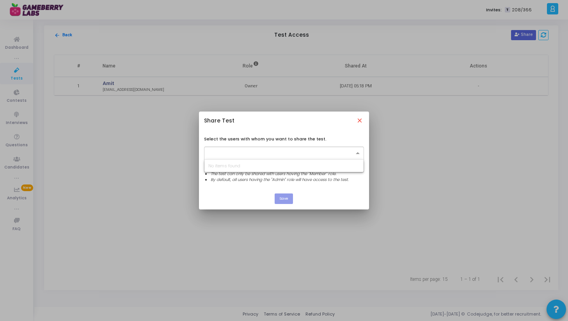
click at [263, 151] on input "text" at bounding box center [280, 153] width 145 height 7
click at [362, 120] on mat-icon "close" at bounding box center [360, 121] width 8 height 8
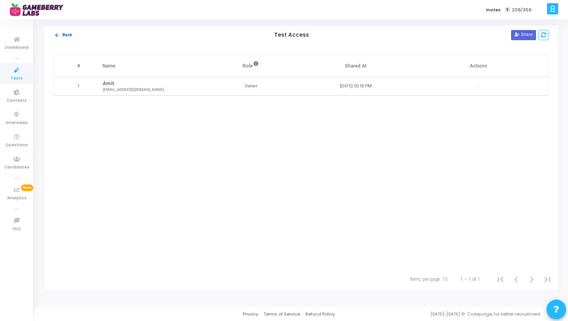
click at [57, 32] on button "arrow_back Back" at bounding box center [63, 35] width 19 height 7
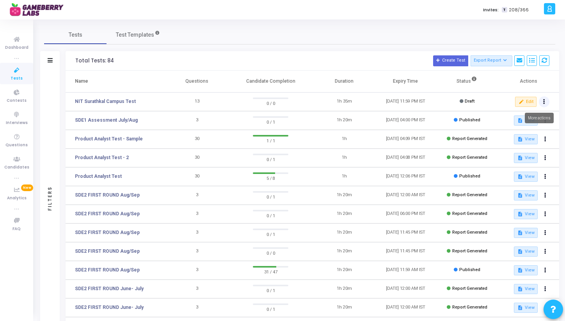
click at [545, 102] on icon at bounding box center [544, 102] width 2 height 4
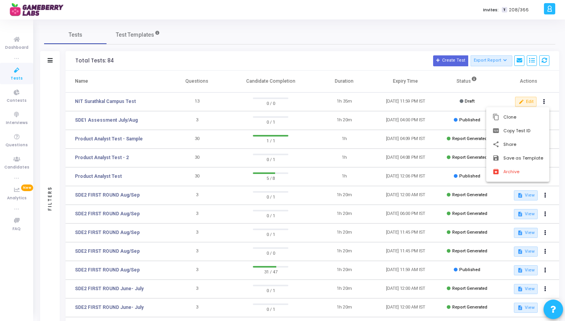
click at [493, 99] on div at bounding box center [282, 160] width 565 height 321
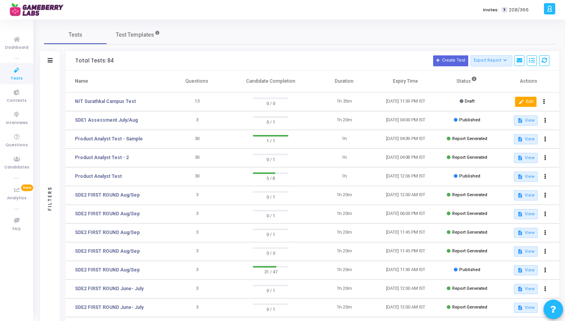
click at [521, 102] on mat-icon "edit" at bounding box center [521, 101] width 5 height 5
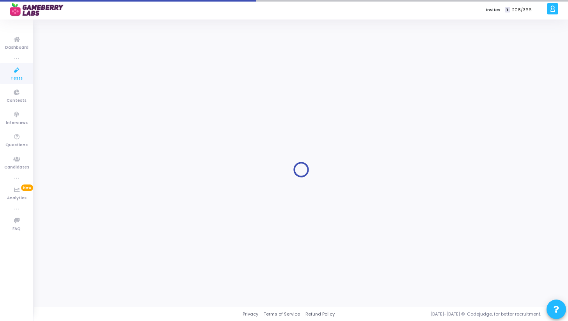
type input "NIT Surathkal Campus Test"
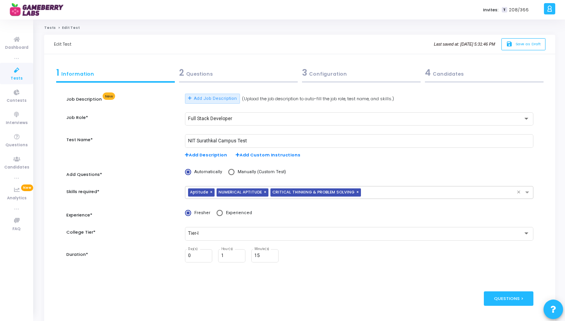
click at [24, 78] on link "Tests" at bounding box center [16, 73] width 33 height 21
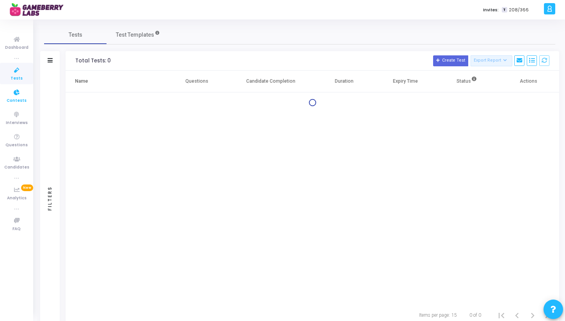
click at [14, 105] on link "Contests" at bounding box center [16, 95] width 33 height 21
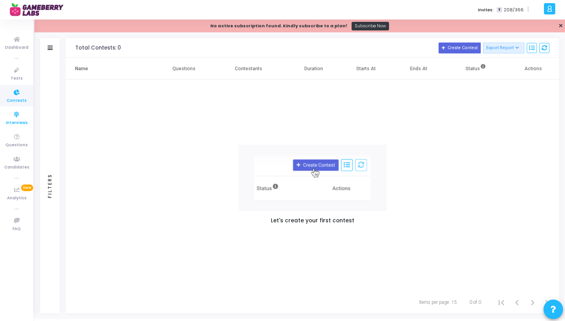
click at [17, 124] on span "Interviews" at bounding box center [17, 123] width 22 height 7
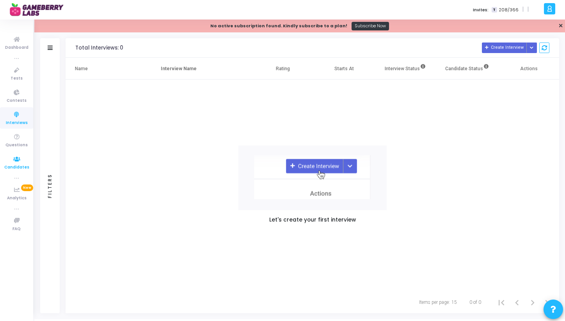
click at [16, 162] on icon at bounding box center [17, 160] width 16 height 10
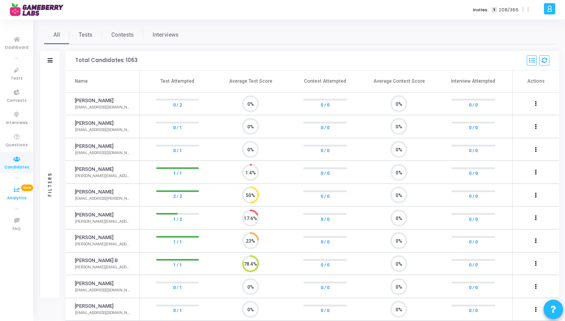
click at [14, 190] on icon at bounding box center [17, 190] width 16 height 10
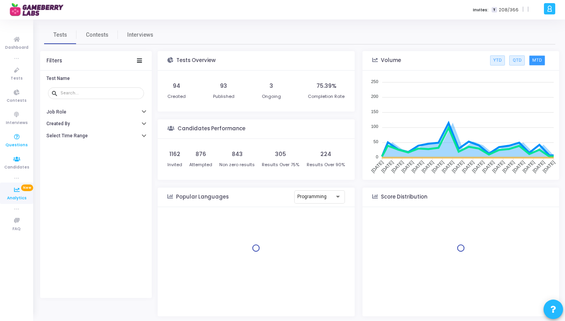
click at [18, 144] on span "Questions" at bounding box center [16, 145] width 22 height 7
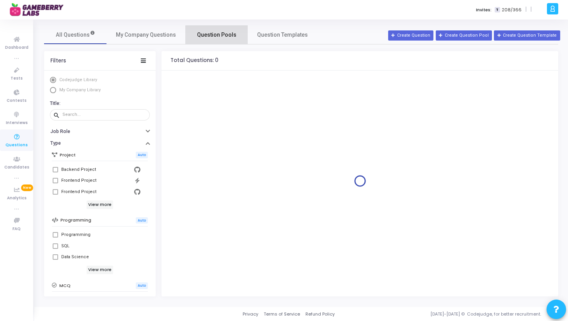
click at [219, 36] on span "Question Pools" at bounding box center [216, 35] width 39 height 8
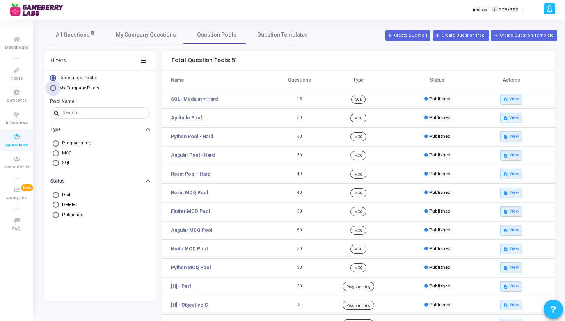
click at [73, 89] on span "My Company Pools" at bounding box center [79, 87] width 40 height 5
click at [56, 89] on input "My Company Pools" at bounding box center [53, 88] width 6 height 6
radio input "true"
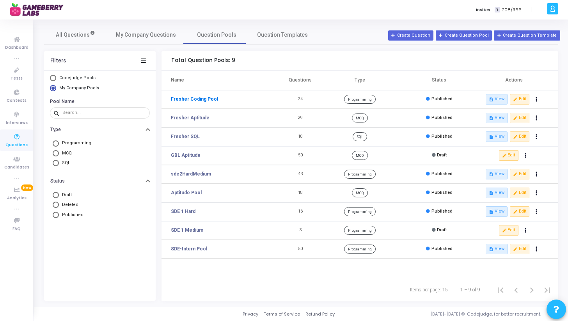
click at [186, 99] on link "Fresher Coding Pool" at bounding box center [194, 99] width 47 height 7
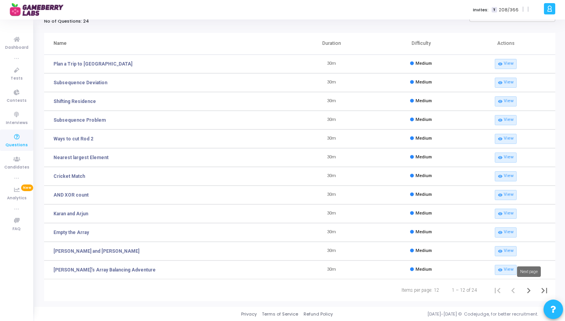
click at [528, 293] on icon "Next page" at bounding box center [529, 290] width 11 height 11
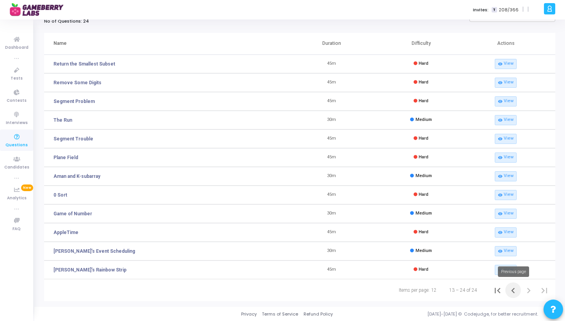
click at [514, 294] on icon "Previous page" at bounding box center [513, 290] width 11 height 11
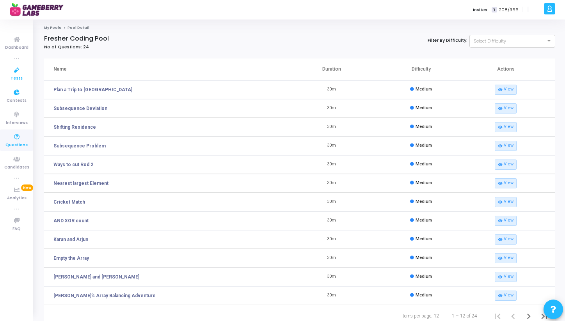
click at [19, 75] on span "Tests" at bounding box center [17, 78] width 12 height 7
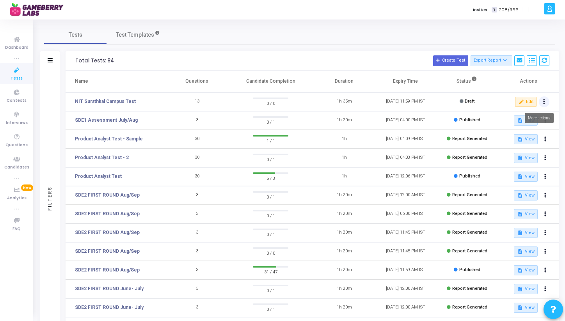
click at [545, 103] on icon at bounding box center [544, 102] width 2 height 4
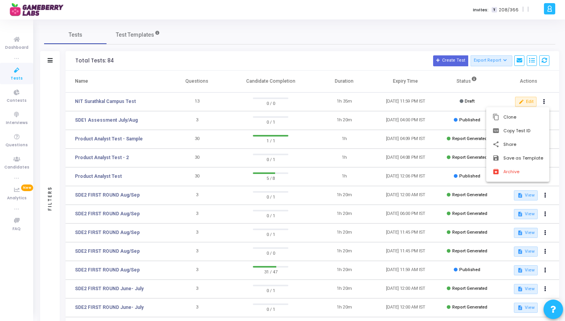
click at [377, 91] on div at bounding box center [282, 160] width 565 height 321
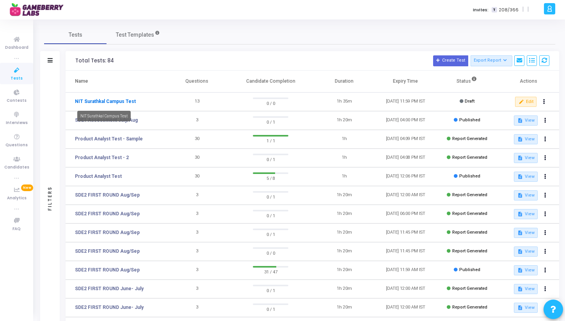
click at [103, 101] on link "NIT Surathkal Campus Test" at bounding box center [105, 101] width 61 height 7
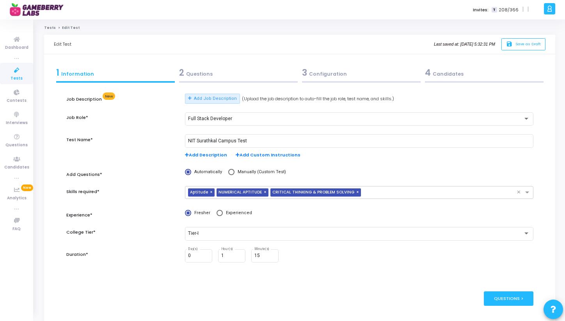
click at [231, 71] on div "2 Questions" at bounding box center [238, 72] width 119 height 13
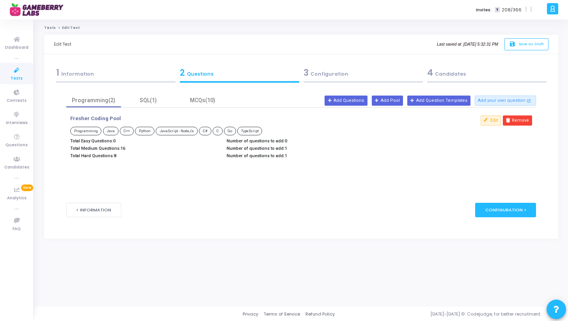
click at [468, 79] on div "4 Candidates" at bounding box center [486, 72] width 119 height 13
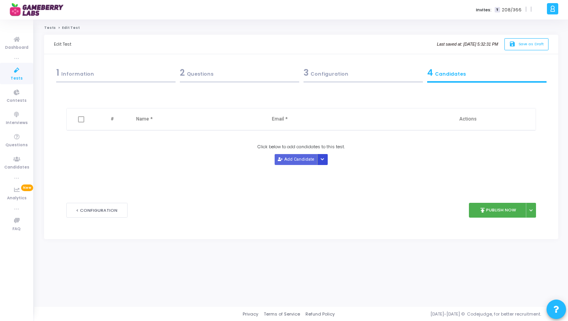
click at [326, 162] on button "Button group with nested dropdown" at bounding box center [322, 159] width 11 height 11
click at [351, 151] on div "Click below to add candidates to this test. Add Candidate" at bounding box center [301, 154] width 470 height 21
click at [287, 160] on button "Add Candidate" at bounding box center [296, 159] width 43 height 11
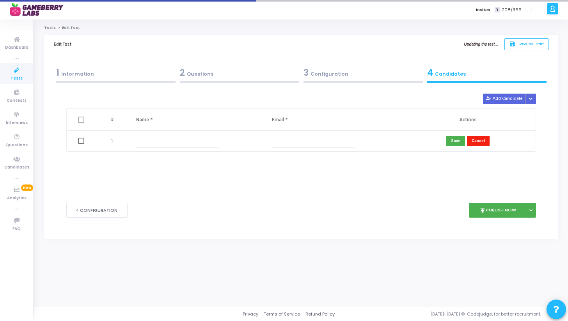
click at [476, 141] on button "Cancel" at bounding box center [478, 141] width 23 height 11
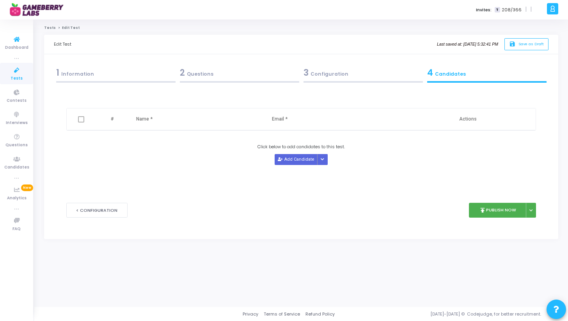
click at [17, 75] on span "Tests" at bounding box center [17, 78] width 12 height 7
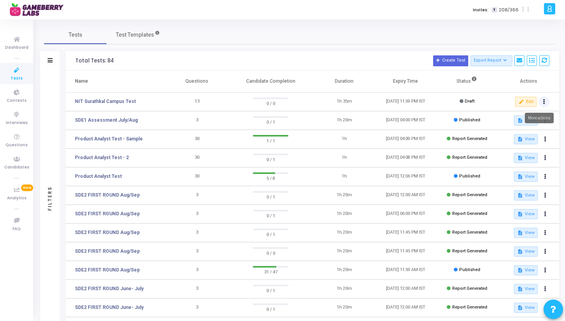
click at [542, 105] on button at bounding box center [544, 101] width 11 height 11
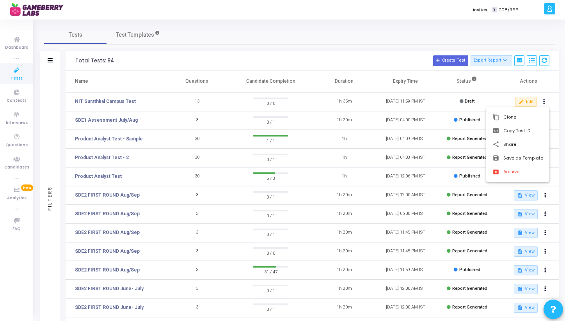
click at [296, 99] on div at bounding box center [282, 160] width 565 height 321
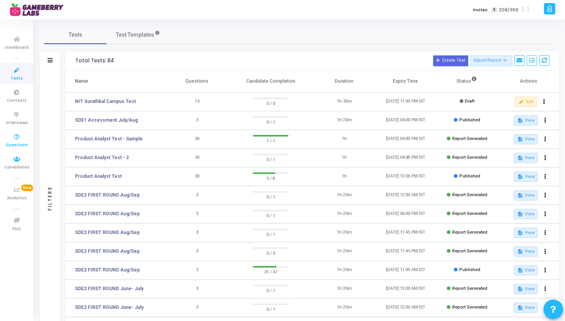
click at [15, 142] on span "Questions" at bounding box center [16, 145] width 22 height 7
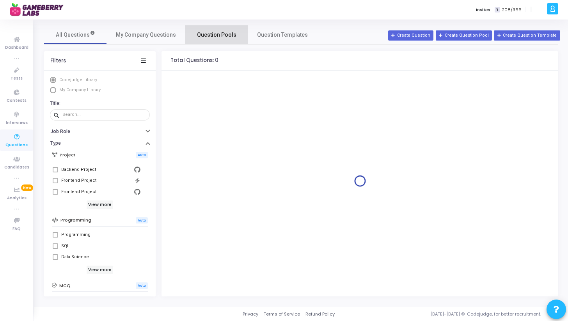
click at [200, 40] on link "Question Pools" at bounding box center [216, 34] width 62 height 19
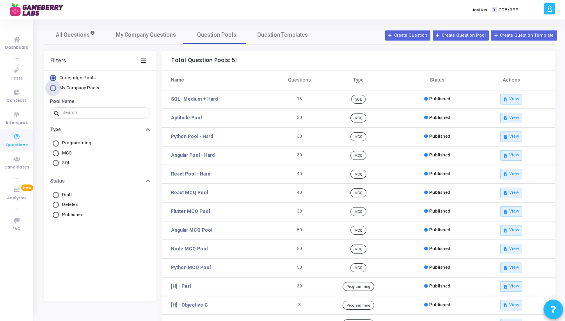
click at [80, 89] on span "My Company Pools" at bounding box center [79, 87] width 40 height 5
click at [56, 89] on input "My Company Pools" at bounding box center [53, 88] width 6 height 6
radio input "true"
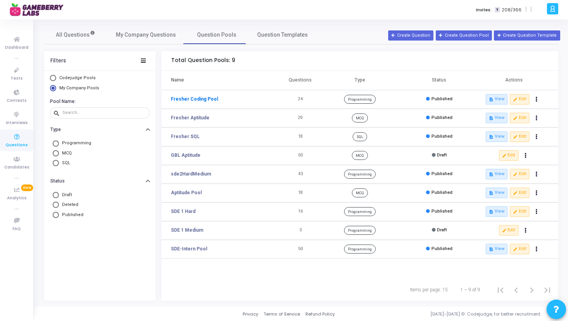
click at [180, 98] on link "Fresher Coding Pool" at bounding box center [194, 99] width 47 height 7
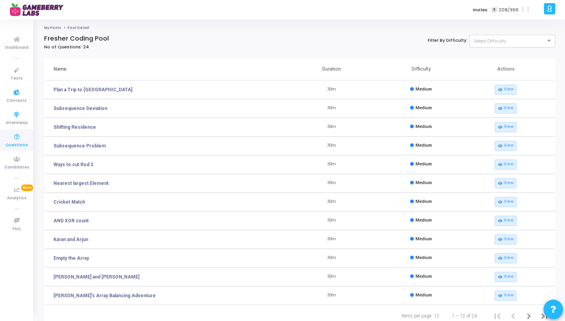
click at [21, 142] on span "Questions" at bounding box center [16, 145] width 22 height 7
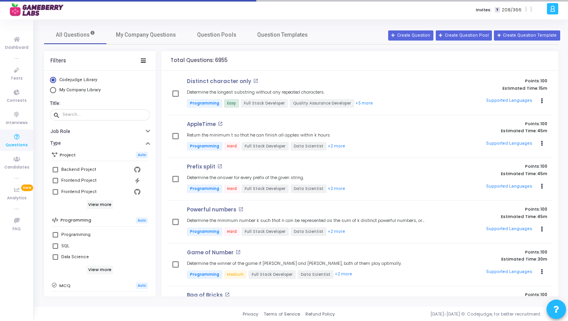
click at [83, 91] on span "My Company Library" at bounding box center [79, 89] width 41 height 5
click at [56, 91] on input "My Company Library" at bounding box center [53, 90] width 6 height 6
radio input "true"
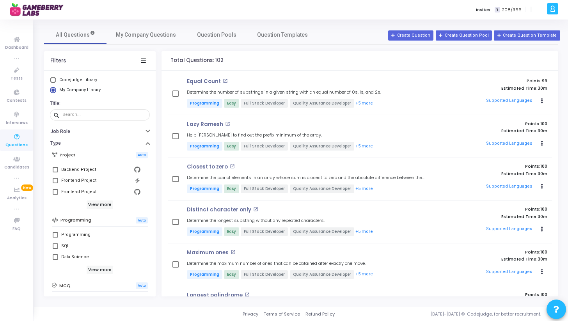
click at [74, 89] on span "My Company Library" at bounding box center [79, 89] width 41 height 5
click at [56, 89] on input "My Company Library" at bounding box center [53, 90] width 6 height 6
click at [212, 34] on span "Question Pools" at bounding box center [216, 35] width 39 height 8
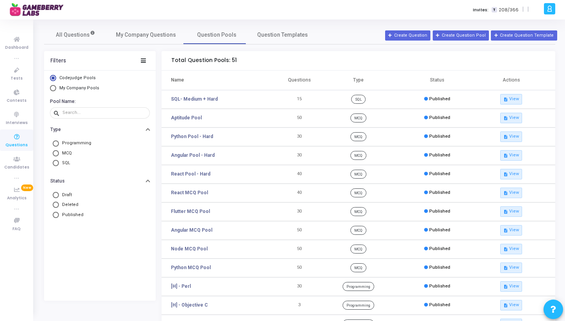
click at [82, 87] on span "My Company Pools" at bounding box center [79, 87] width 40 height 5
click at [56, 87] on input "My Company Pools" at bounding box center [53, 88] width 6 height 6
radio input "true"
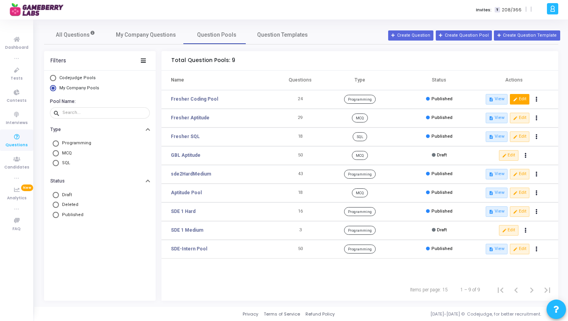
click at [522, 99] on button "edit Edit" at bounding box center [520, 99] width 20 height 10
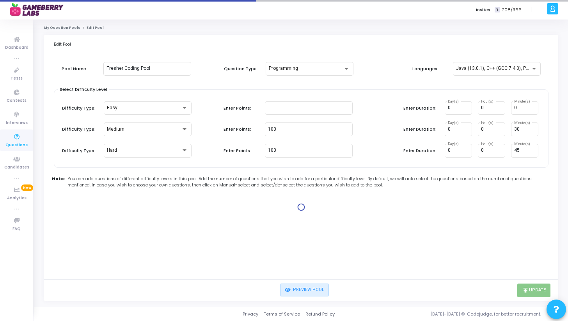
type input "100"
type input "30"
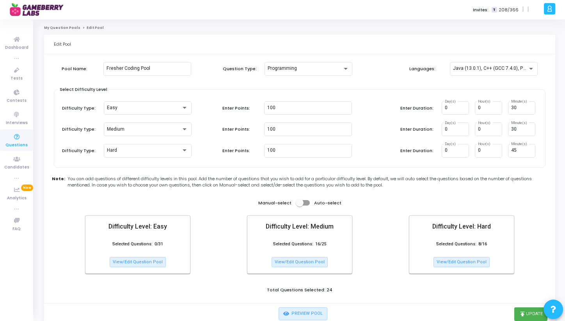
scroll to position [24, 0]
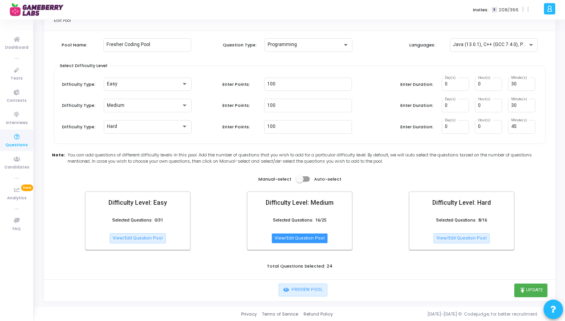
click at [315, 240] on button "View/Edit Question Pool" at bounding box center [300, 238] width 56 height 10
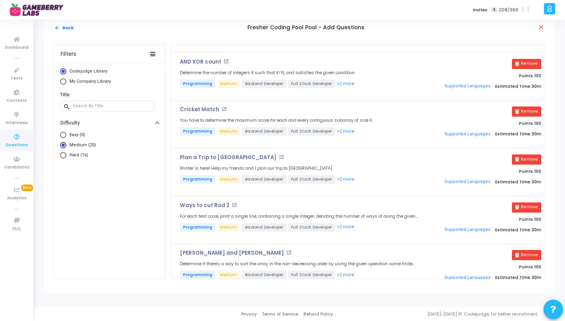
scroll to position [0, 0]
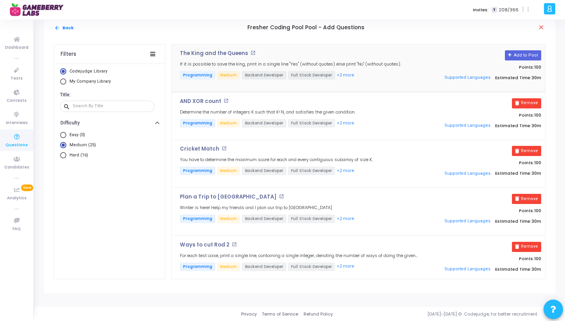
click at [345, 57] on div "The King and the Queens open_in_new If it is possible to save the king, print i…" at bounding box center [299, 68] width 246 height 36
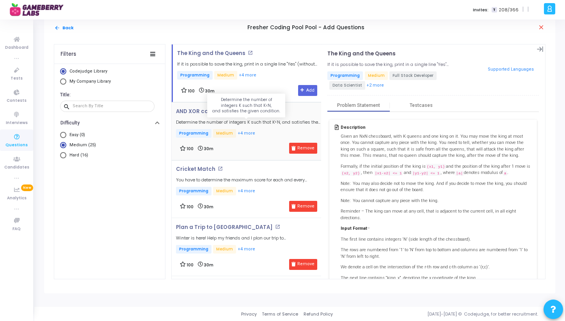
click at [266, 121] on h5 "Determine the number of integers K such that K<N, and satisfies the given condi…" at bounding box center [248, 122] width 145 height 5
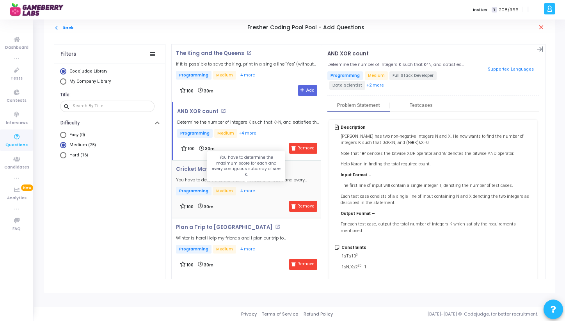
click at [265, 179] on h5 "You have to determine the maximum score for each and every contiguous subarray …" at bounding box center [248, 180] width 145 height 5
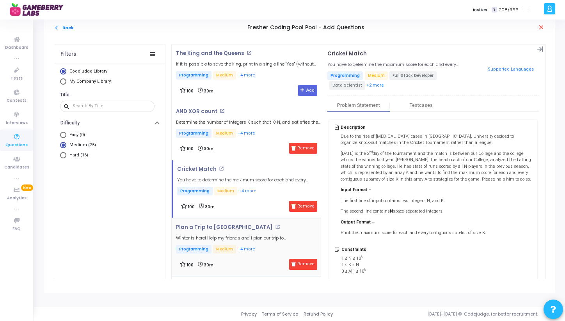
click at [253, 230] on div "Plan a Trip to Goa open_in_new Winter is here! Help my friends and I plan our t…" at bounding box center [248, 239] width 145 height 30
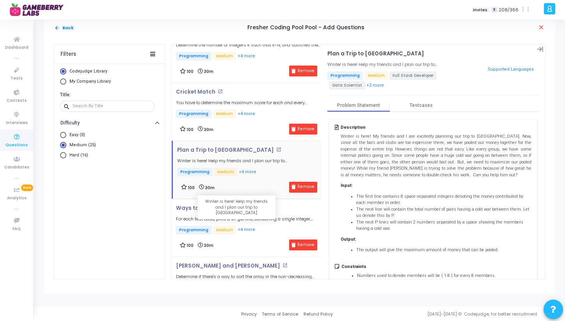
scroll to position [85, 0]
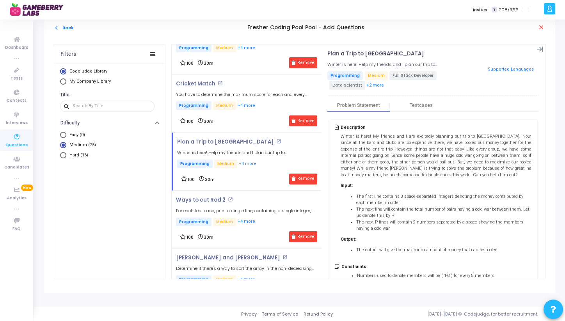
click at [261, 194] on div "Ways to cut Rod 2 open_in_new For each test case, print a single line, containi…" at bounding box center [247, 220] width 150 height 58
click at [257, 215] on div "Ways to cut Rod 2 open_in_new For each test case, print a single line, containi…" at bounding box center [248, 212] width 145 height 30
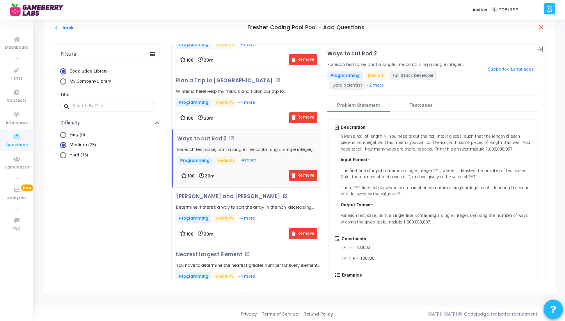
scroll to position [148, 0]
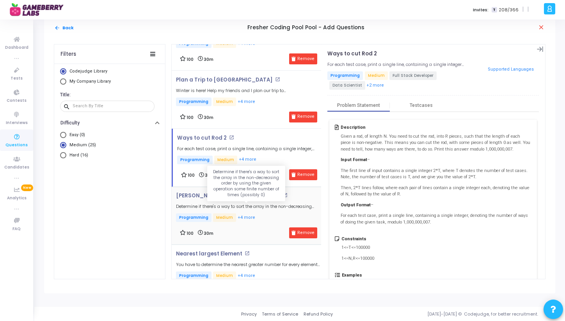
click at [271, 207] on h5 "Determine if there's a way to sort the array in the non-decreasing order by usi…" at bounding box center [248, 206] width 145 height 5
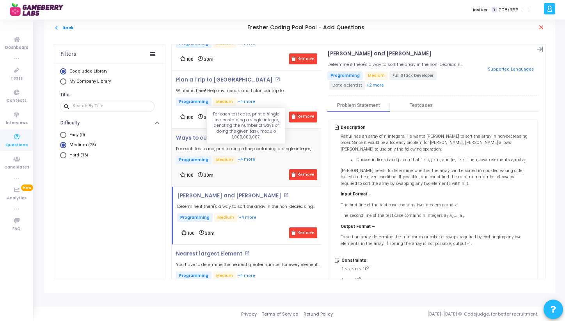
click at [255, 150] on h5 "For each test case, print a single line, containing a single integer, denoting …" at bounding box center [248, 148] width 145 height 5
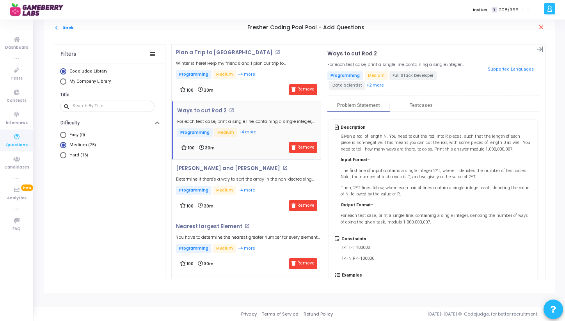
scroll to position [177, 0]
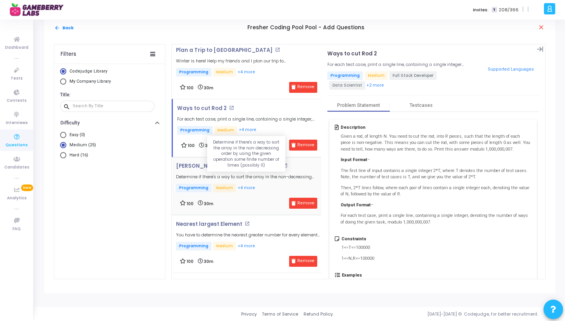
click at [249, 175] on h5 "Determine if there's a way to sort the array in the non-decreasing order by usi…" at bounding box center [248, 177] width 145 height 5
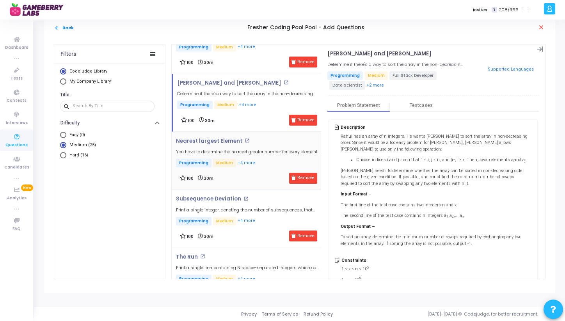
scroll to position [262, 0]
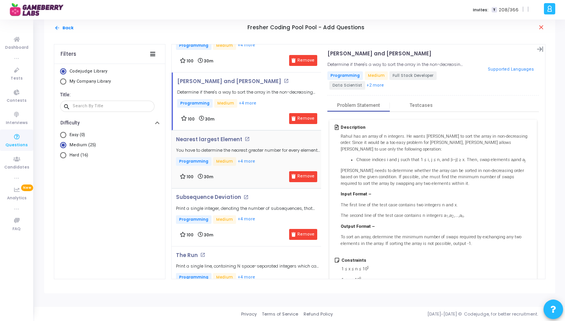
click at [266, 167] on div "Nearest largest Element open_in_new You have to determine the nearest greater n…" at bounding box center [248, 160] width 145 height 46
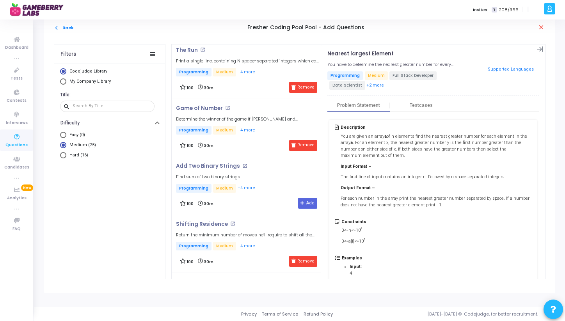
scroll to position [498, 0]
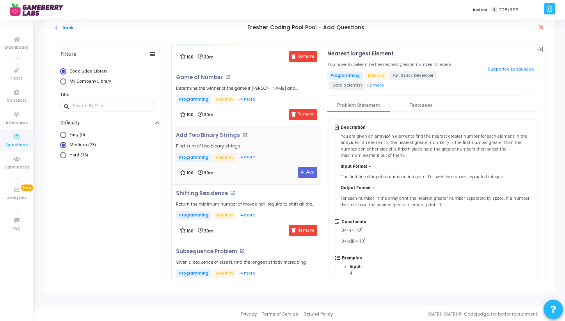
click at [271, 160] on div "Add Two Binary Strings open_in_new Find sum of two binary strings Programming M…" at bounding box center [248, 155] width 145 height 46
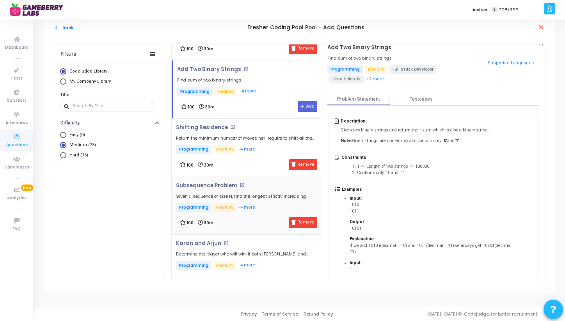
scroll to position [557, 0]
click at [266, 146] on p "Programming Medium +4 more" at bounding box center [248, 151] width 145 height 10
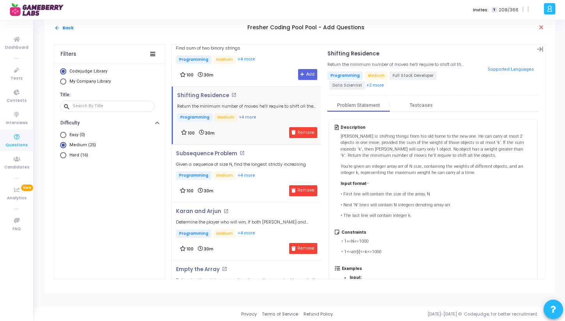
scroll to position [597, 0]
click at [264, 185] on div "100 30m Remove" at bounding box center [248, 190] width 137 height 11
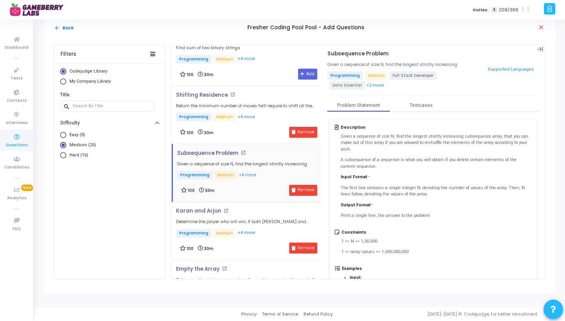
scroll to position [632, 0]
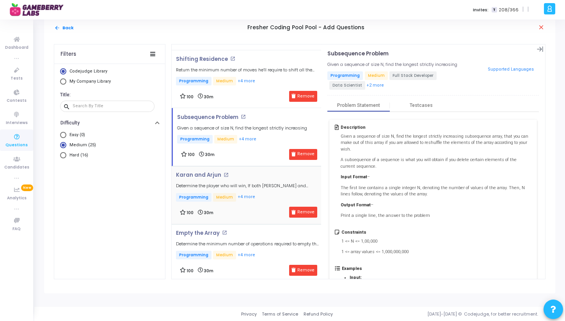
click at [262, 203] on div "Karan and Arjun open_in_new Determine the player who will win, If both Karan an…" at bounding box center [248, 195] width 145 height 46
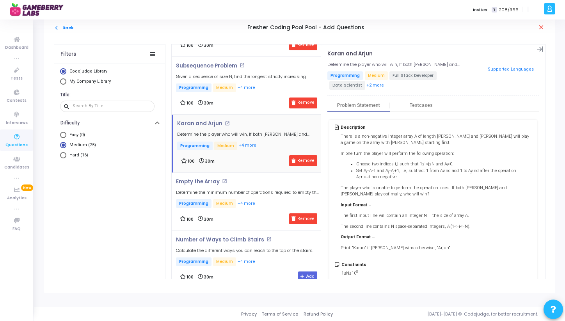
scroll to position [685, 0]
click at [262, 203] on p "Programming Medium +4 more" at bounding box center [248, 204] width 145 height 10
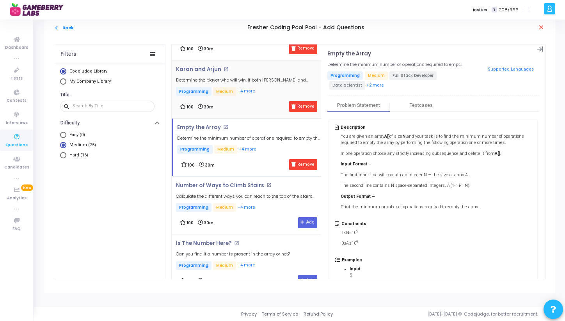
scroll to position [739, 0]
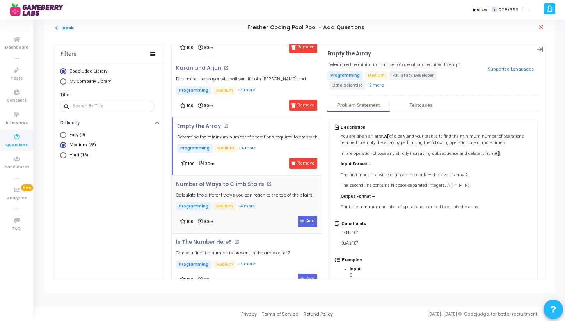
click at [265, 207] on p "Programming Medium +4 more" at bounding box center [244, 207] width 137 height 10
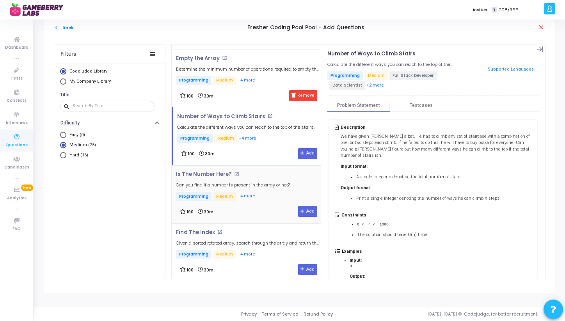
scroll to position [814, 0]
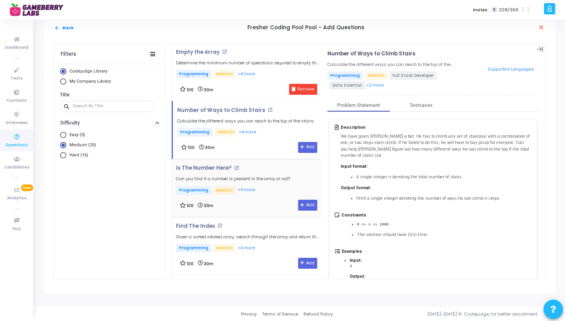
click at [267, 195] on div "Is The Number Here? open_in_new Can you find if a number is present in the arra…" at bounding box center [248, 188] width 145 height 46
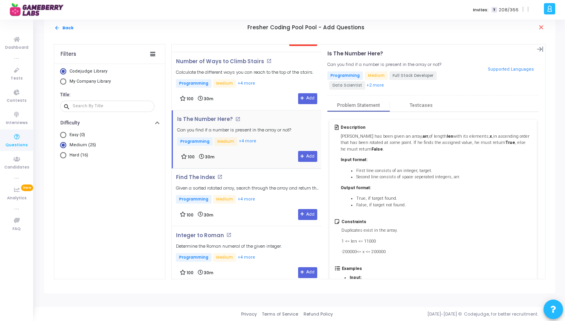
scroll to position [864, 0]
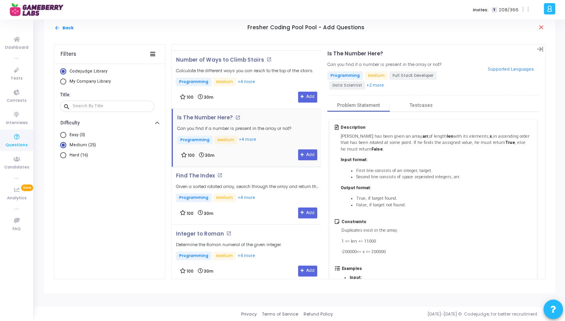
click at [267, 195] on p "Programming Medium +4 more" at bounding box center [248, 199] width 145 height 10
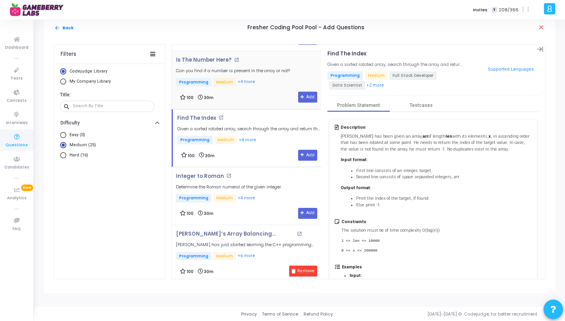
scroll to position [922, 0]
click at [267, 195] on p "Programming Medium +4 more" at bounding box center [229, 198] width 106 height 10
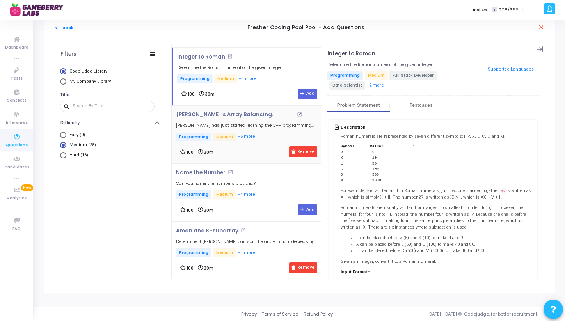
scroll to position [1050, 0]
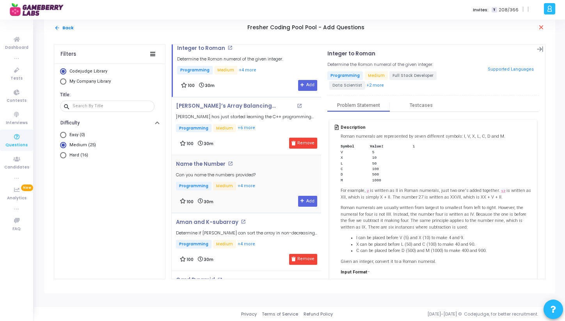
click at [271, 196] on div "100 30m Add" at bounding box center [248, 201] width 137 height 11
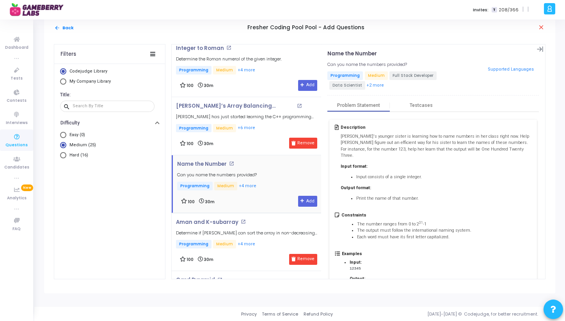
scroll to position [1038, 0]
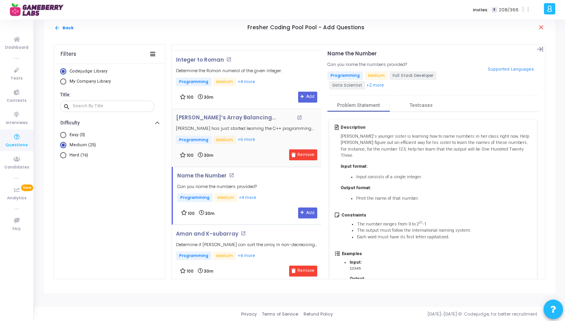
click at [260, 145] on div "Milo’s Array Balancing Adventure open_in_new Milo has just started learning the…" at bounding box center [248, 138] width 145 height 46
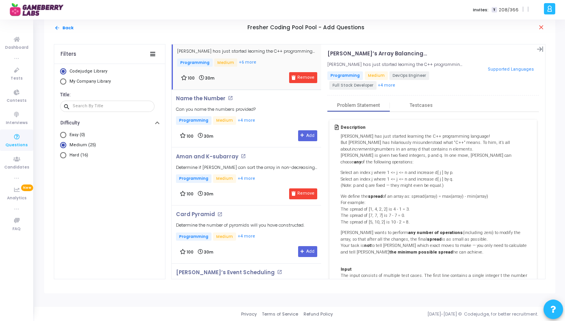
scroll to position [1117, 0]
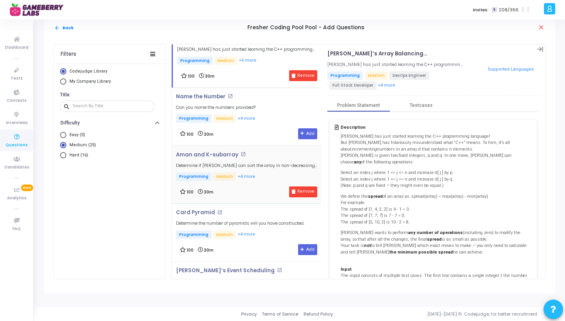
click at [266, 188] on div "100 30m Remove" at bounding box center [248, 192] width 137 height 11
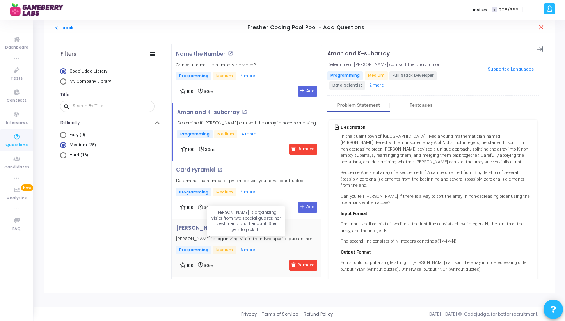
scroll to position [1190, 0]
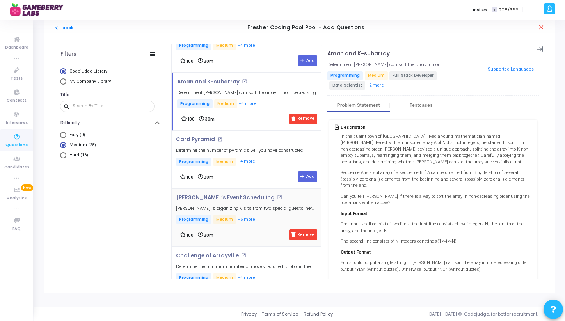
click at [258, 230] on div "100 30m Remove" at bounding box center [248, 235] width 137 height 11
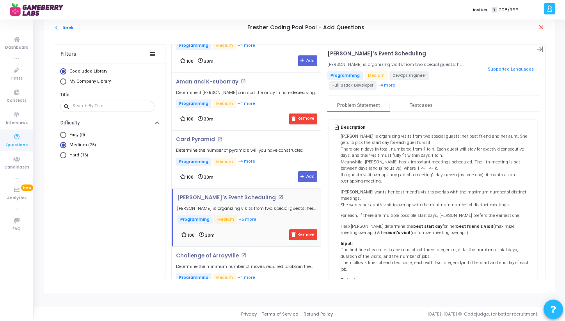
scroll to position [1211, 0]
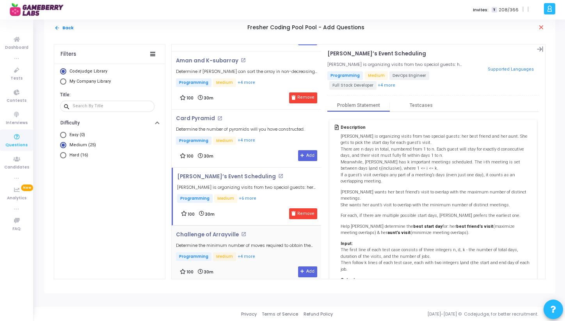
click at [260, 244] on div "Challenge of Arrayville open_in_new Determine the minimum number of moves requi…" at bounding box center [248, 247] width 145 height 30
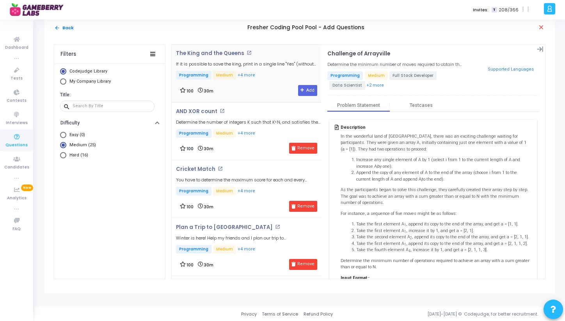
scroll to position [0, 0]
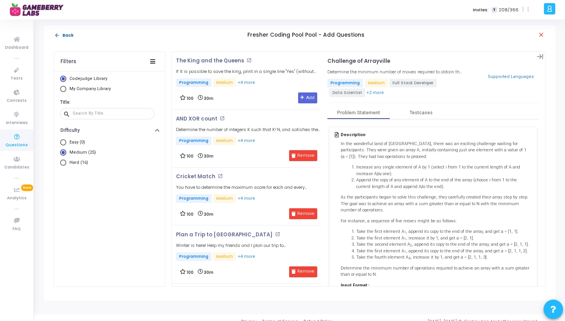
click at [69, 35] on button "arrow_back Back" at bounding box center [64, 35] width 20 height 7
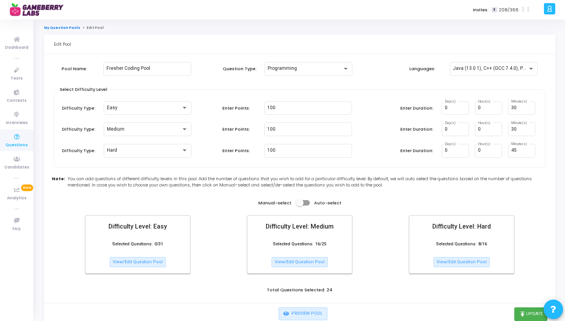
click at [56, 27] on link "My Question Pools" at bounding box center [62, 27] width 36 height 5
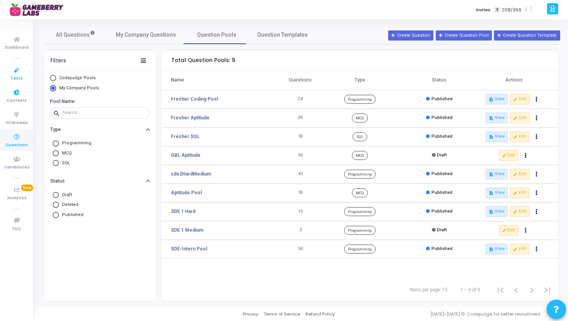
click at [17, 71] on icon at bounding box center [17, 71] width 16 height 10
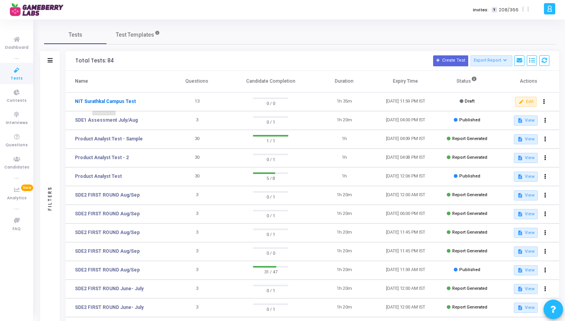
click at [112, 102] on link "NIT Surathkal Campus Test" at bounding box center [105, 101] width 61 height 7
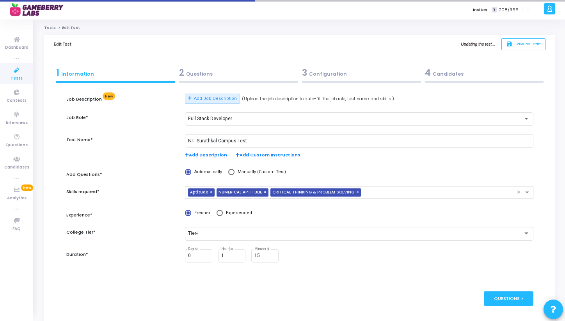
click at [198, 67] on div "2 Questions" at bounding box center [238, 72] width 119 height 13
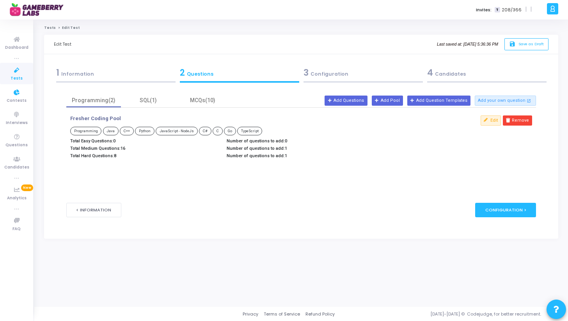
click at [23, 77] on link "Tests" at bounding box center [16, 73] width 33 height 21
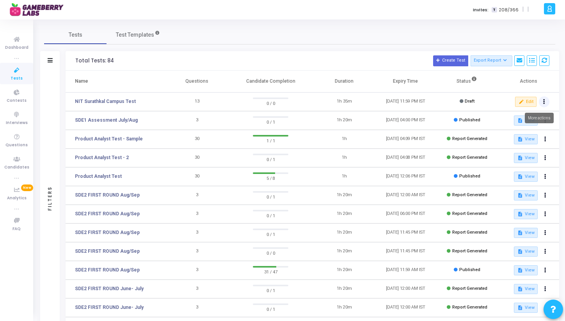
click at [545, 103] on icon at bounding box center [544, 102] width 2 height 4
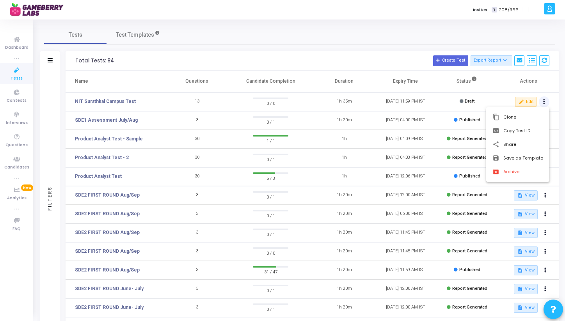
click at [545, 103] on div at bounding box center [282, 160] width 565 height 321
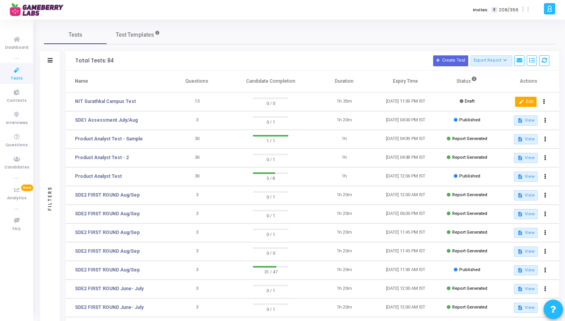
click at [529, 100] on button "edit Edit" at bounding box center [525, 102] width 21 height 10
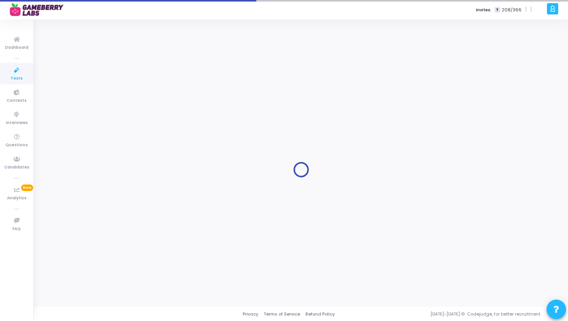
type input "NIT Surathkal Campus Test"
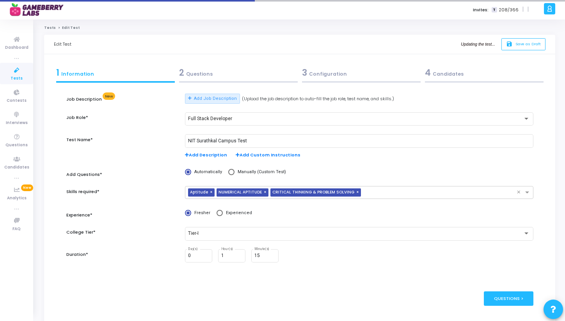
scroll to position [35, 0]
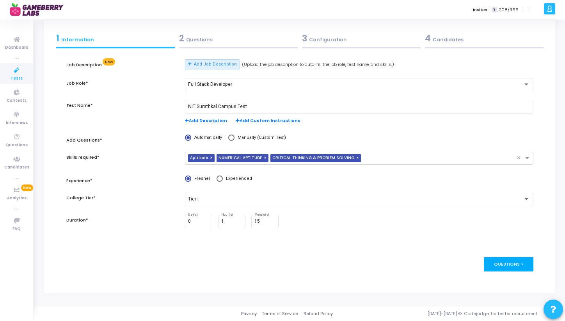
click at [499, 261] on div "Questions >" at bounding box center [509, 264] width 50 height 14
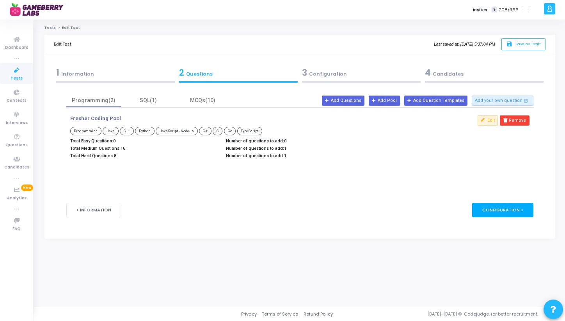
scroll to position [0, 0]
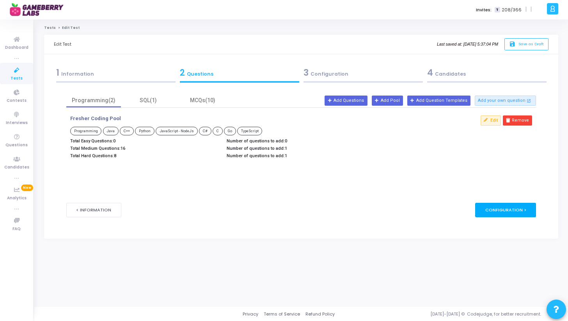
click at [504, 217] on div "Configuration >" at bounding box center [505, 210] width 61 height 14
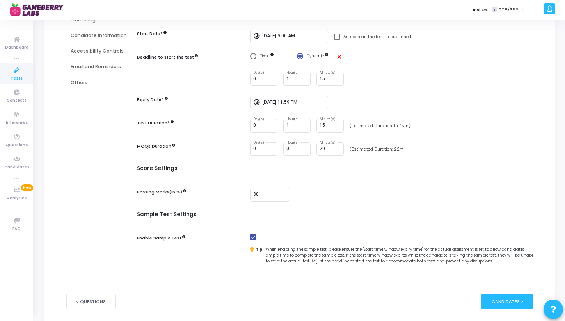
scroll to position [150, 0]
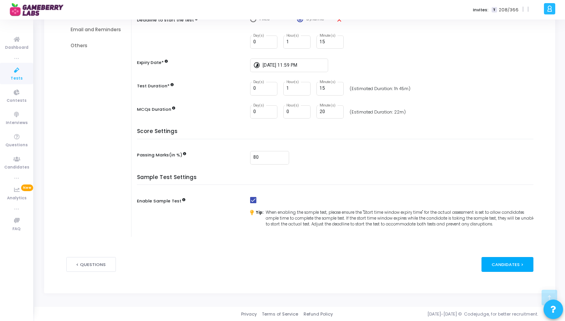
click at [500, 261] on div "Candidates >" at bounding box center [508, 264] width 52 height 14
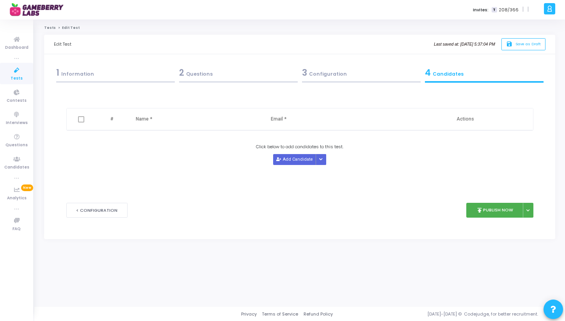
scroll to position [0, 0]
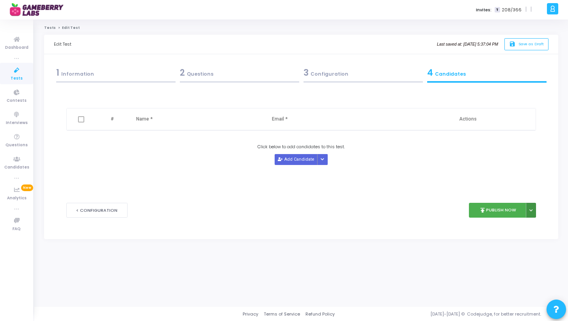
click at [532, 211] on icon at bounding box center [531, 211] width 3 height 4
click at [498, 209] on button "publish Publish Now" at bounding box center [497, 210] width 57 height 15
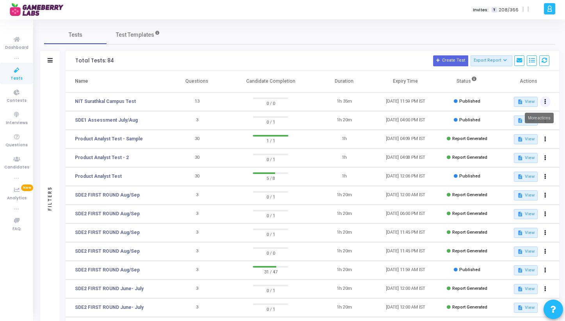
click at [548, 103] on button at bounding box center [545, 101] width 11 height 11
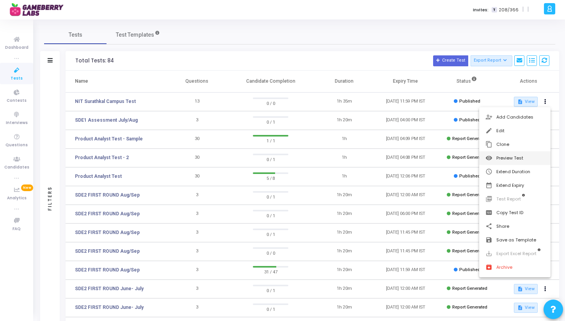
click at [511, 157] on button "visibility Preview Test" at bounding box center [514, 158] width 71 height 14
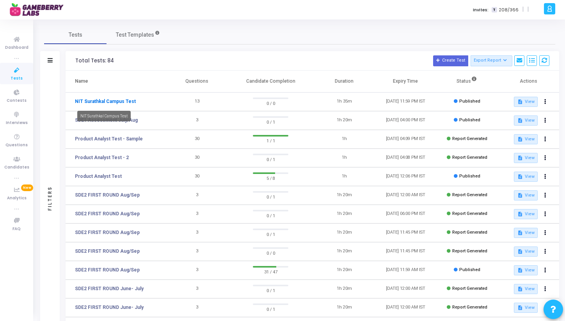
click at [117, 103] on link "NIT Surathkal Campus Test" at bounding box center [105, 101] width 61 height 7
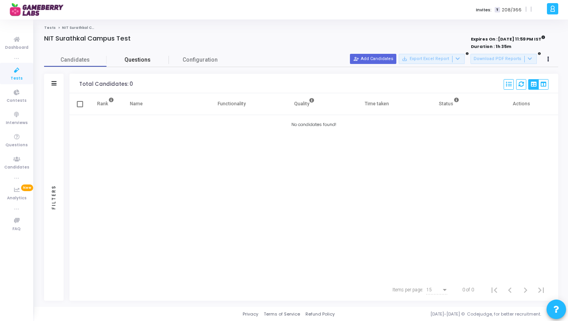
click at [140, 60] on span "Questions" at bounding box center [138, 60] width 62 height 8
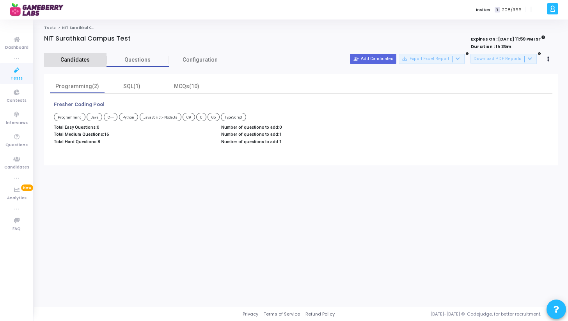
click at [79, 57] on span "Candidates" at bounding box center [75, 60] width 62 height 8
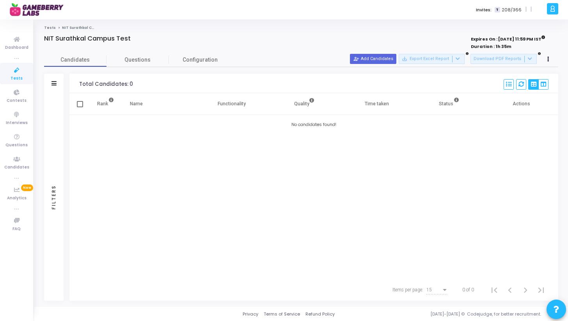
click at [15, 75] on span "Tests" at bounding box center [17, 78] width 12 height 7
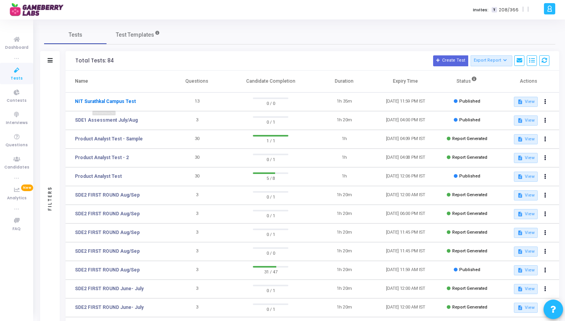
click at [107, 100] on link "NIT Surathkal Campus Test" at bounding box center [105, 101] width 61 height 7
click at [547, 103] on button at bounding box center [545, 101] width 11 height 11
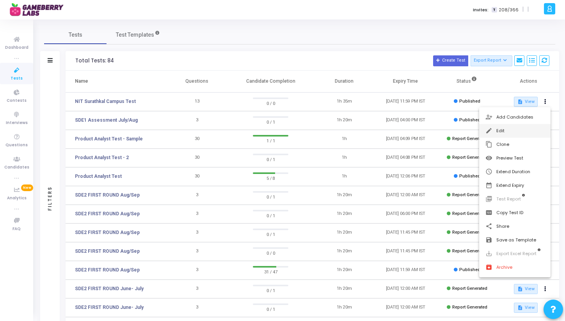
click at [500, 131] on button "edit Edit" at bounding box center [514, 131] width 71 height 14
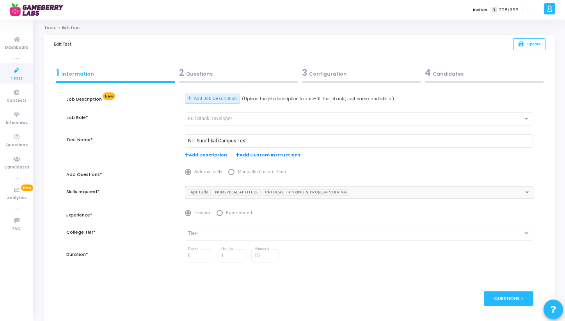
click at [205, 75] on div "2 Questions" at bounding box center [238, 72] width 119 height 13
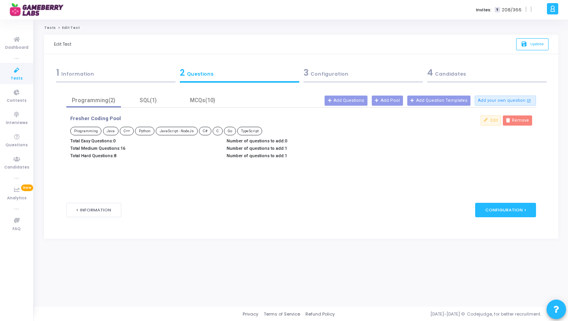
click at [123, 75] on div "1 Information" at bounding box center [115, 72] width 119 height 13
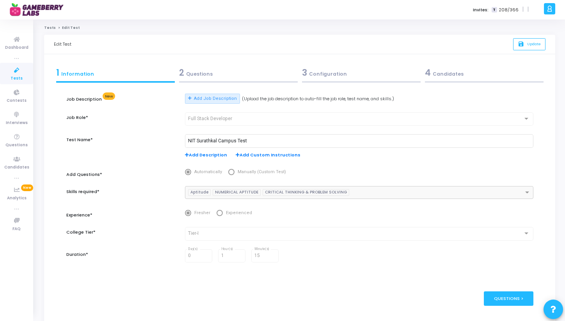
click at [354, 81] on div "3 Configuration" at bounding box center [361, 74] width 123 height 21
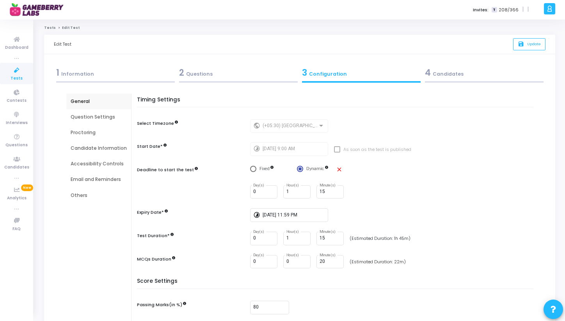
click at [477, 74] on div "4 Candidates" at bounding box center [484, 72] width 119 height 13
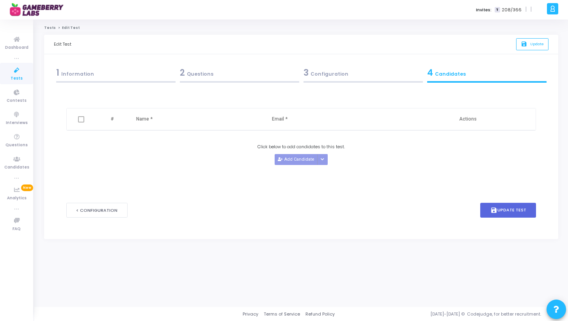
click at [13, 71] on icon at bounding box center [17, 71] width 16 height 10
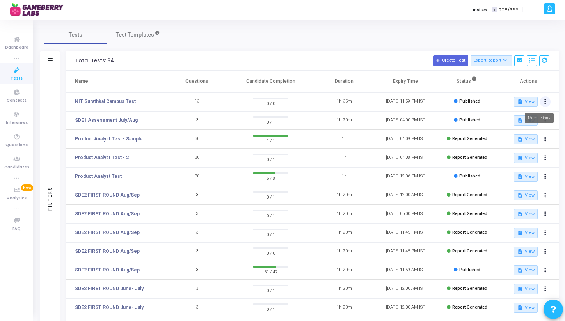
click at [546, 103] on icon at bounding box center [546, 102] width 2 height 4
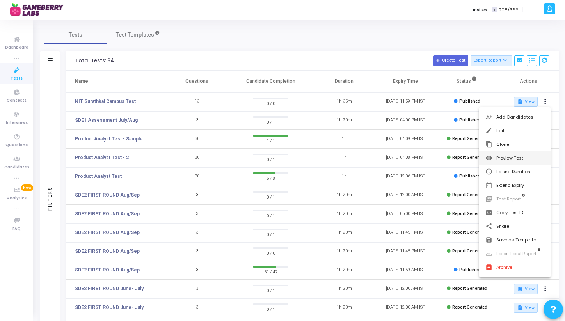
click at [515, 160] on button "visibility Preview Test" at bounding box center [514, 158] width 71 height 14
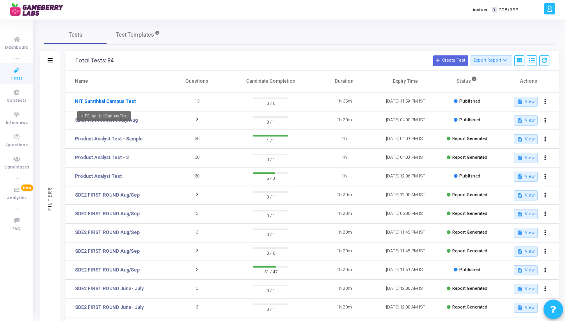
click at [126, 103] on link "NIT Surathkal Campus Test" at bounding box center [105, 101] width 61 height 7
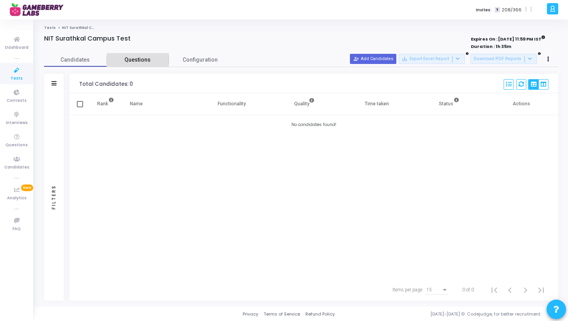
click at [157, 61] on span "Questions" at bounding box center [138, 60] width 62 height 8
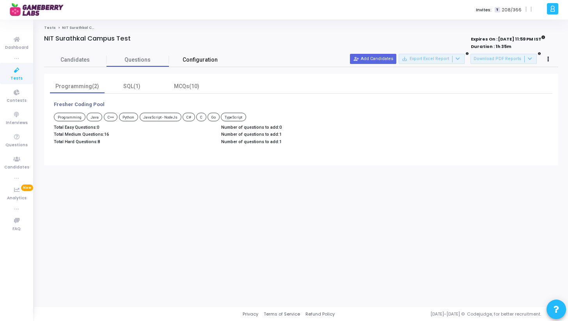
click at [194, 58] on span "Configuration" at bounding box center [200, 60] width 35 height 8
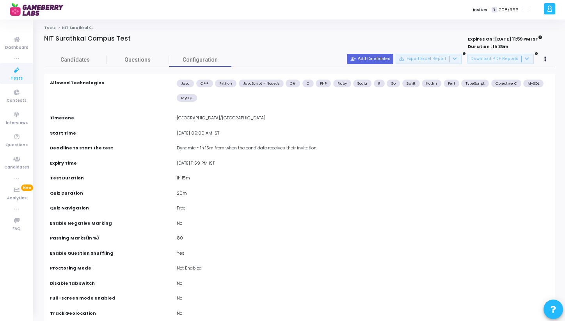
click at [21, 75] on span "Tests" at bounding box center [17, 78] width 12 height 7
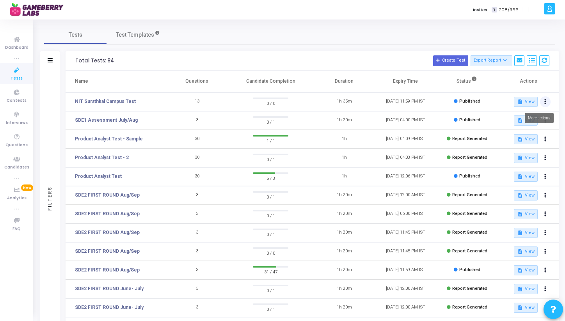
click at [548, 101] on button at bounding box center [545, 101] width 11 height 11
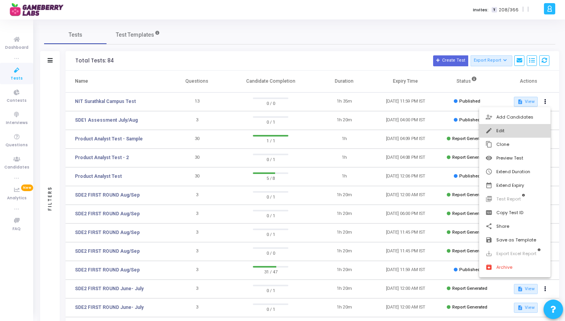
click at [509, 131] on button "edit Edit" at bounding box center [514, 131] width 71 height 14
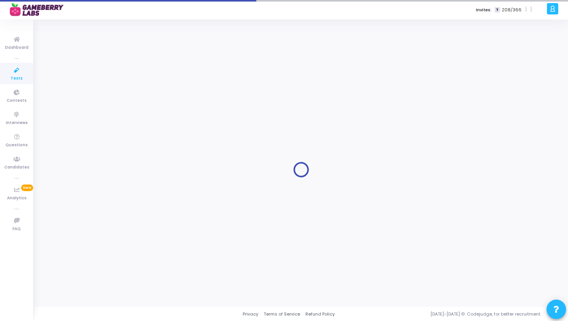
type input "NIT Surathkal Campus Test"
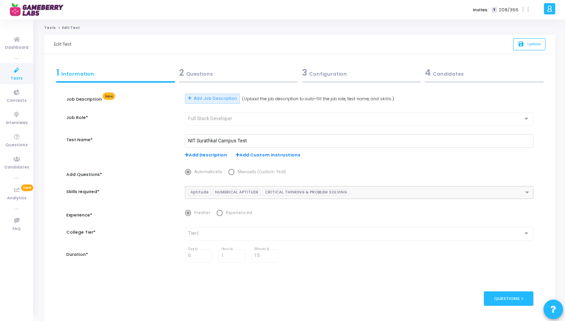
click at [218, 70] on div "2 Questions" at bounding box center [238, 72] width 119 height 13
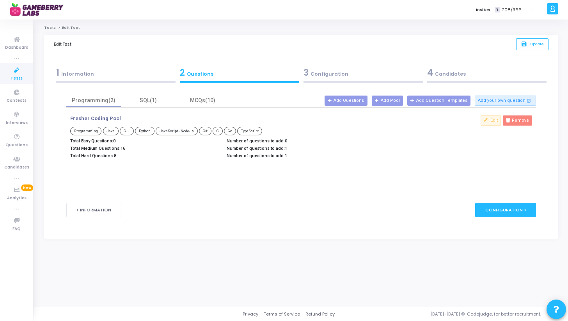
click at [344, 76] on div "3 Configuration" at bounding box center [363, 72] width 119 height 13
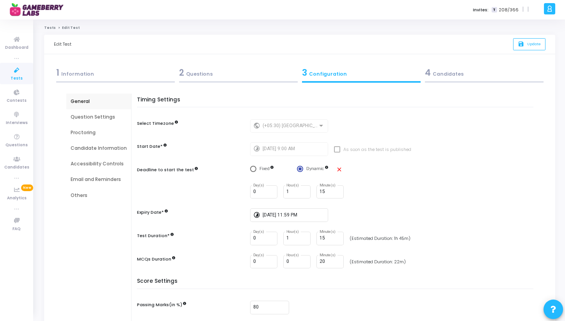
scroll to position [39, 0]
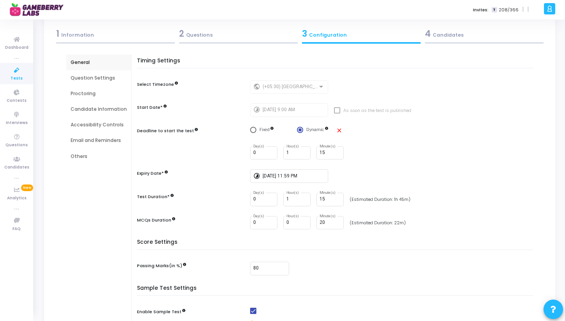
click at [194, 40] on div "2 Questions" at bounding box center [238, 35] width 123 height 21
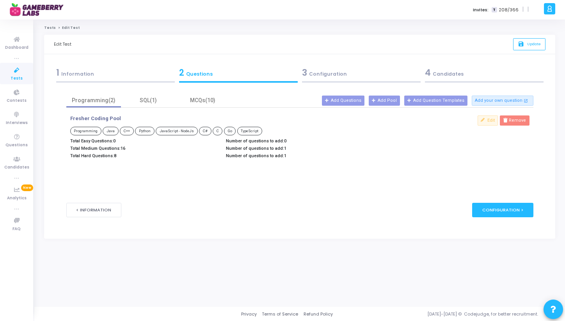
scroll to position [0, 0]
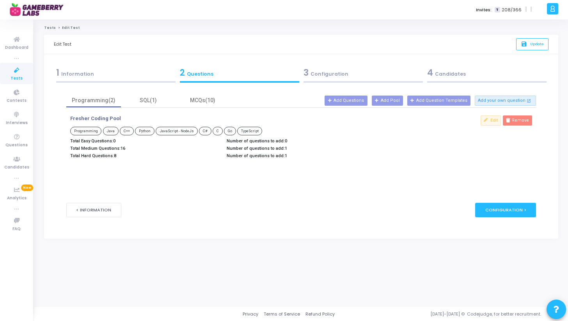
click at [352, 78] on div "3 Configuration" at bounding box center [363, 72] width 119 height 13
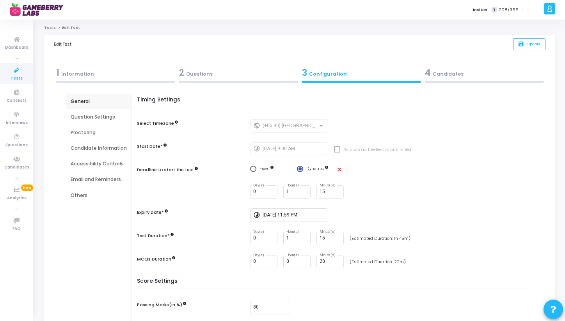
click at [90, 119] on div "Question Settings" at bounding box center [99, 117] width 56 height 7
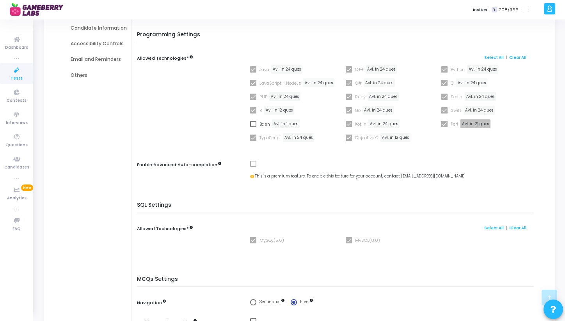
scroll to position [128, 0]
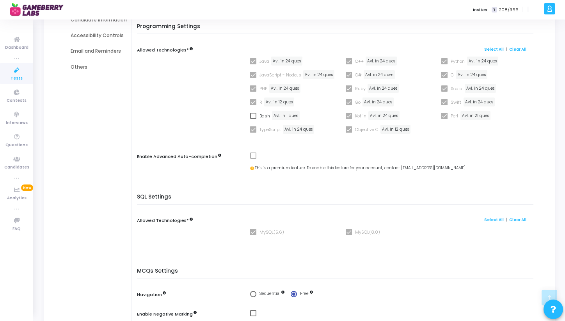
click at [251, 103] on span at bounding box center [253, 102] width 6 height 6
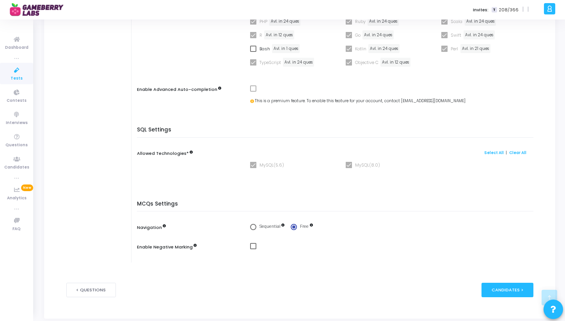
scroll to position [221, 0]
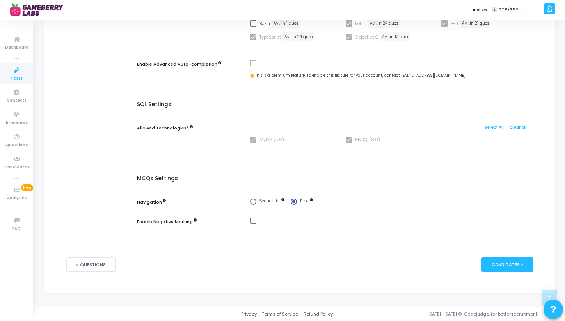
click at [251, 201] on span "Select confirmation" at bounding box center [253, 202] width 6 height 6
click at [251, 201] on input "Sequential" at bounding box center [253, 202] width 6 height 6
radio input "true"
click at [291, 204] on span "Select confirmation" at bounding box center [294, 202] width 6 height 6
click at [291, 204] on input "Free" at bounding box center [294, 202] width 6 height 6
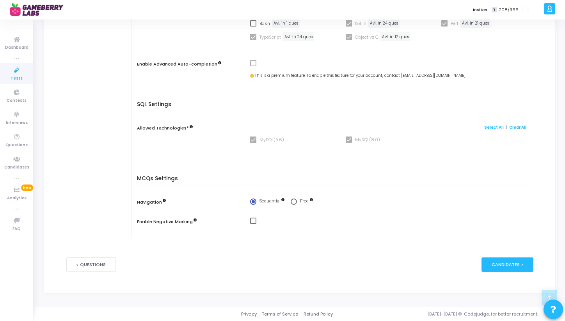
radio input "true"
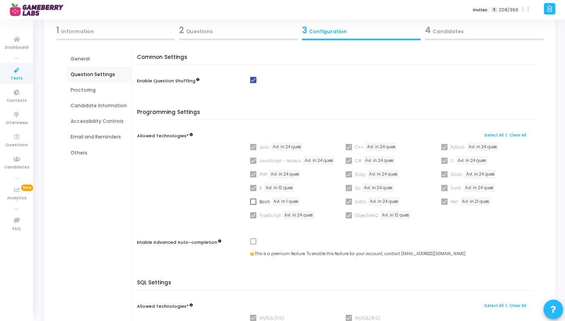
scroll to position [0, 0]
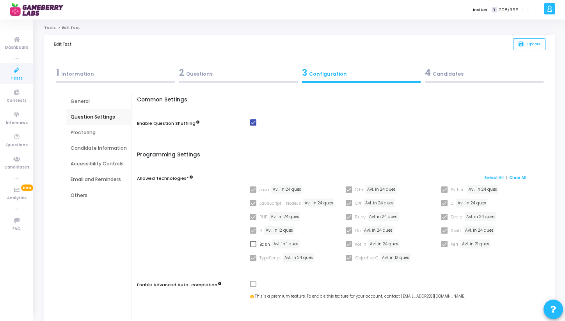
click at [94, 131] on div "Proctoring" at bounding box center [99, 132] width 56 height 7
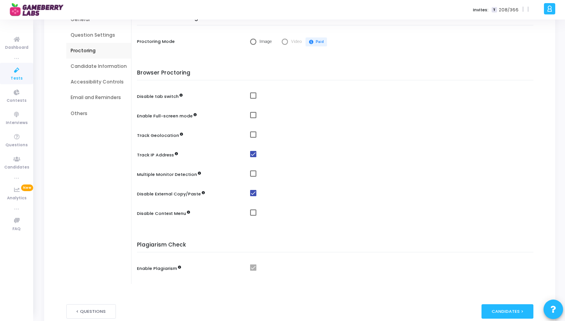
scroll to position [87, 0]
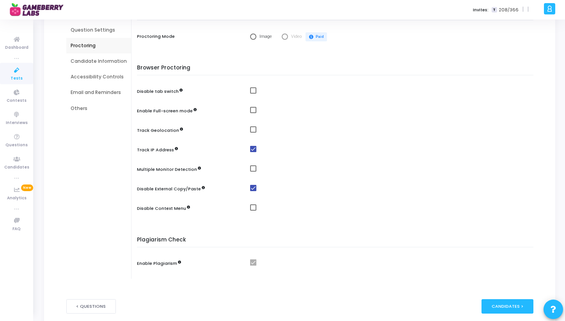
click at [253, 88] on span at bounding box center [253, 90] width 6 height 6
click at [253, 94] on input "checkbox" at bounding box center [253, 94] width 0 height 0
checkbox input "true"
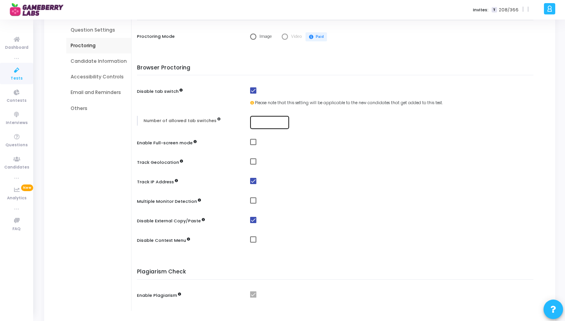
click at [253, 126] on div at bounding box center [269, 122] width 33 height 14
type input "0"
click at [297, 125] on div "0" at bounding box center [393, 123] width 287 height 14
click at [267, 120] on input "0" at bounding box center [269, 122] width 33 height 5
click at [289, 113] on div "Browser Proctoring Disable tab switch Please note that this setting will be app…" at bounding box center [337, 160] width 393 height 191
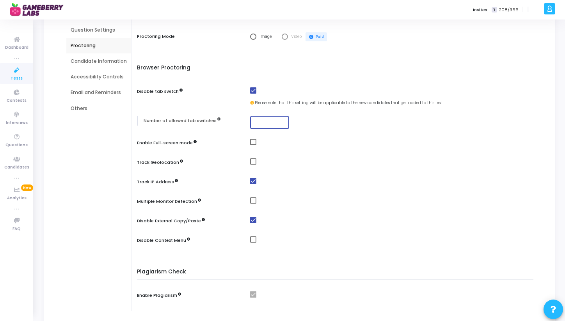
click at [260, 123] on input "number" at bounding box center [269, 122] width 33 height 5
type input "1"
click at [313, 108] on div "Browser Proctoring Disable tab switch Please note that this setting will be app…" at bounding box center [337, 160] width 393 height 191
click at [254, 144] on span at bounding box center [253, 142] width 6 height 6
click at [253, 145] on input "checkbox" at bounding box center [253, 145] width 0 height 0
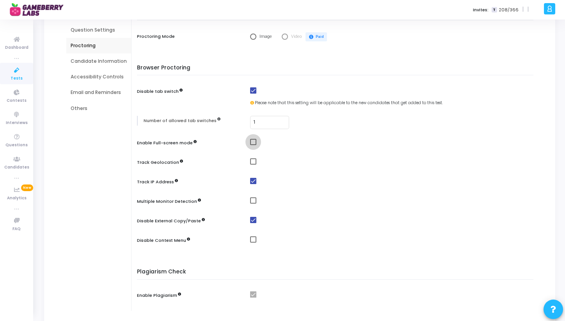
checkbox input "true"
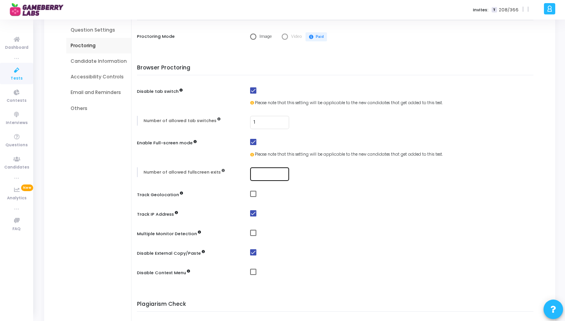
click at [256, 174] on input "number" at bounding box center [269, 173] width 33 height 5
type input "0"
click at [293, 171] on div "0" at bounding box center [393, 174] width 287 height 14
click at [256, 173] on input "0" at bounding box center [269, 173] width 33 height 5
click at [264, 126] on div "1" at bounding box center [269, 122] width 33 height 14
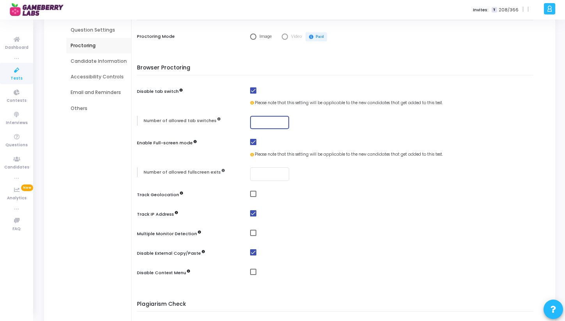
click at [307, 159] on div "Browser Proctoring Disable tab switch Please note that this setting will be app…" at bounding box center [337, 177] width 393 height 224
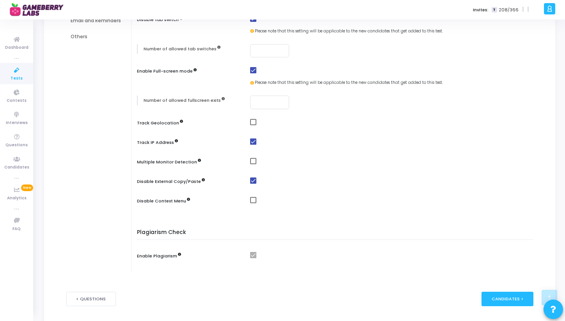
scroll to position [167, 0]
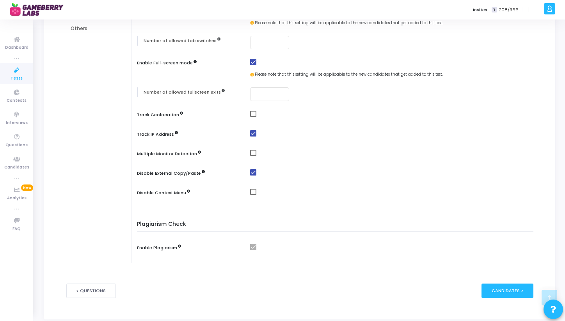
click at [251, 154] on span at bounding box center [253, 153] width 6 height 6
click at [253, 156] on input "checkbox" at bounding box center [253, 156] width 0 height 0
checkbox input "true"
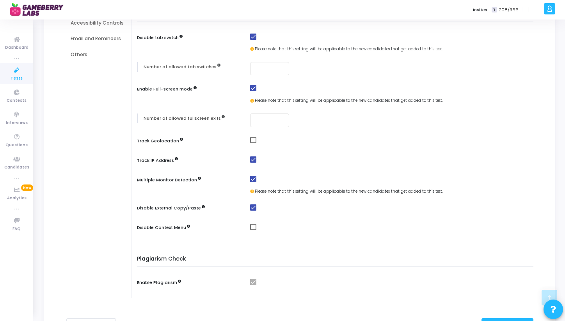
scroll to position [0, 0]
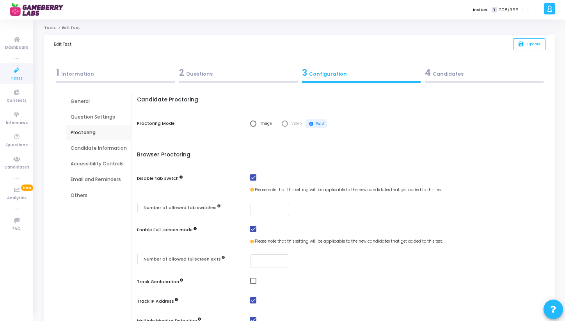
click at [83, 146] on div "Candidate Information" at bounding box center [99, 148] width 56 height 7
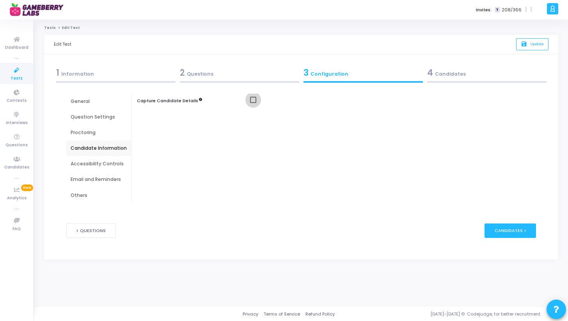
click at [252, 100] on span at bounding box center [253, 100] width 6 height 6
click at [253, 103] on input "checkbox" at bounding box center [253, 103] width 0 height 0
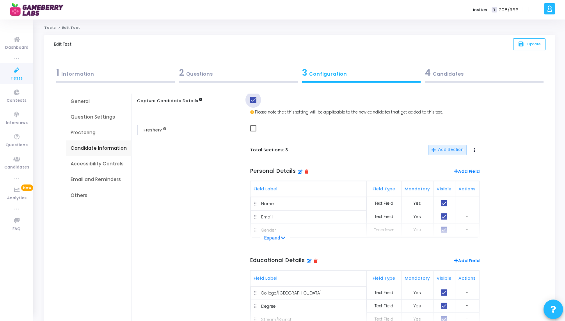
click at [252, 100] on span at bounding box center [253, 100] width 6 height 6
click at [253, 103] on input "checkbox" at bounding box center [253, 103] width 0 height 0
checkbox input "false"
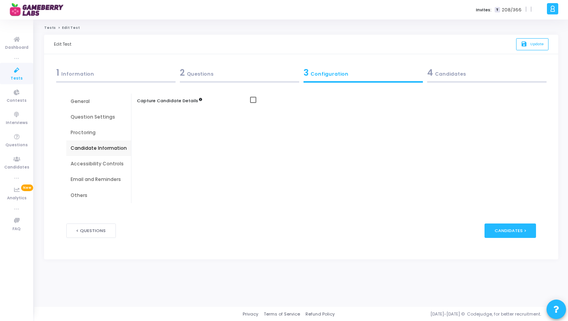
click at [101, 169] on div "Accessibility Controls" at bounding box center [98, 164] width 65 height 16
click at [251, 98] on span at bounding box center [253, 100] width 6 height 6
click at [253, 103] on input "checkbox" at bounding box center [253, 103] width 0 height 0
checkbox input "true"
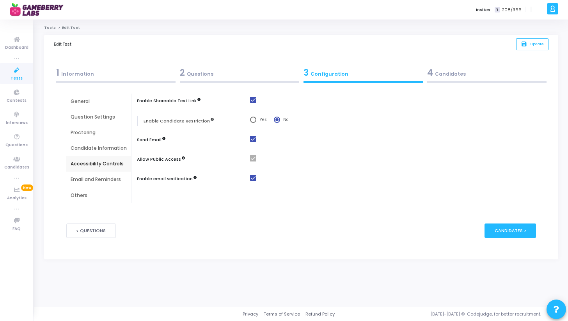
click at [104, 182] on div "Email and Reminders" at bounding box center [99, 179] width 56 height 7
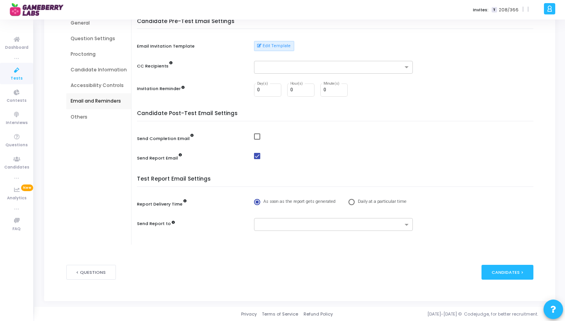
scroll to position [60, 0]
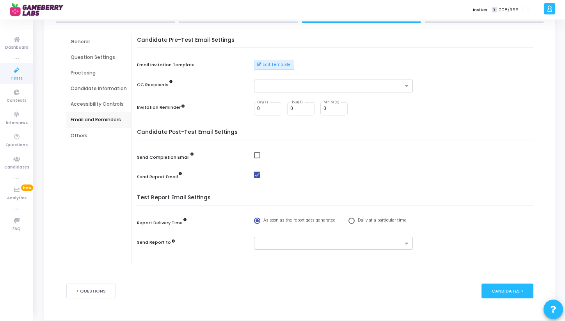
click at [85, 136] on div "Others" at bounding box center [99, 135] width 56 height 7
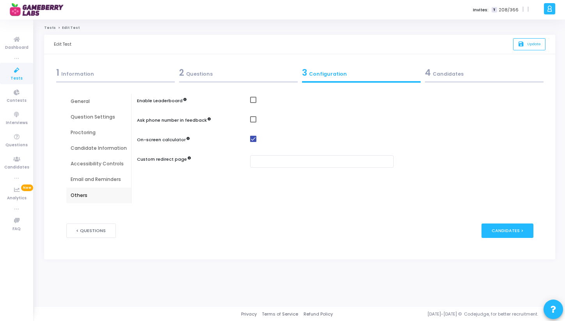
scroll to position [0, 0]
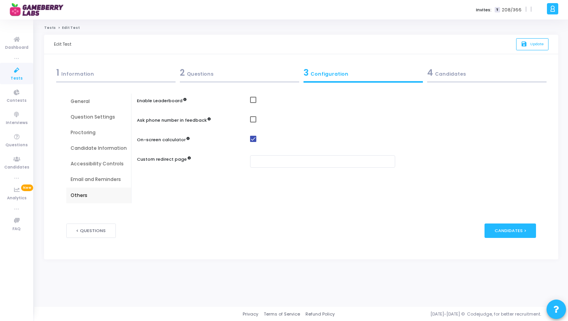
click at [93, 102] on div "General" at bounding box center [99, 101] width 56 height 7
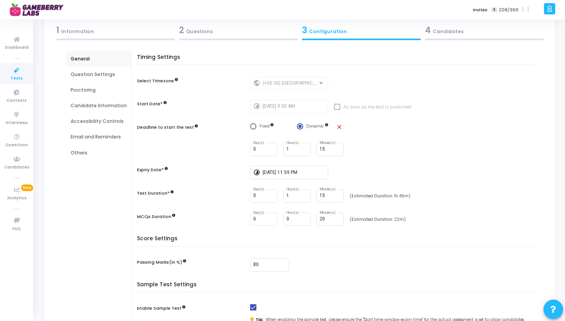
scroll to position [20, 0]
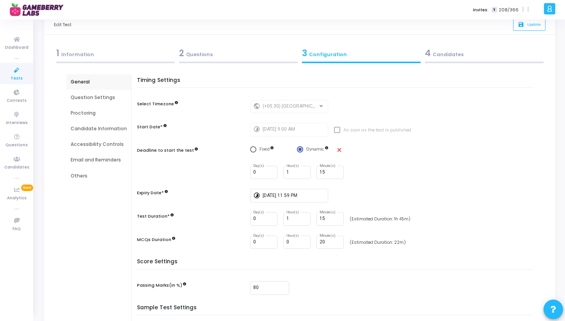
click at [100, 102] on div "Question Settings" at bounding box center [98, 98] width 65 height 16
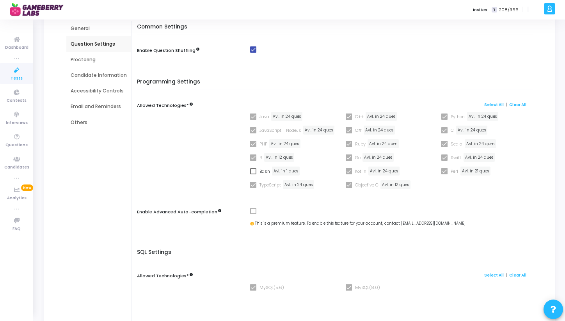
scroll to position [60, 0]
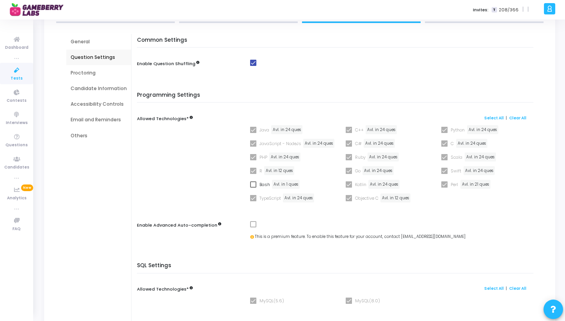
click at [96, 68] on div "Proctoring" at bounding box center [98, 73] width 65 height 16
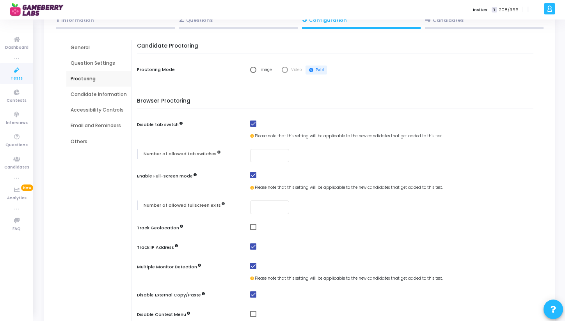
scroll to position [0, 0]
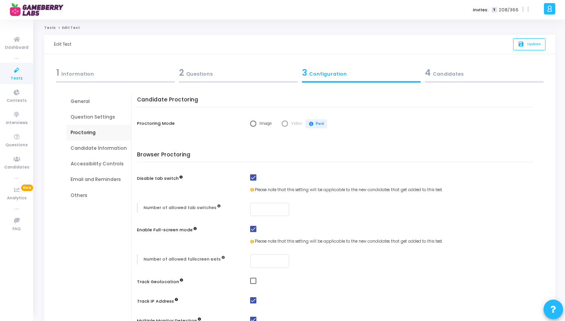
click at [95, 114] on div "Question Settings" at bounding box center [99, 117] width 56 height 7
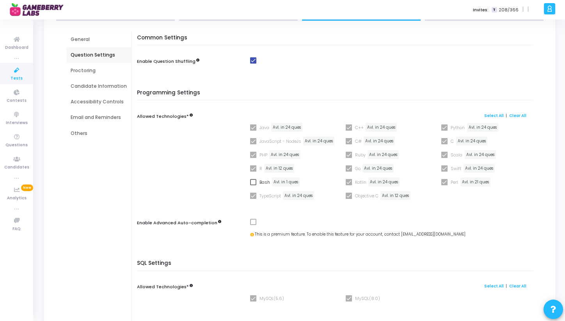
scroll to position [63, 0]
click at [443, 167] on span at bounding box center [445, 168] width 6 height 6
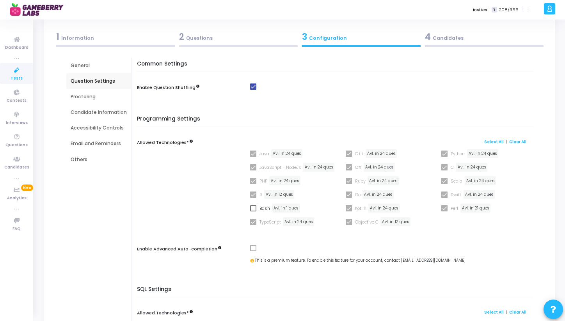
scroll to position [0, 0]
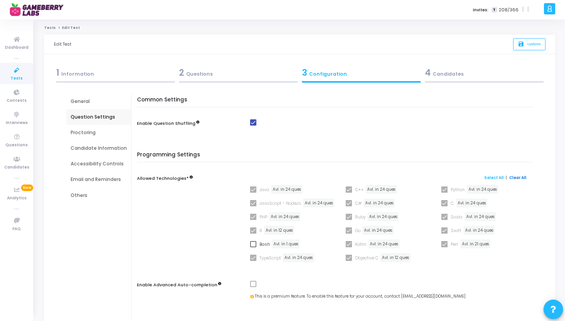
click at [516, 175] on link "Clear All" at bounding box center [517, 177] width 17 height 5
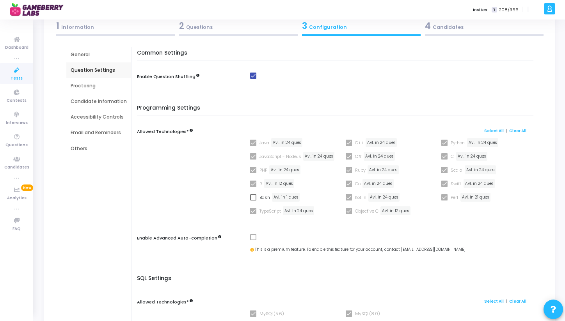
scroll to position [46, 0]
click at [101, 93] on div "Proctoring" at bounding box center [98, 87] width 65 height 16
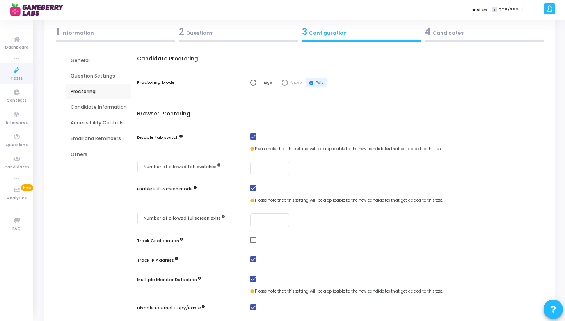
scroll to position [45, 0]
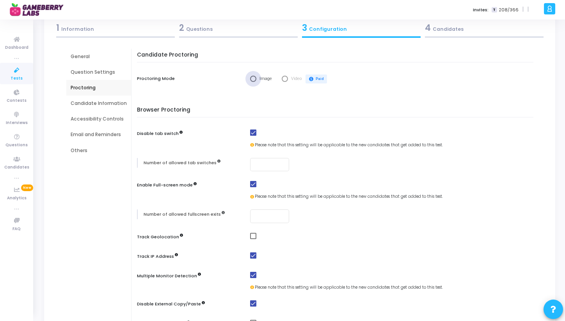
click at [253, 78] on span "Select confirmation" at bounding box center [253, 79] width 6 height 6
click at [253, 78] on input "Image" at bounding box center [253, 79] width 6 height 6
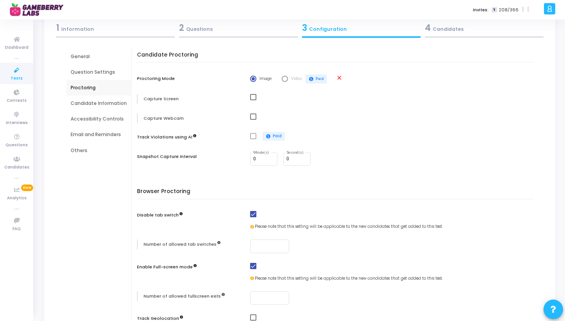
click at [284, 79] on span "Select confirmation" at bounding box center [285, 79] width 6 height 6
click at [253, 78] on span "Select confirmation" at bounding box center [253, 79] width 6 height 6
click at [253, 78] on input "Image" at bounding box center [253, 79] width 6 height 6
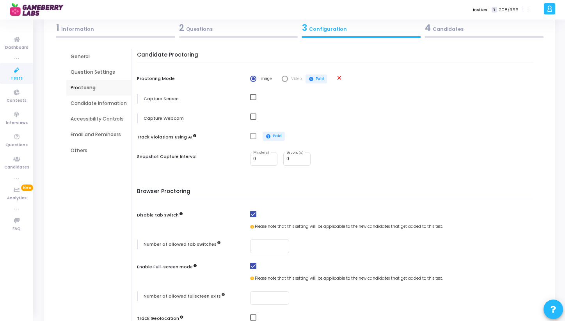
click at [331, 78] on div "Image Video paid Paid close" at bounding box center [393, 79] width 287 height 9
click at [339, 78] on mat-icon "close" at bounding box center [339, 78] width 7 height 7
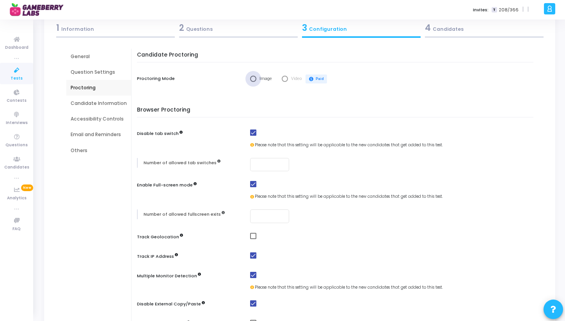
click at [256, 78] on span "Image" at bounding box center [264, 79] width 17 height 7
click at [255, 78] on input "Image" at bounding box center [253, 79] width 6 height 6
radio input "true"
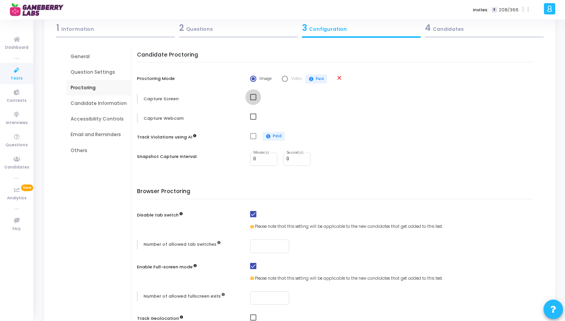
click at [251, 98] on span at bounding box center [253, 97] width 6 height 6
click at [253, 100] on input "checkbox" at bounding box center [253, 100] width 0 height 0
checkbox input "true"
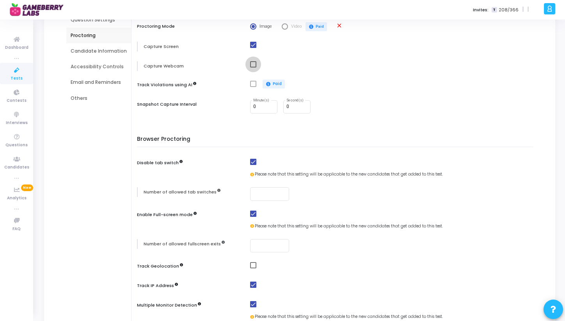
click at [252, 65] on span at bounding box center [253, 64] width 6 height 6
click at [253, 68] on input "checkbox" at bounding box center [253, 68] width 0 height 0
checkbox input "true"
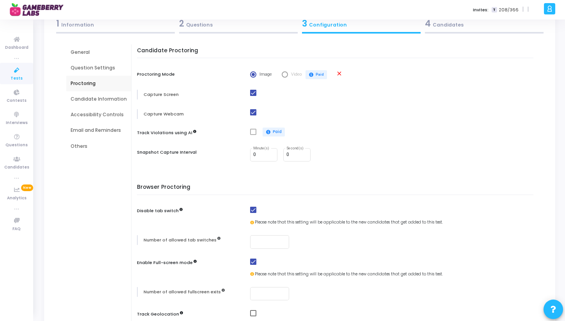
scroll to position [79, 0]
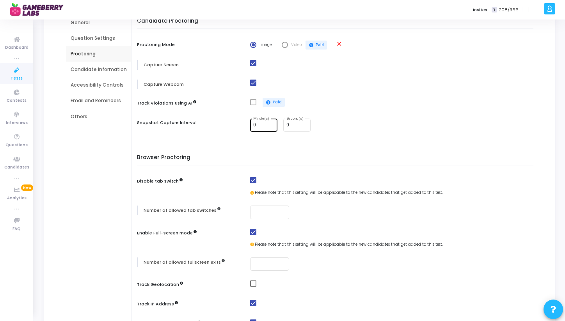
click at [258, 125] on input "0" at bounding box center [263, 125] width 21 height 5
type input "2"
click at [310, 97] on div "Candidate Proctoring Proctoring Mode Image Video paid Paid close Capture Screen…" at bounding box center [337, 80] width 393 height 124
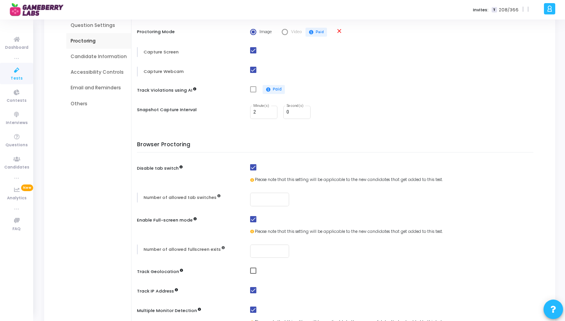
scroll to position [0, 0]
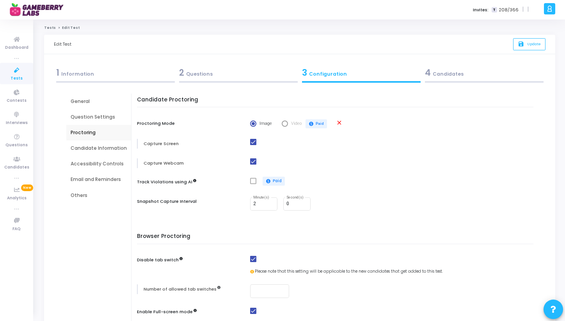
click at [98, 148] on div "Candidate Information" at bounding box center [99, 148] width 56 height 7
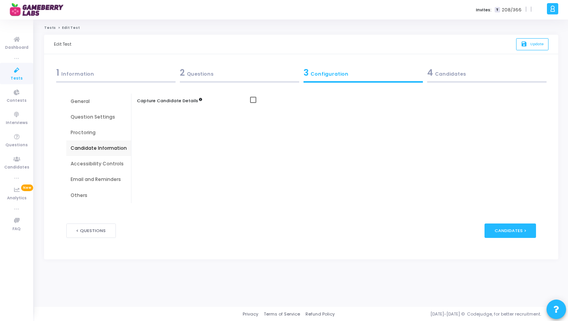
click at [95, 165] on div "Accessibility Controls" at bounding box center [99, 163] width 56 height 7
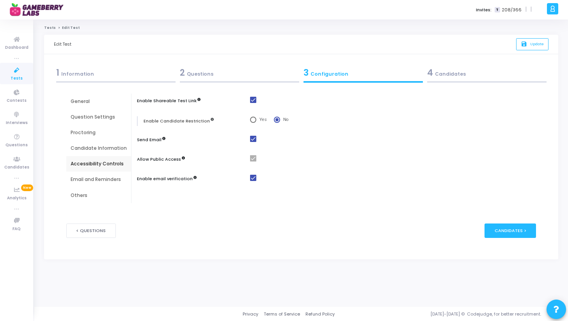
click at [93, 178] on div "Email and Reminders" at bounding box center [99, 179] width 56 height 7
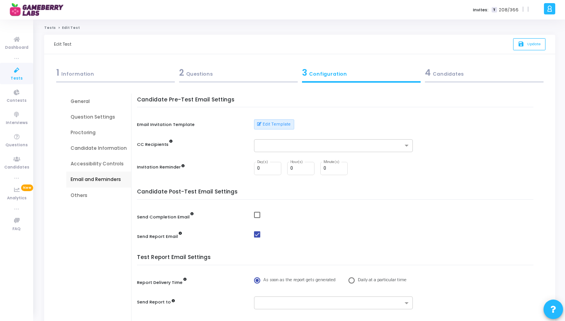
click at [96, 165] on div "Accessibility Controls" at bounding box center [99, 163] width 56 height 7
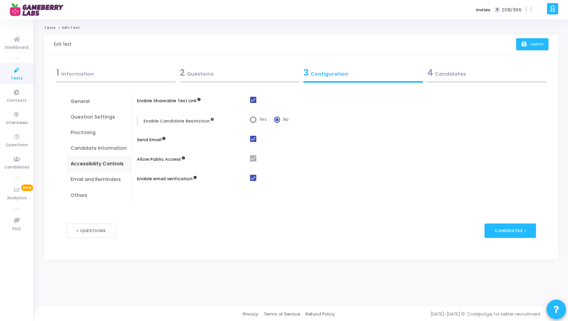
click at [532, 47] on button "save Update" at bounding box center [532, 44] width 32 height 12
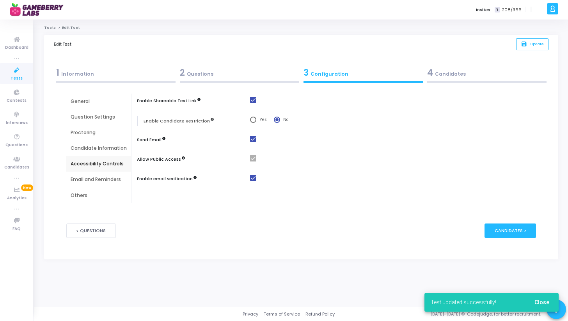
click at [447, 73] on div "4 Candidates" at bounding box center [486, 72] width 119 height 13
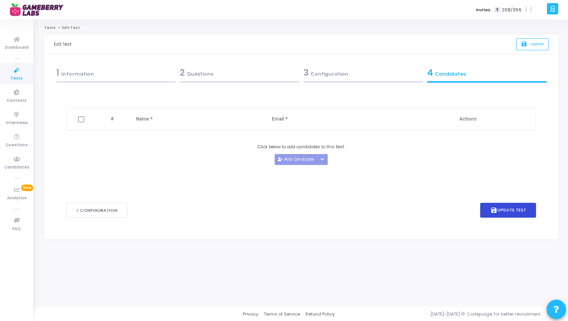
click at [514, 211] on button "save Update Test" at bounding box center [509, 210] width 56 height 15
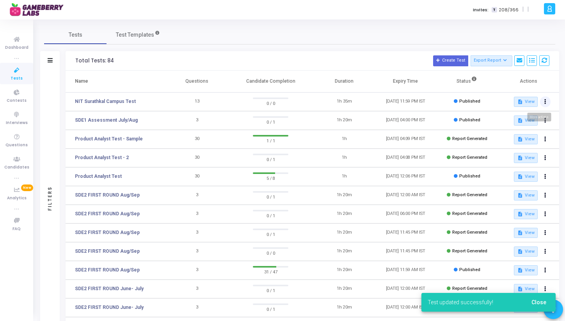
click at [547, 99] on button at bounding box center [545, 101] width 11 height 11
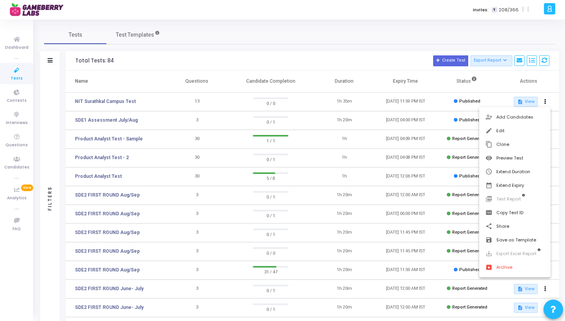
click at [525, 103] on div at bounding box center [282, 160] width 565 height 321
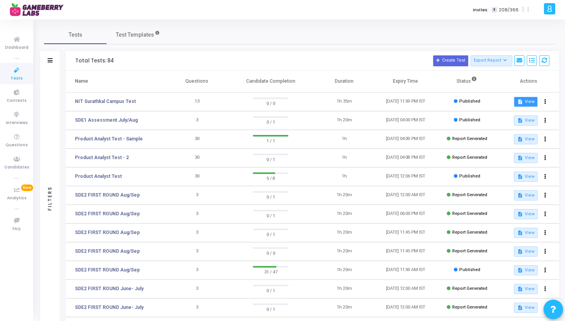
click at [525, 101] on button "description View" at bounding box center [526, 102] width 24 height 10
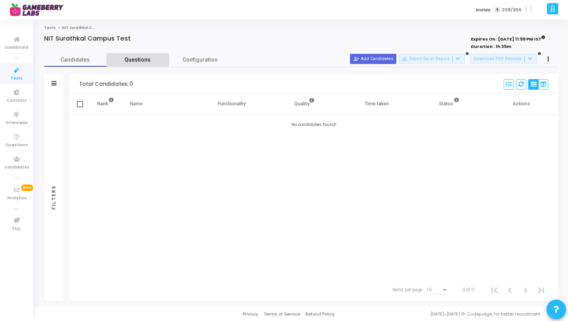
click at [133, 56] on span "Questions" at bounding box center [138, 60] width 62 height 8
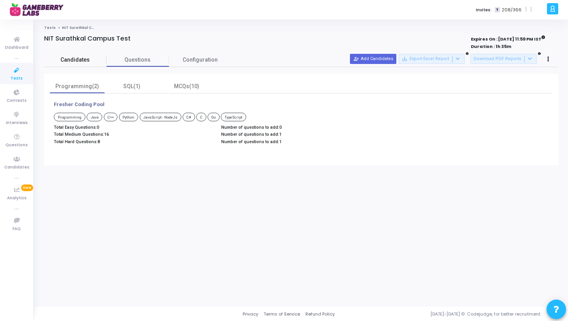
click at [80, 61] on span "Candidates" at bounding box center [75, 60] width 62 height 8
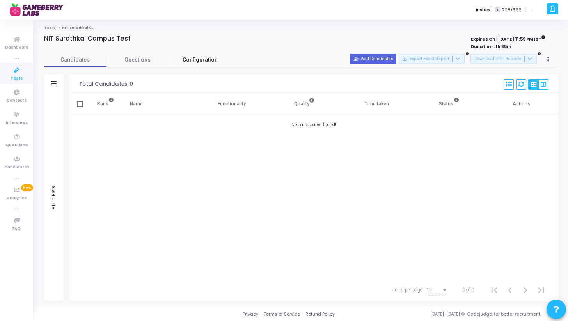
click at [214, 65] on link "Configuration" at bounding box center [200, 60] width 62 height 14
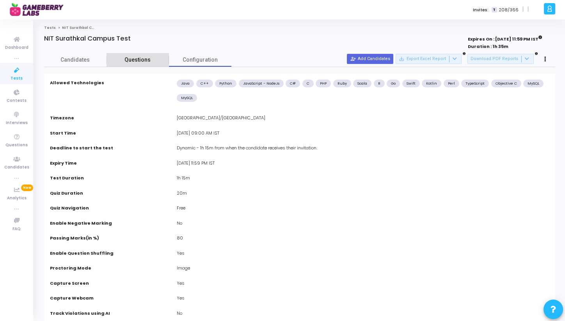
click at [134, 59] on span "Questions" at bounding box center [138, 60] width 62 height 8
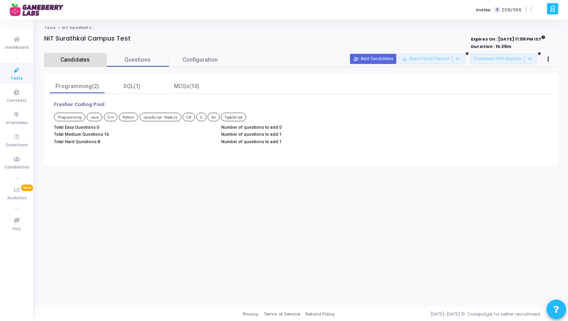
click at [80, 57] on span "Candidates" at bounding box center [75, 60] width 62 height 8
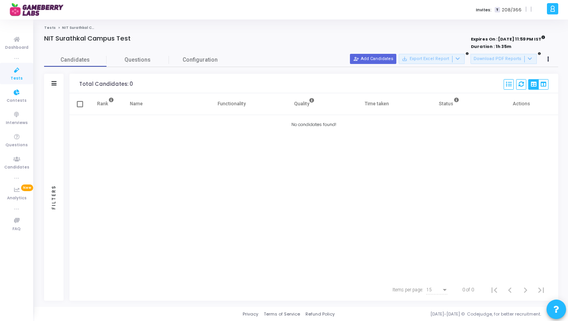
click at [19, 75] on icon at bounding box center [17, 71] width 16 height 10
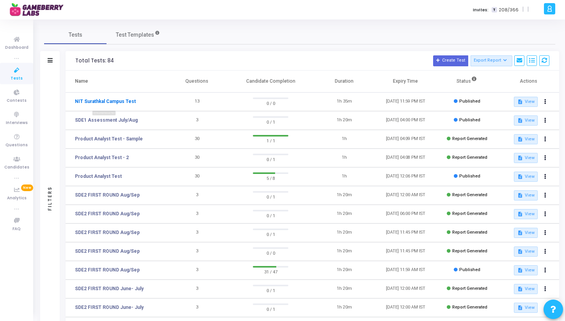
click at [118, 103] on link "NIT Surathkal Campus Test" at bounding box center [105, 101] width 61 height 7
